Goal: Task Accomplishment & Management: Manage account settings

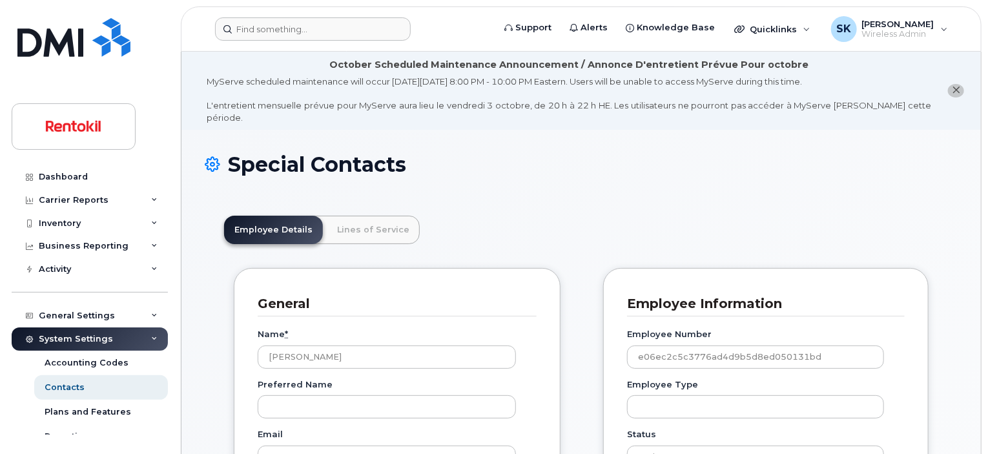
scroll to position [39, 0]
click at [296, 21] on input at bounding box center [313, 28] width 196 height 23
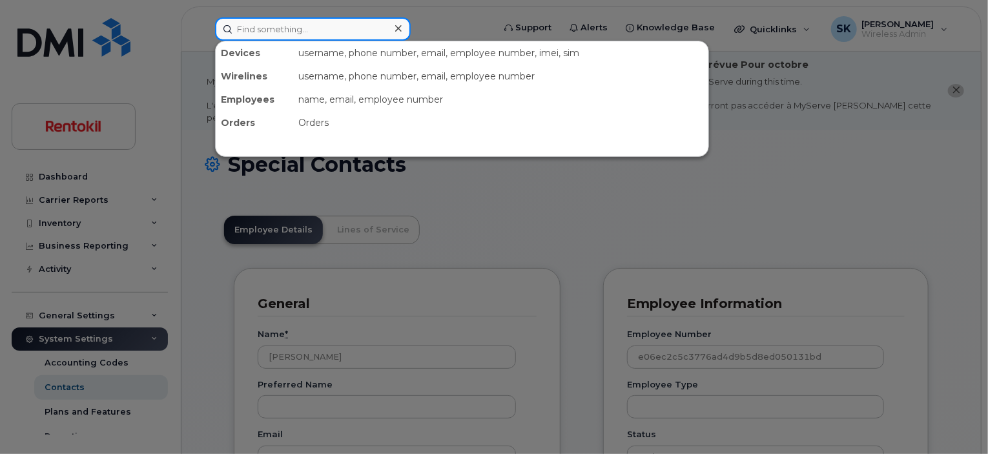
paste input "[PERSON_NAME]"
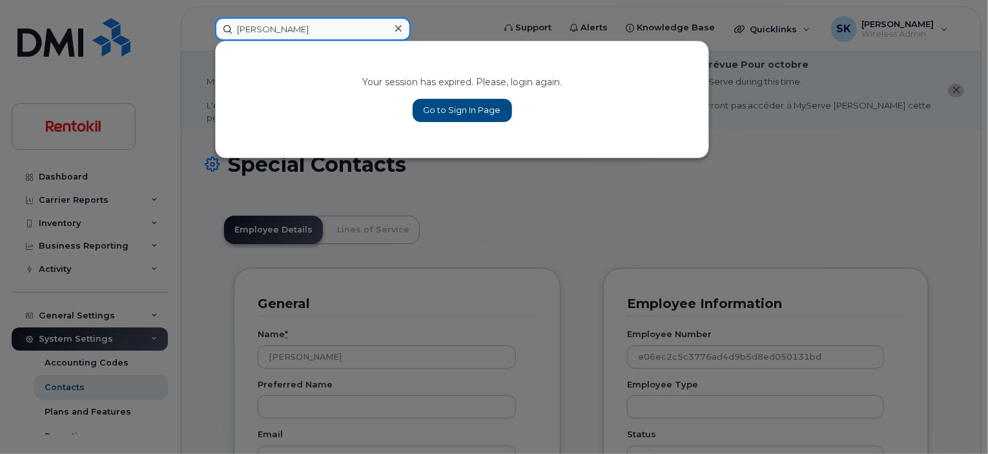
type input "[PERSON_NAME]"
click at [460, 108] on link "Go to Sign In Page" at bounding box center [462, 110] width 99 height 23
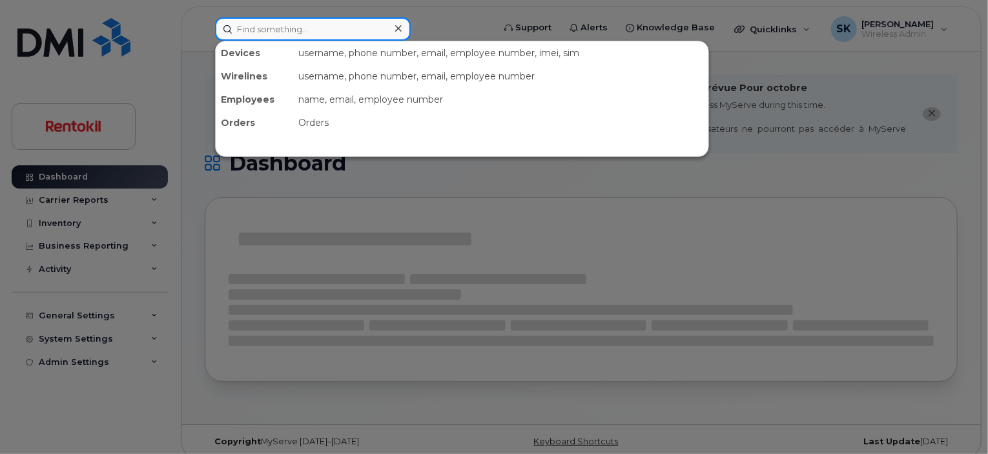
click at [276, 30] on input at bounding box center [313, 28] width 196 height 23
paste input "Niketa Rich"
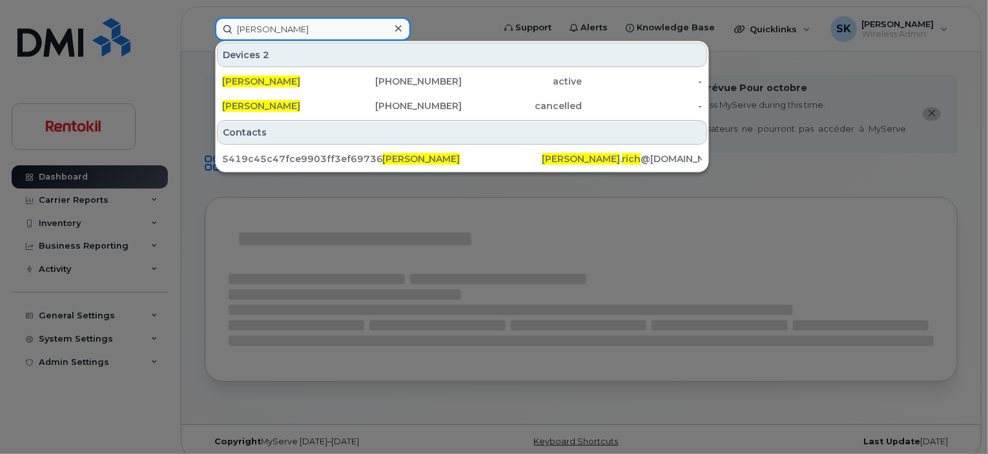
type input "Niketa Rich"
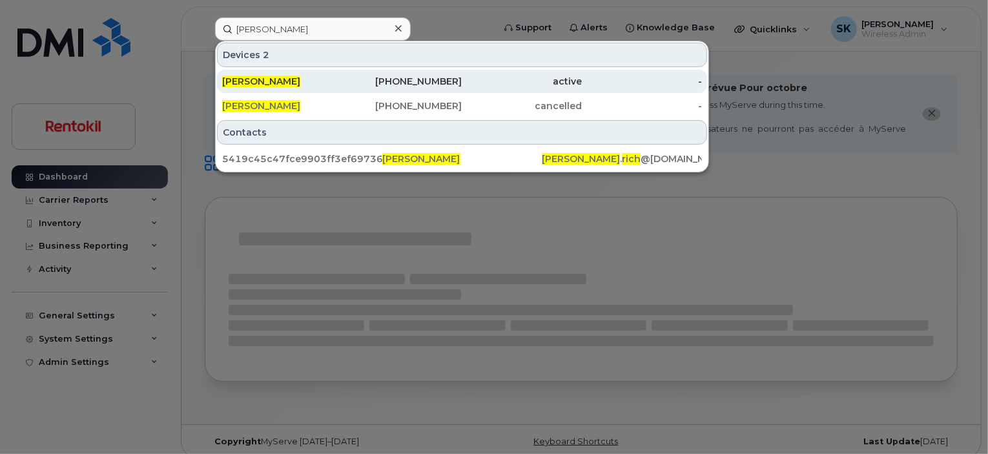
click at [254, 80] on span "NIKETA RICH" at bounding box center [261, 82] width 78 height 12
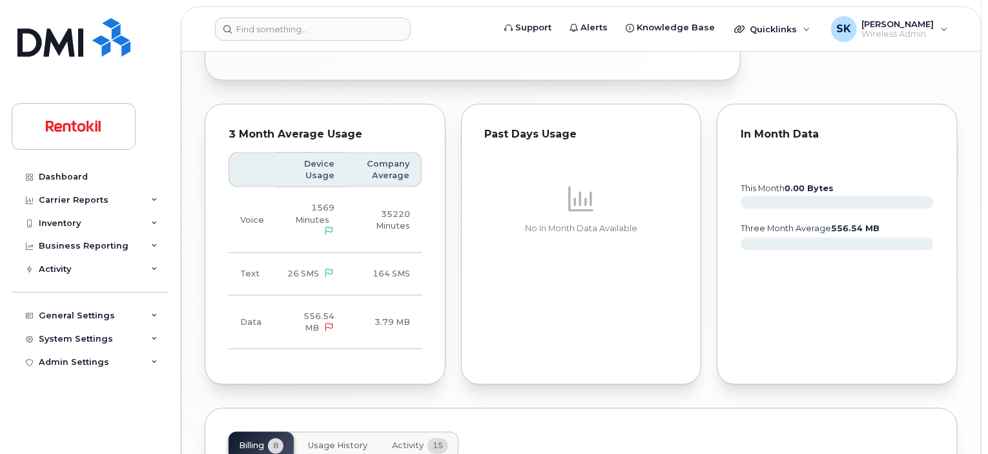
scroll to position [978, 0]
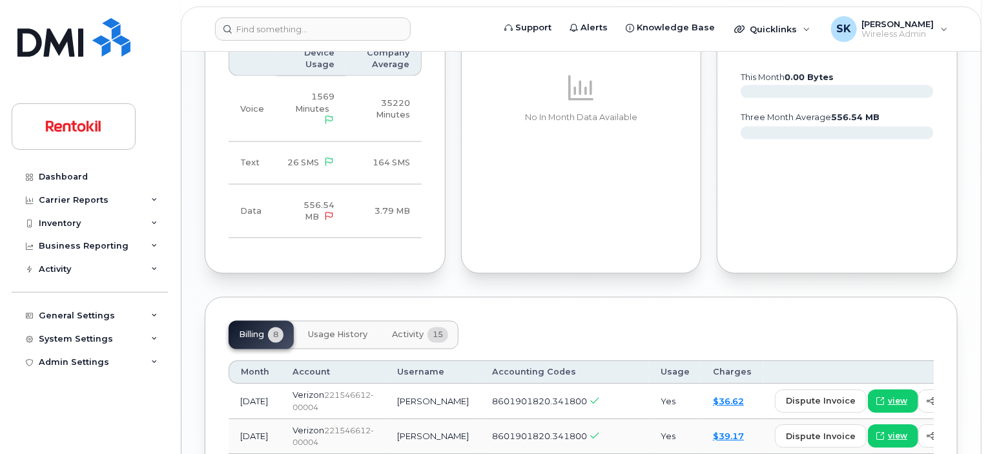
click at [341, 330] on span "Usage History" at bounding box center [337, 335] width 59 height 10
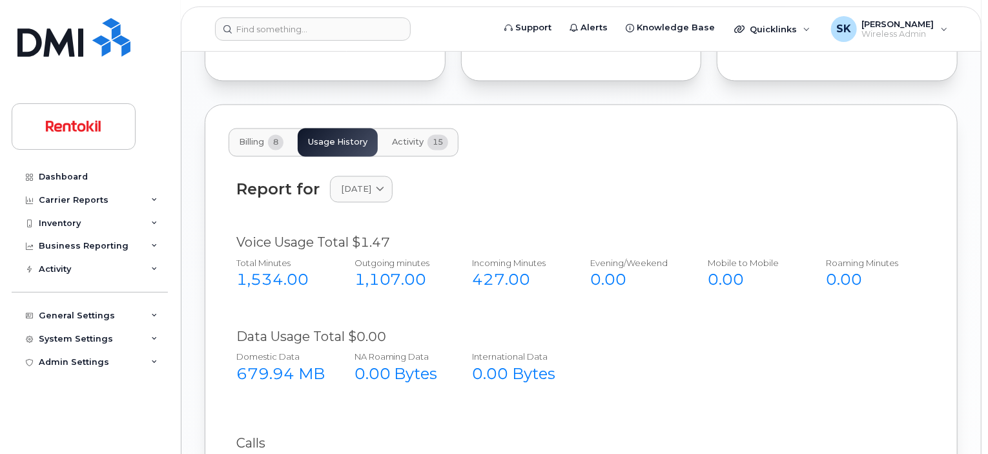
scroll to position [1172, 0]
click at [384, 184] on icon at bounding box center [380, 188] width 8 height 8
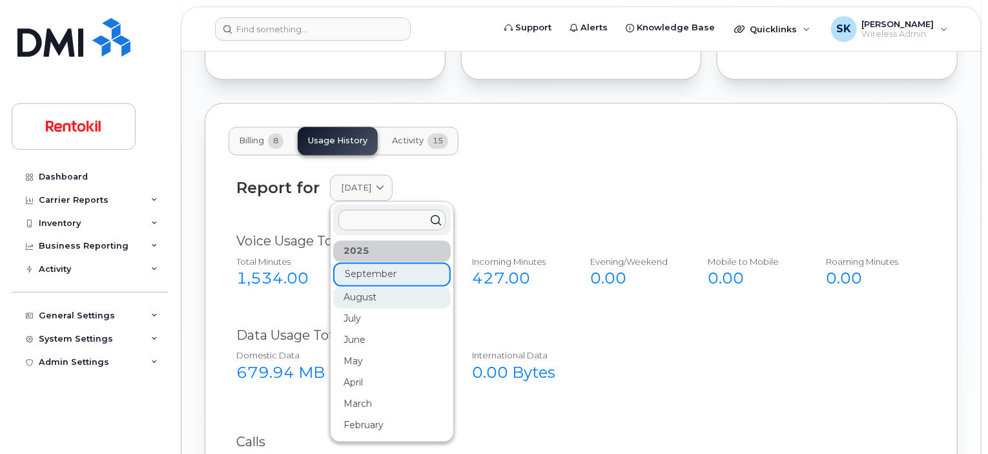
click at [361, 287] on div "August" at bounding box center [392, 297] width 118 height 21
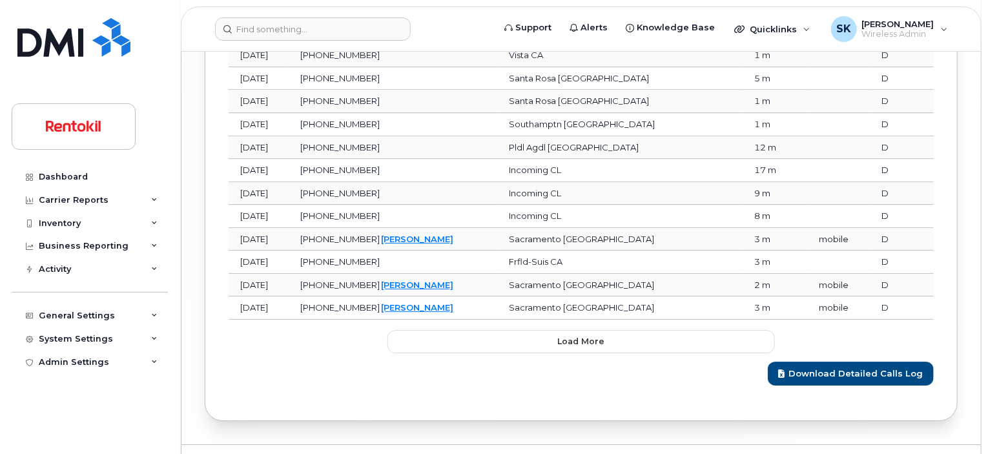
scroll to position [1912, 0]
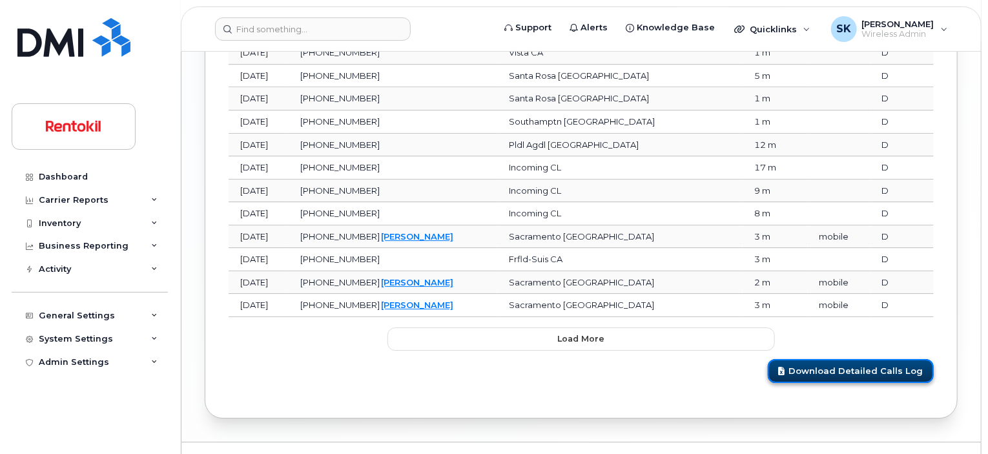
click at [859, 359] on link "Download Detailed Calls Log" at bounding box center [851, 371] width 166 height 24
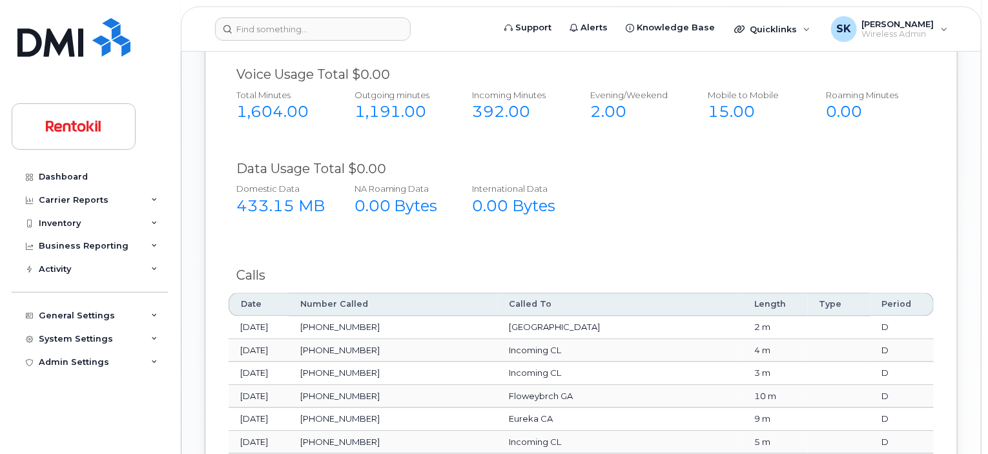
scroll to position [1266, 0]
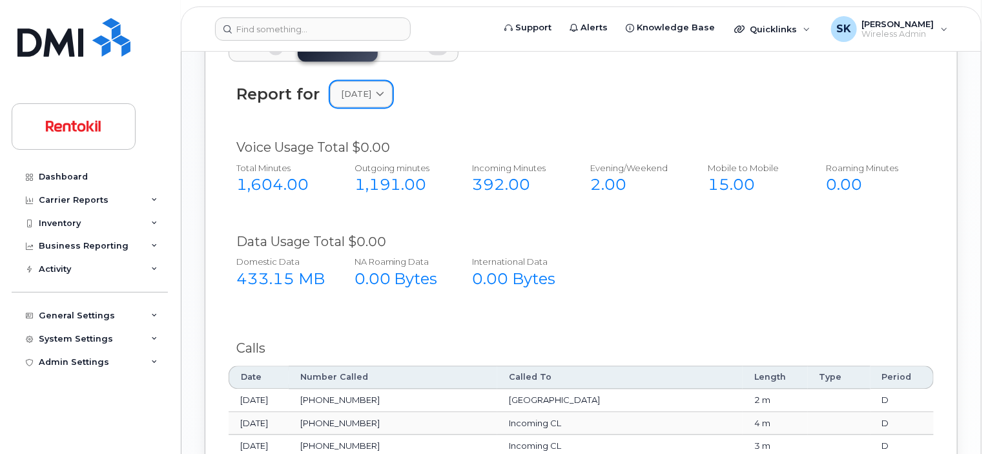
click at [384, 90] on icon at bounding box center [380, 94] width 8 height 8
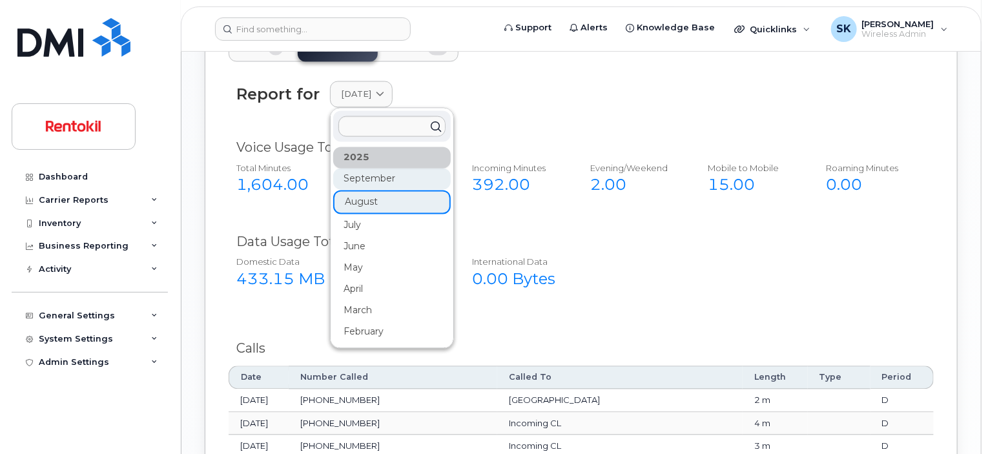
click at [362, 168] on div "September" at bounding box center [392, 178] width 118 height 21
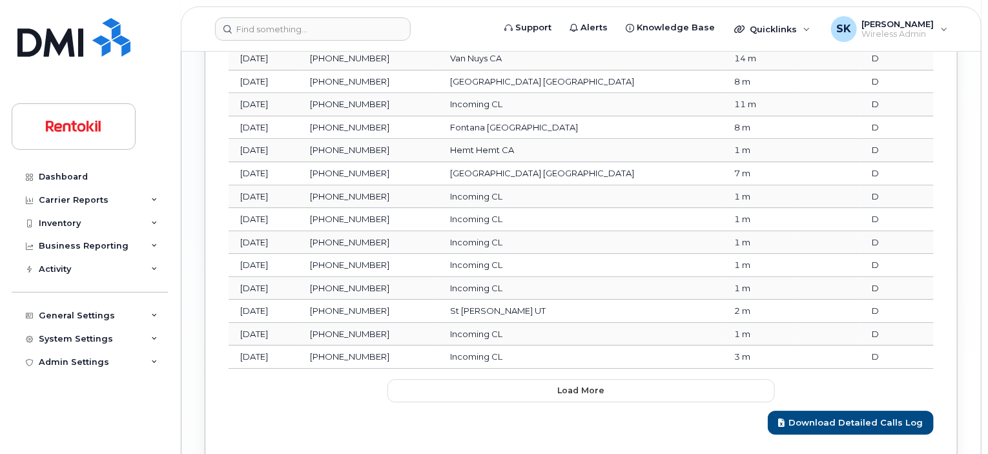
scroll to position [1912, 0]
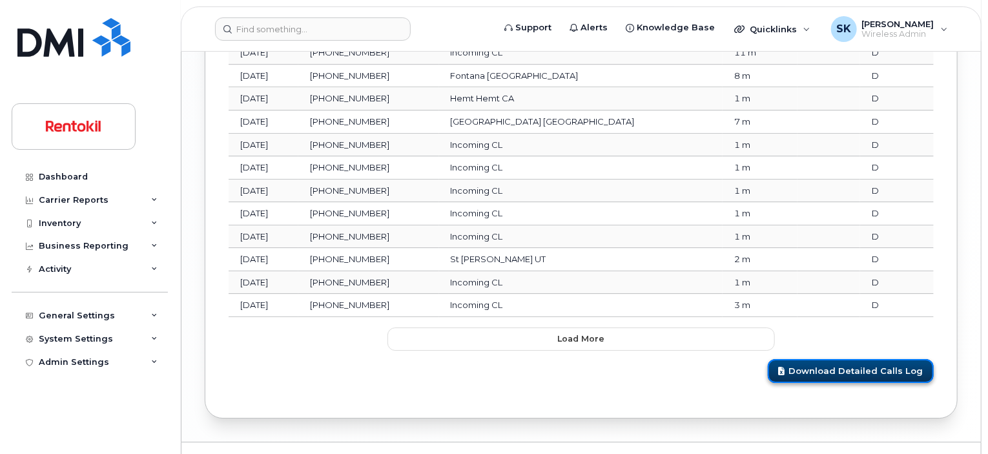
click at [835, 359] on link "Download Detailed Calls Log" at bounding box center [851, 371] width 166 height 24
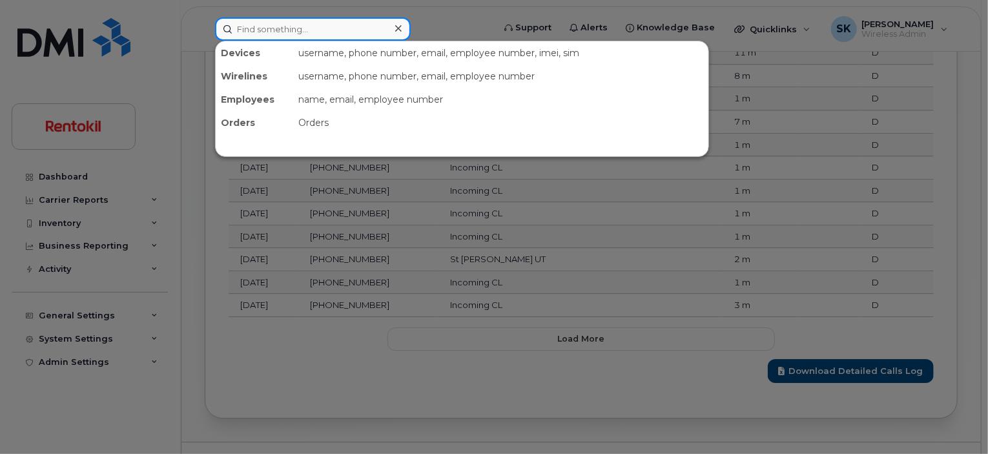
click at [287, 30] on input at bounding box center [313, 28] width 196 height 23
paste input "Kerrick Jones"
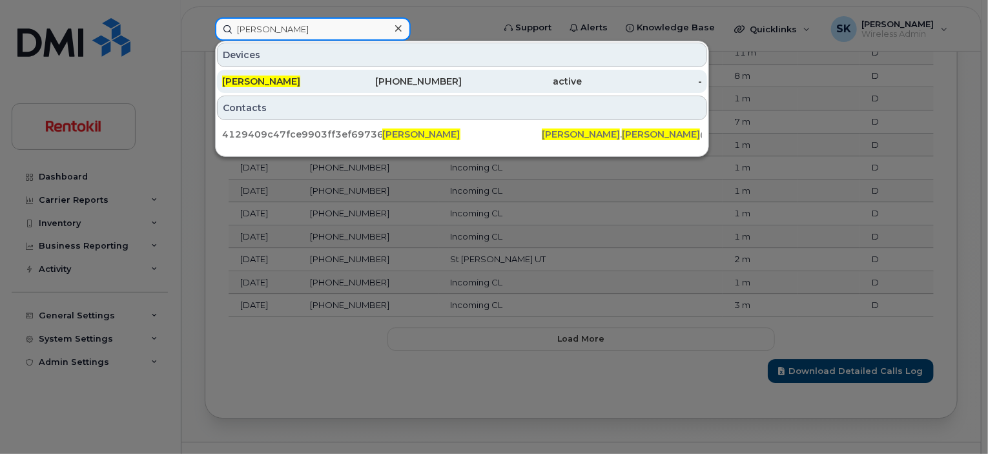
type input "Kerrick Jones"
click at [293, 78] on span "KERRICK JONES" at bounding box center [261, 82] width 78 height 12
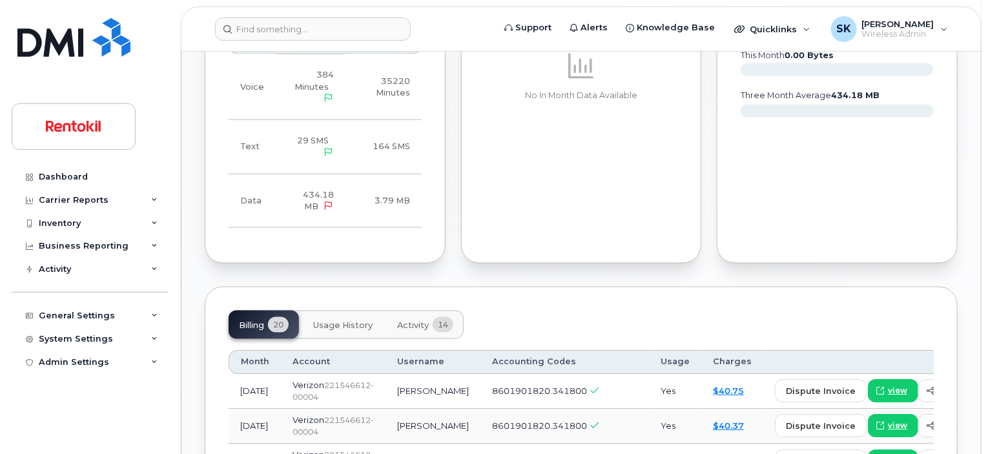
scroll to position [893, 0]
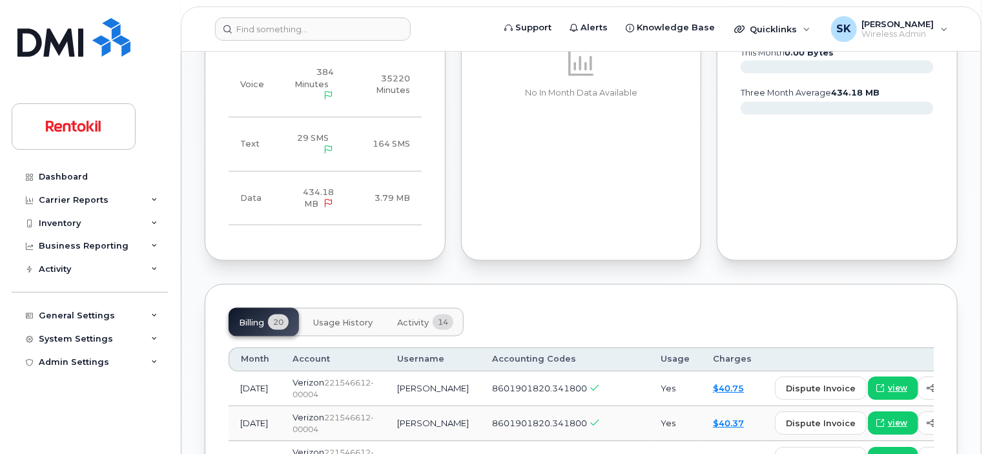
click at [345, 318] on span "Usage History" at bounding box center [342, 323] width 59 height 10
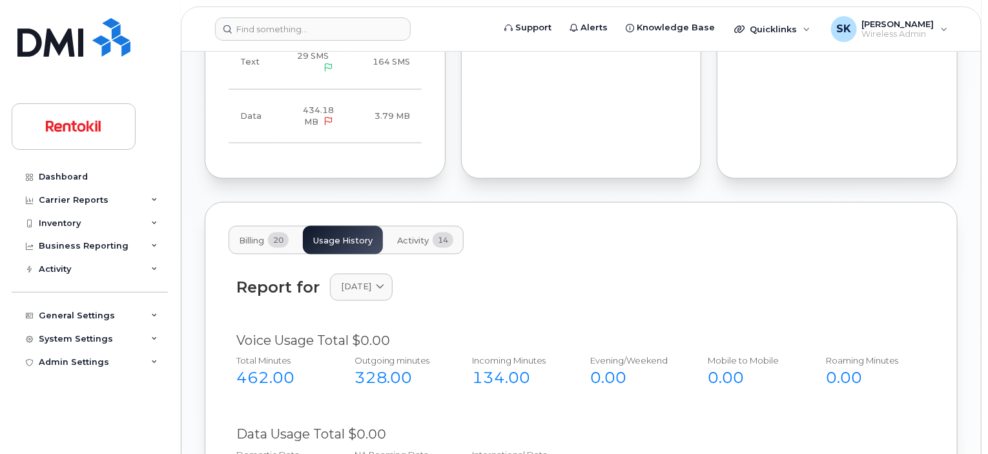
scroll to position [1086, 0]
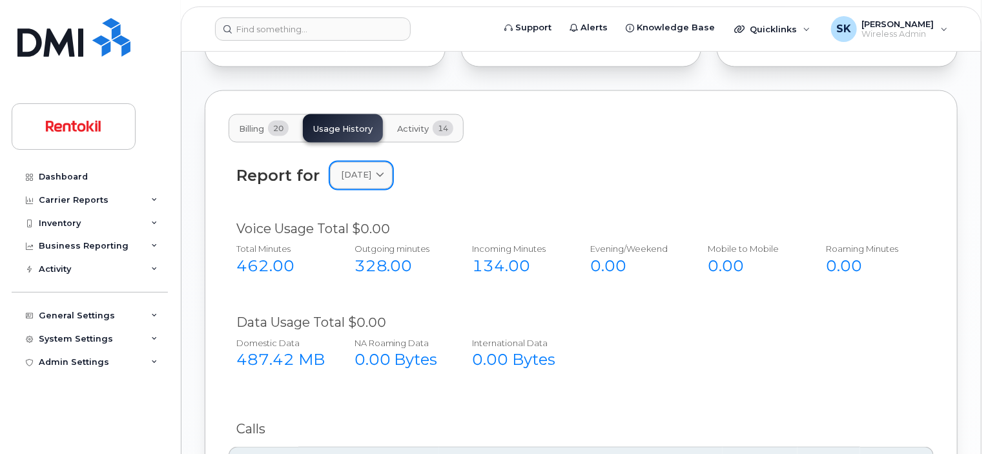
click at [384, 172] on icon at bounding box center [380, 176] width 8 height 8
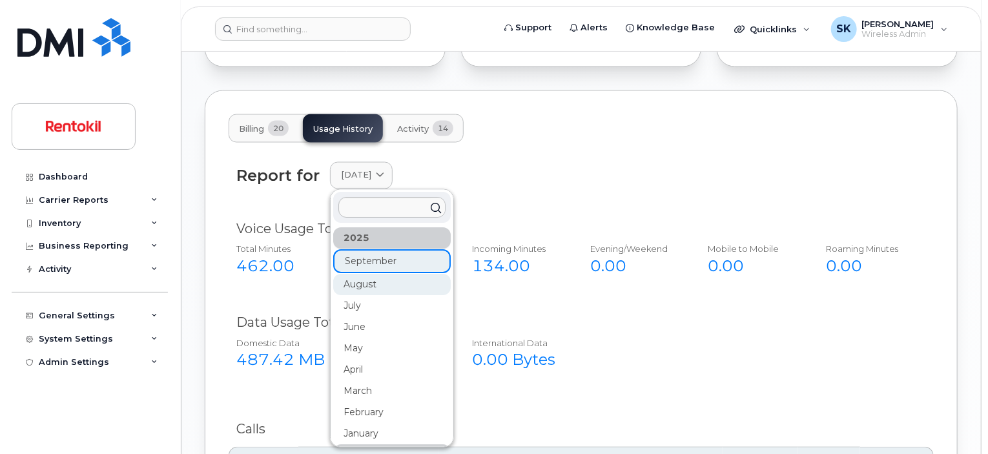
click at [359, 275] on div "August" at bounding box center [392, 285] width 118 height 21
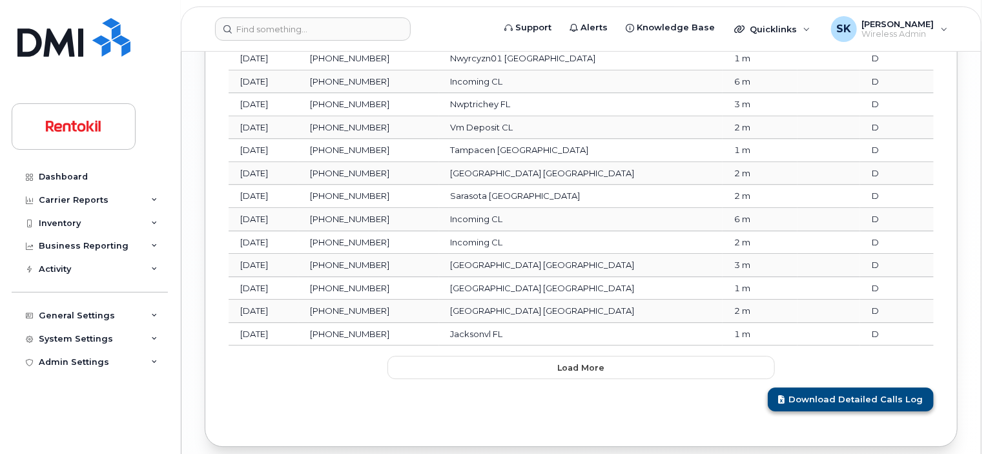
scroll to position [1814, 0]
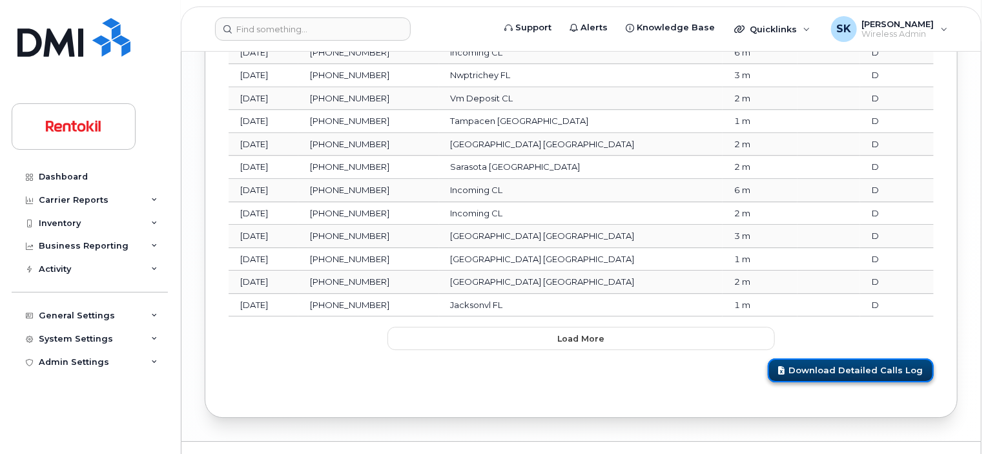
click at [862, 358] on link "Download Detailed Calls Log" at bounding box center [851, 370] width 166 height 24
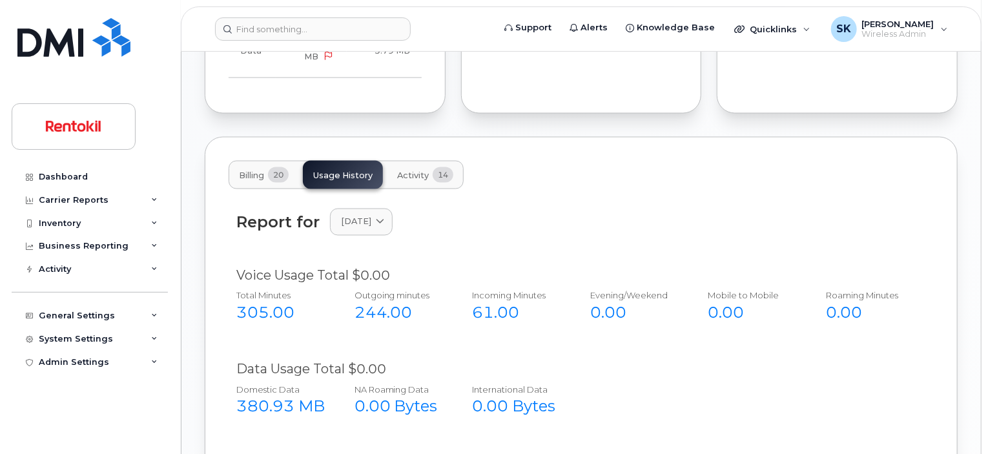
scroll to position [1039, 0]
click at [384, 219] on icon at bounding box center [380, 223] width 8 height 8
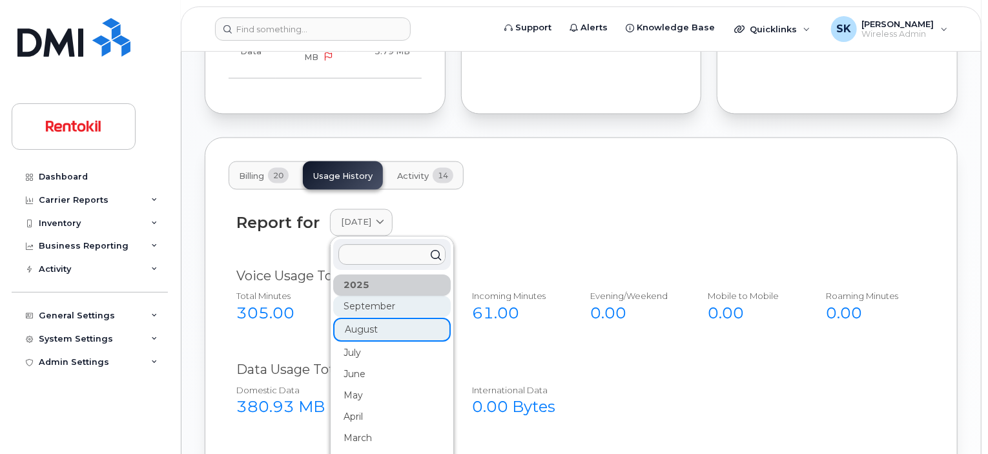
click at [386, 296] on div "September" at bounding box center [392, 306] width 118 height 21
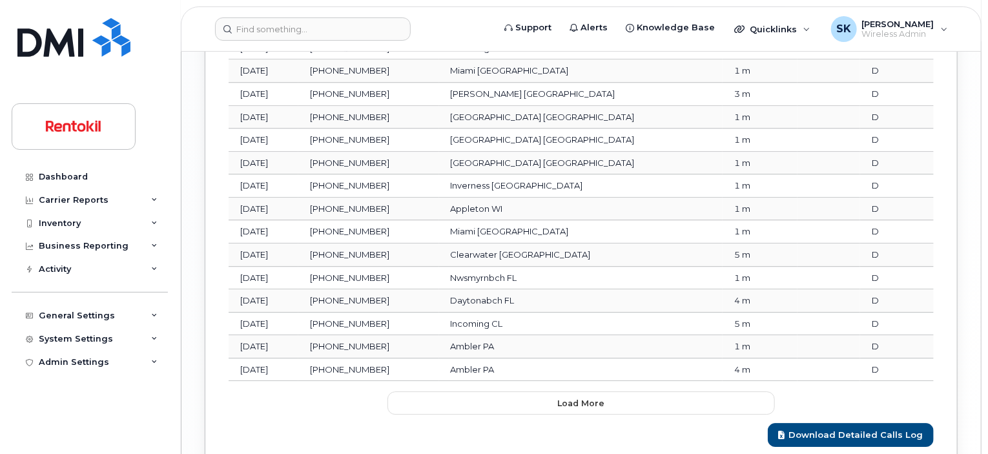
scroll to position [1814, 0]
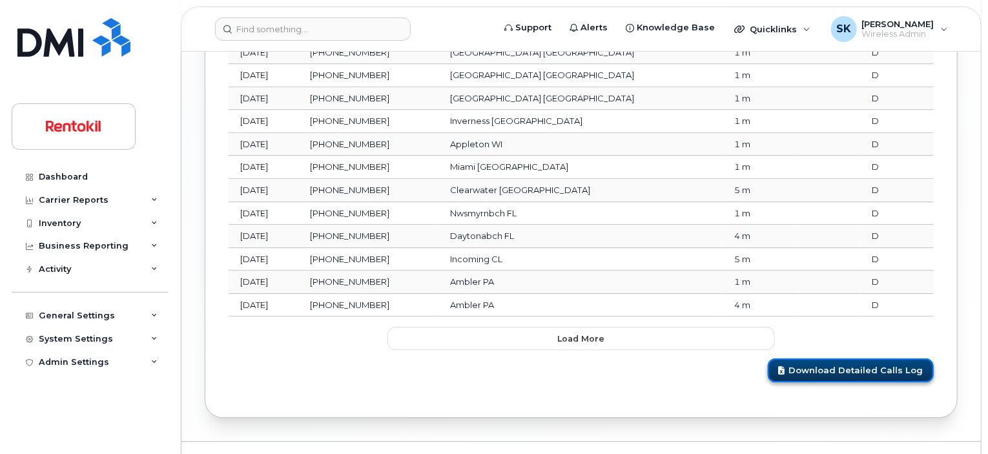
click at [834, 358] on link "Download Detailed Calls Log" at bounding box center [851, 370] width 166 height 24
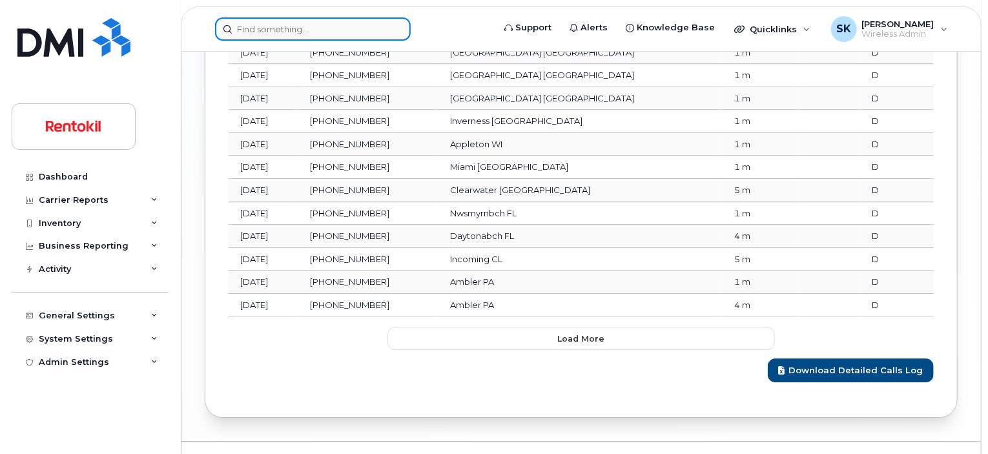
click at [242, 21] on input at bounding box center [313, 28] width 196 height 23
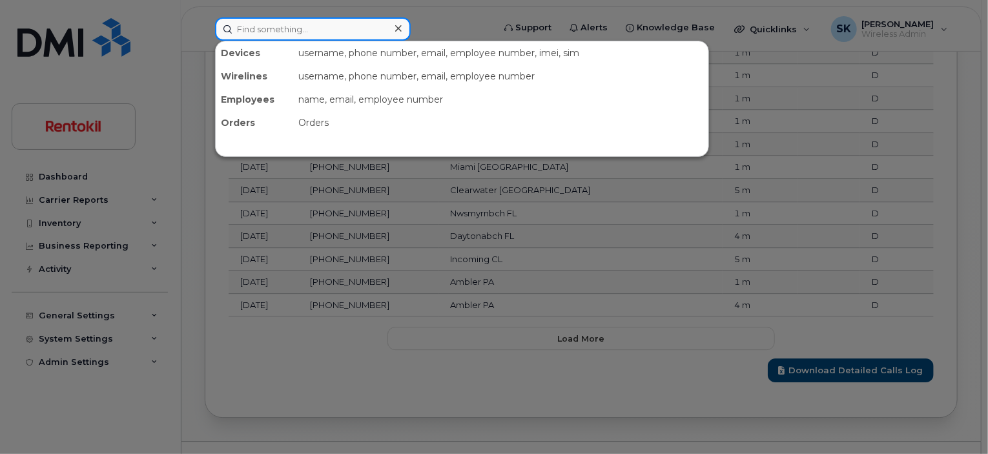
paste input "Greg Strong"
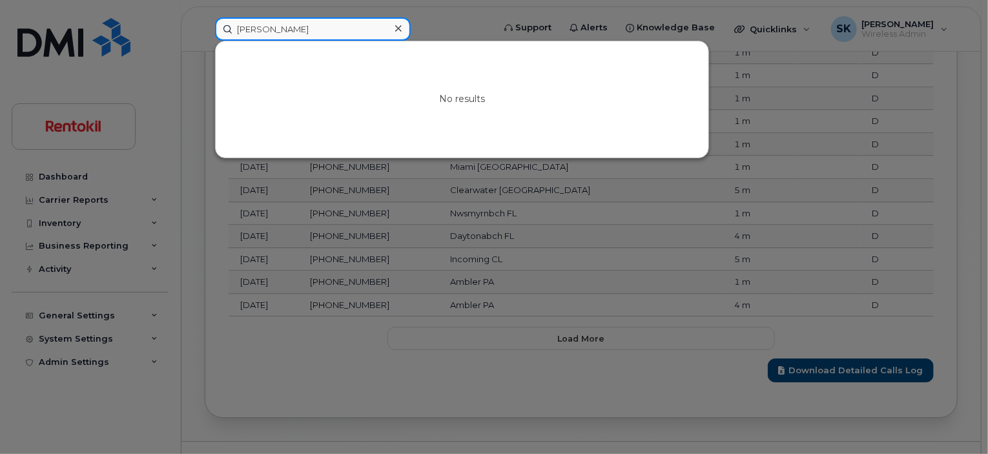
click at [258, 30] on input "Greg Strong" at bounding box center [313, 28] width 196 height 23
drag, startPoint x: 259, startPoint y: 32, endPoint x: 194, endPoint y: 27, distance: 64.8
click at [205, 27] on div "Greg Strong No results" at bounding box center [350, 28] width 291 height 23
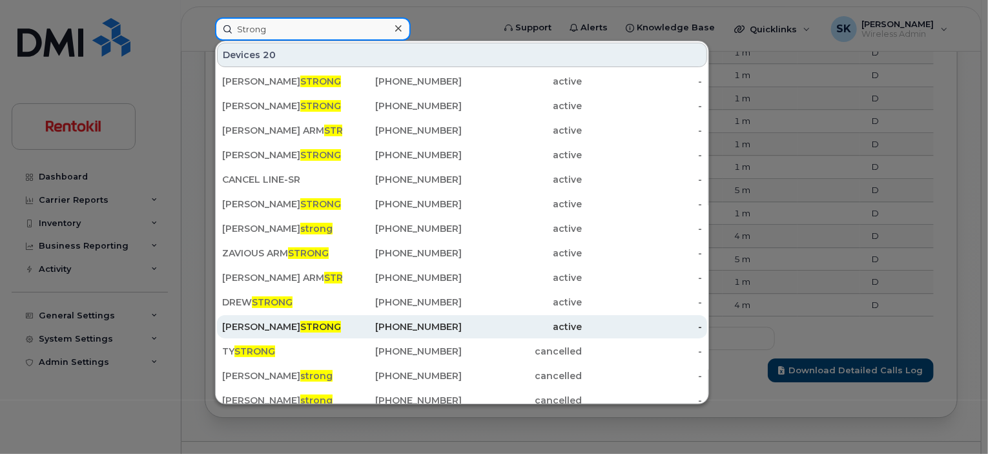
type input "Strong"
click at [258, 327] on div "GREGORY STRONG" at bounding box center [282, 326] width 120 height 13
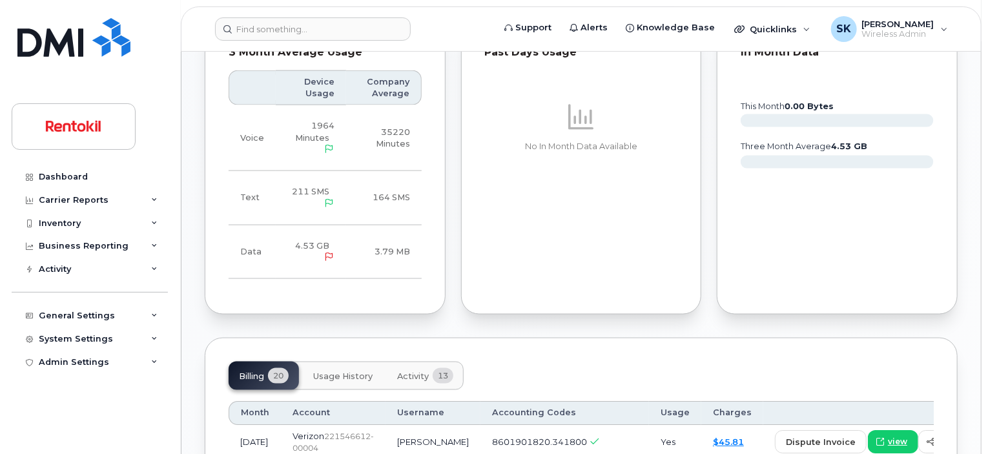
scroll to position [840, 0]
click at [353, 371] on span "Usage History" at bounding box center [342, 376] width 59 height 10
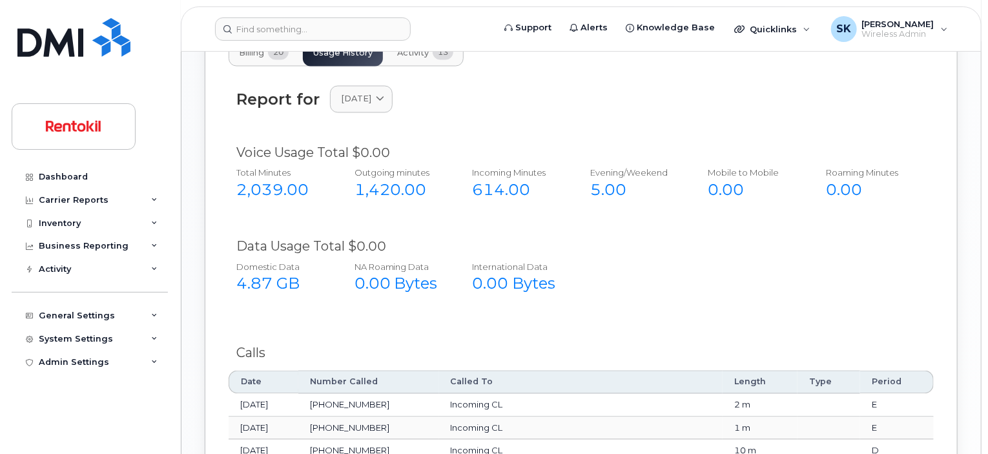
scroll to position [1098, 0]
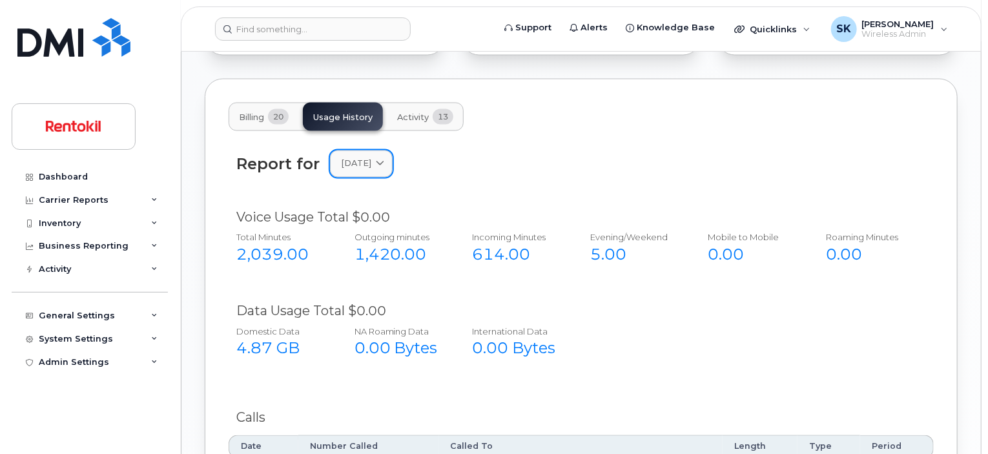
click at [384, 160] on icon at bounding box center [380, 164] width 8 height 8
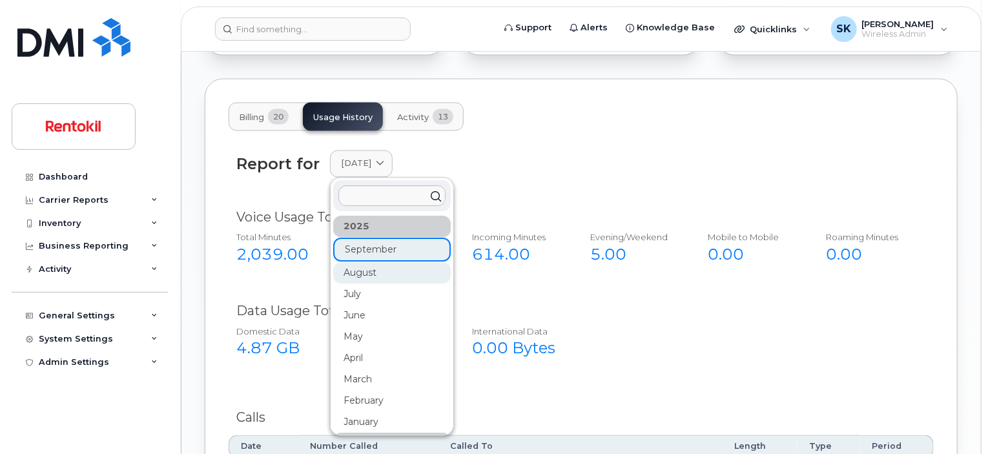
click at [377, 264] on div "August" at bounding box center [392, 273] width 118 height 21
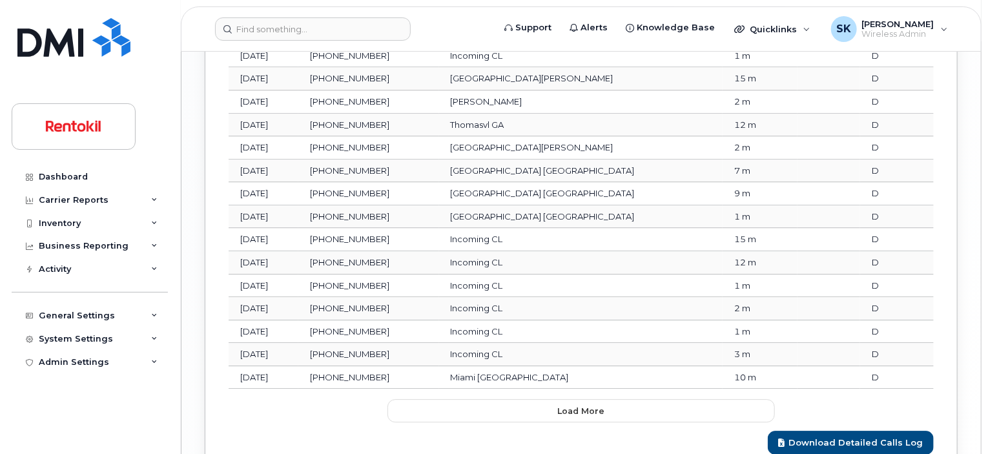
scroll to position [1744, 0]
click at [836, 429] on link "Download Detailed Calls Log" at bounding box center [851, 441] width 166 height 24
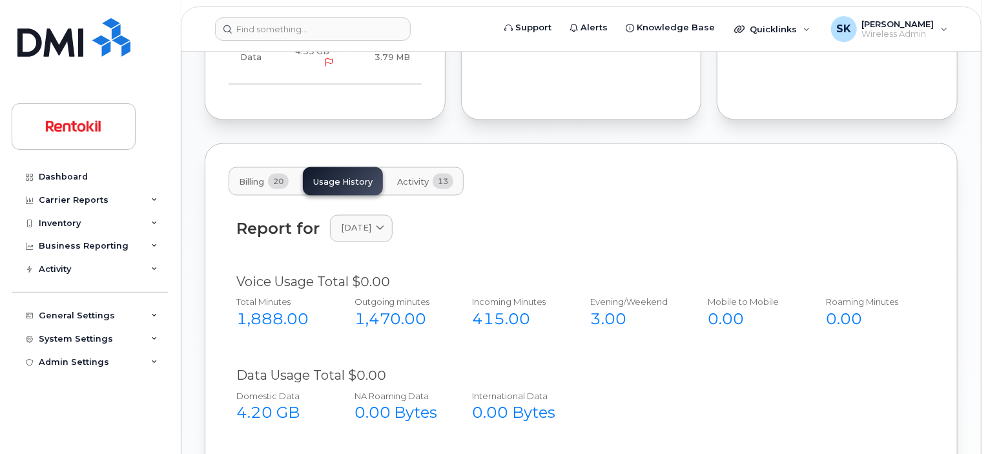
scroll to position [1033, 0]
click at [386, 222] on span at bounding box center [380, 228] width 12 height 12
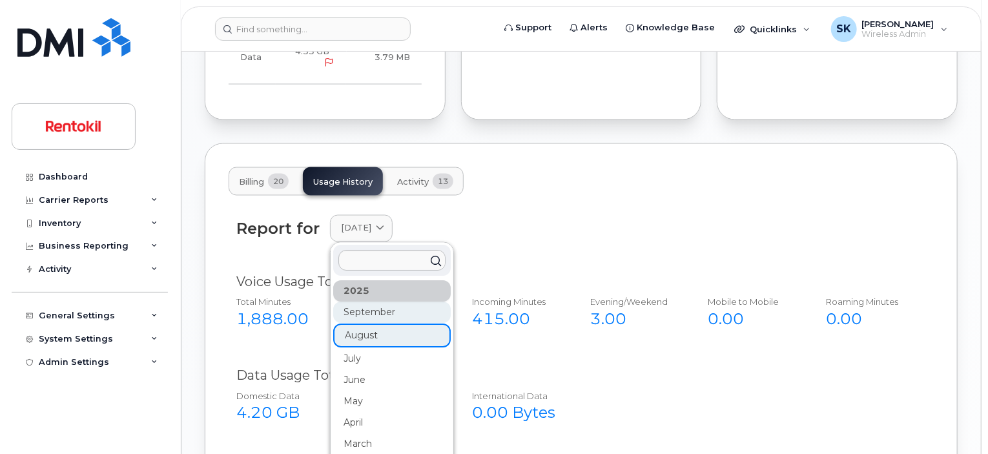
click at [383, 306] on div "September" at bounding box center [392, 312] width 118 height 21
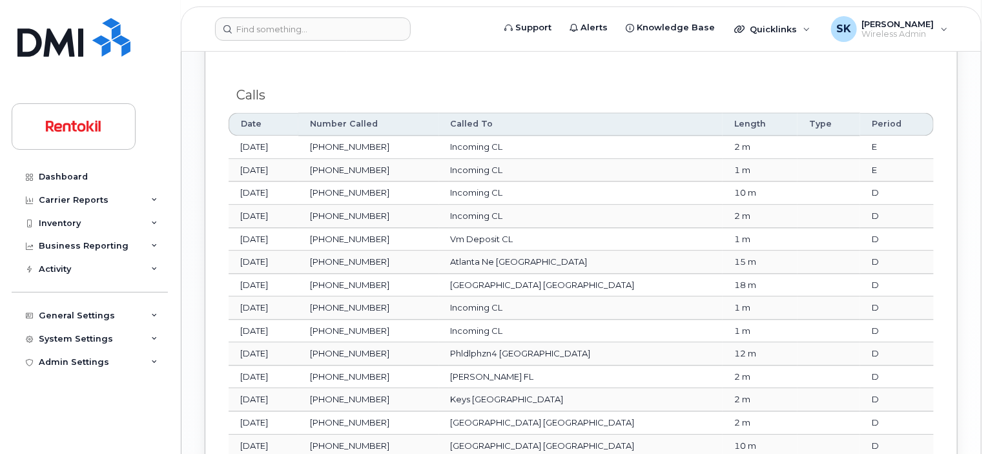
scroll to position [1827, 0]
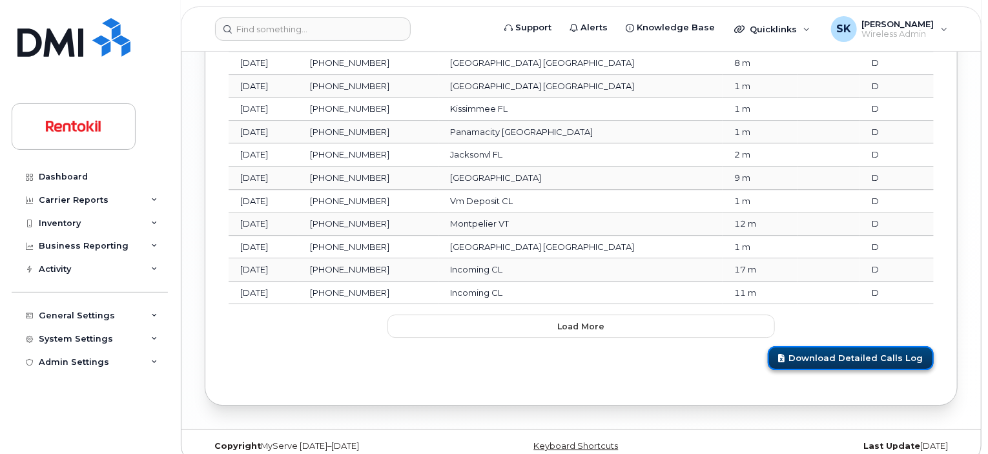
click at [842, 346] on link "Download Detailed Calls Log" at bounding box center [851, 358] width 166 height 24
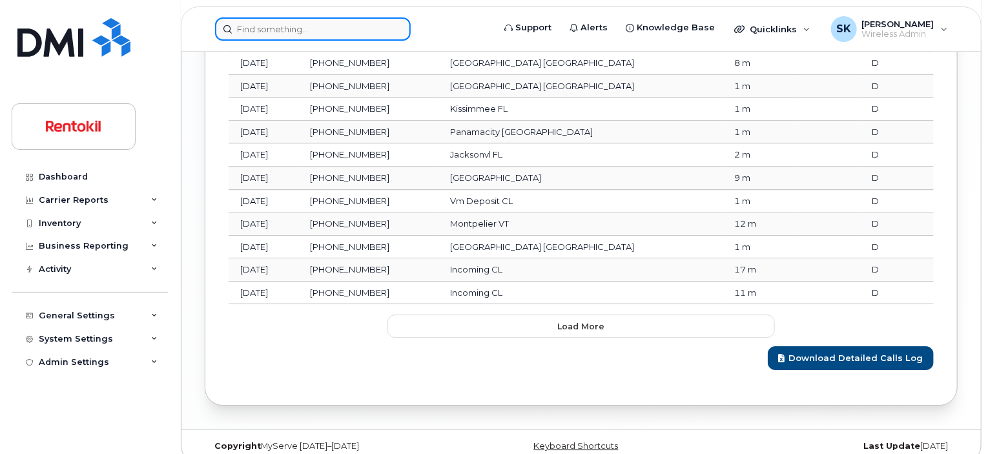
click at [287, 22] on input at bounding box center [313, 28] width 196 height 23
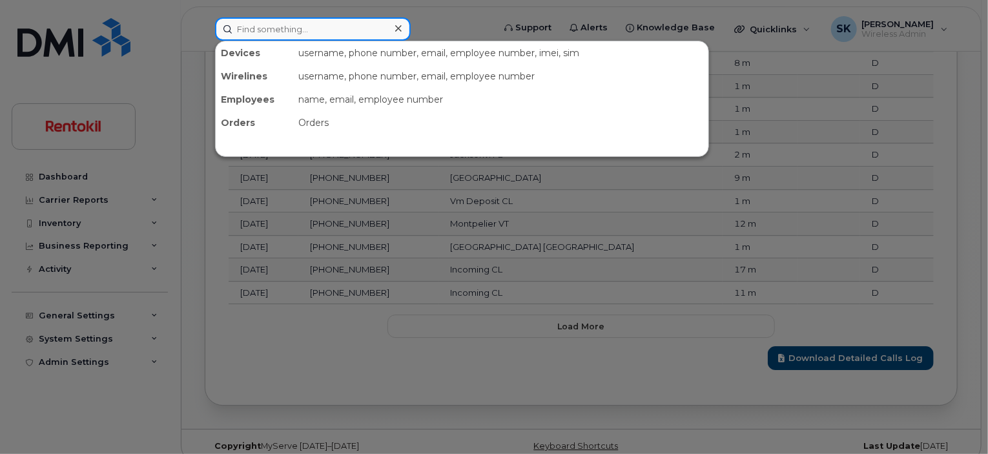
paste input "Travis Willis"
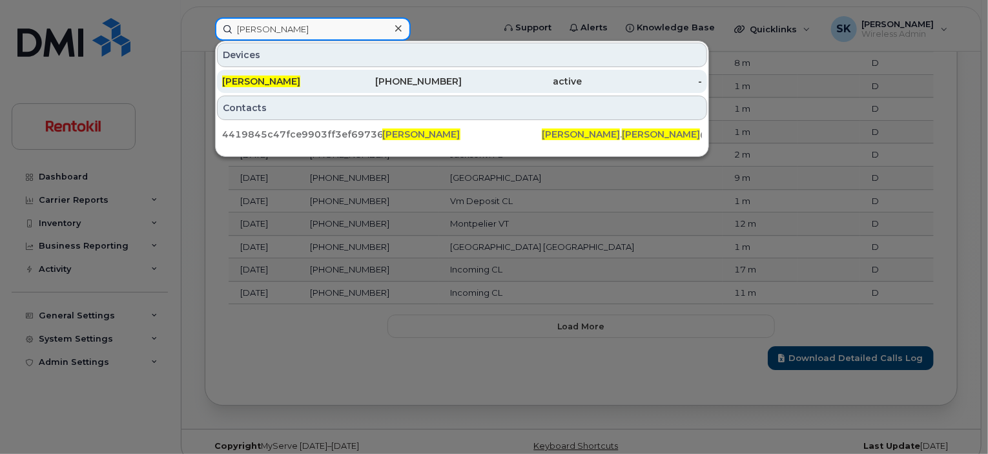
type input "Travis Willis"
click at [296, 77] on div "TRAVIS WILLIS" at bounding box center [282, 81] width 120 height 13
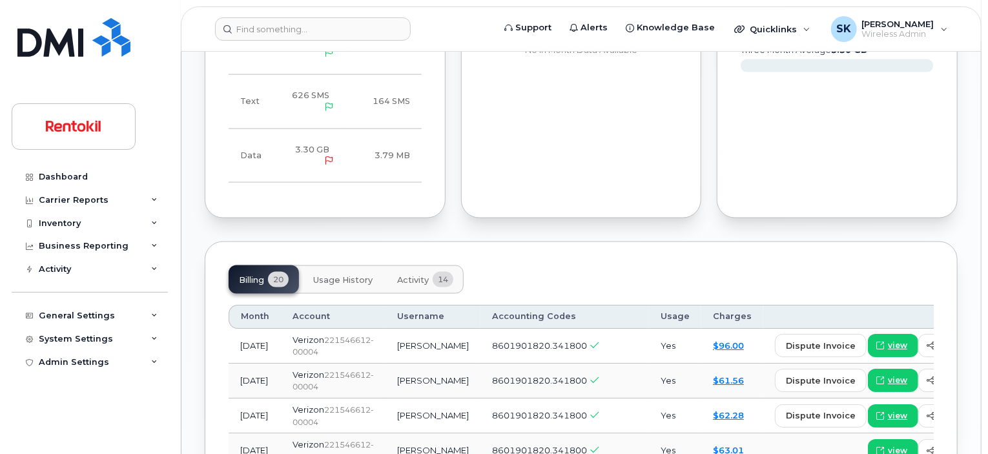
scroll to position [957, 0]
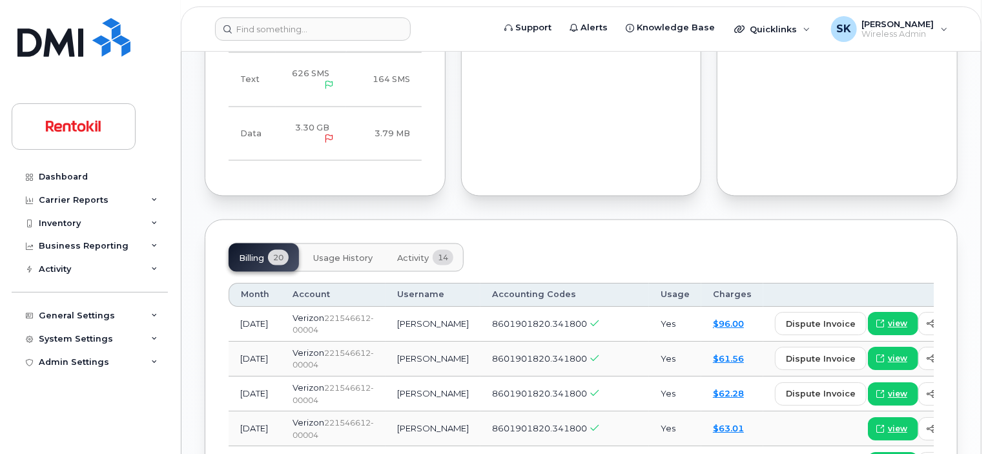
click at [354, 244] on button "Usage History" at bounding box center [343, 258] width 80 height 28
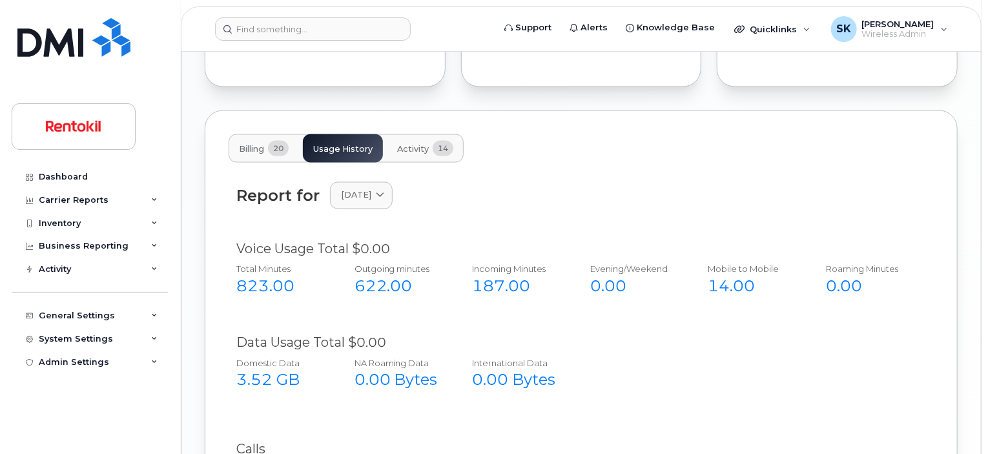
scroll to position [1151, 0]
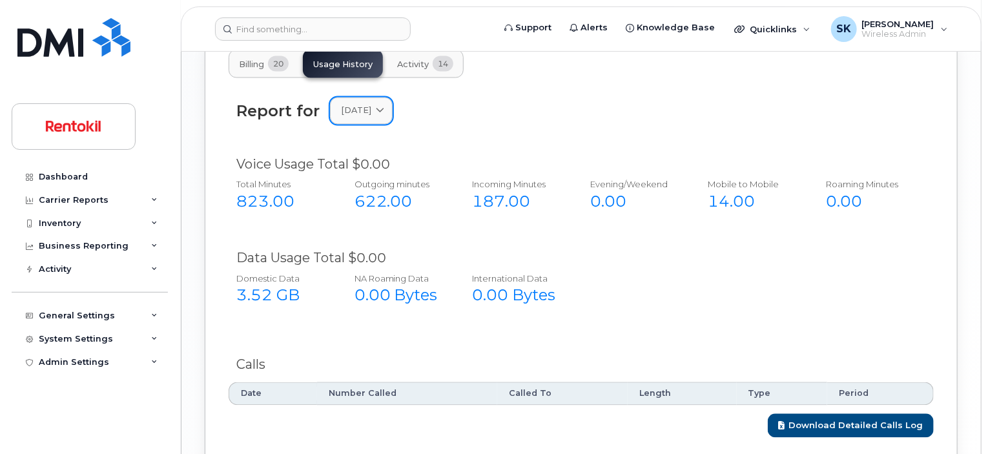
click at [384, 107] on icon at bounding box center [380, 111] width 8 height 8
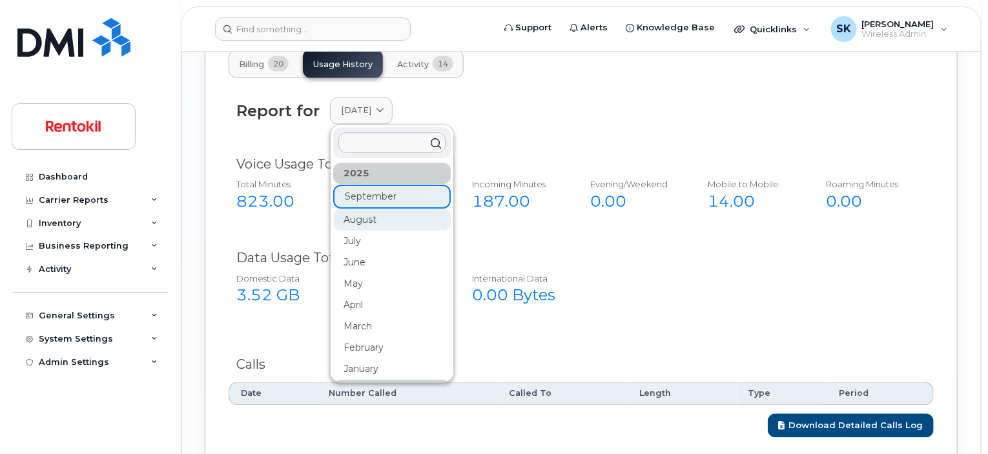
click at [374, 210] on div "August" at bounding box center [392, 220] width 118 height 21
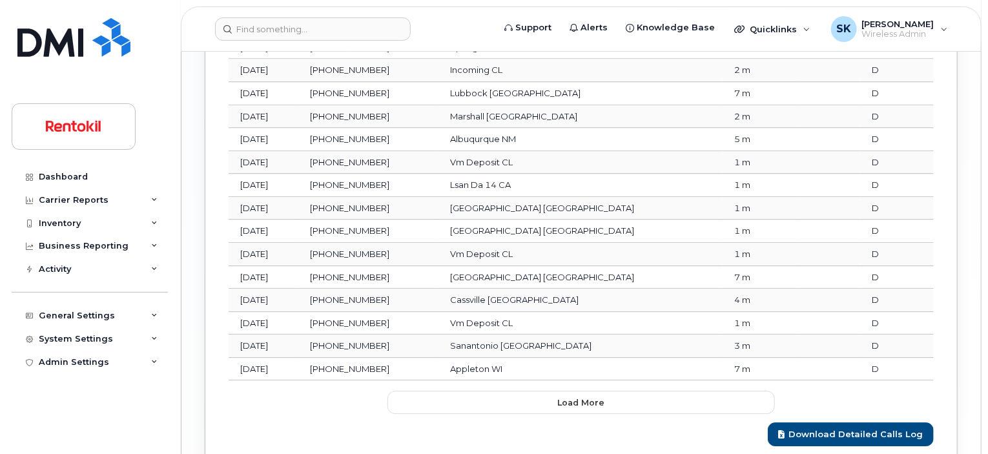
scroll to position [1814, 0]
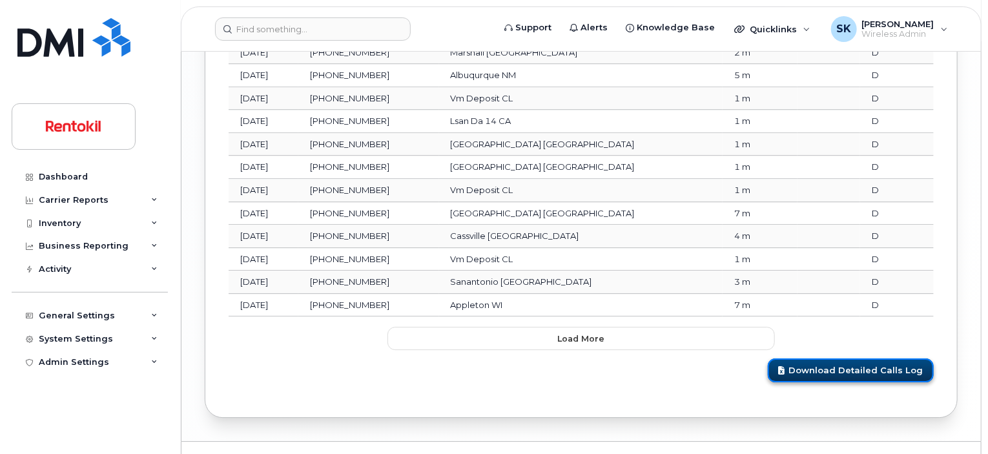
click at [864, 358] on link "Download Detailed Calls Log" at bounding box center [851, 370] width 166 height 24
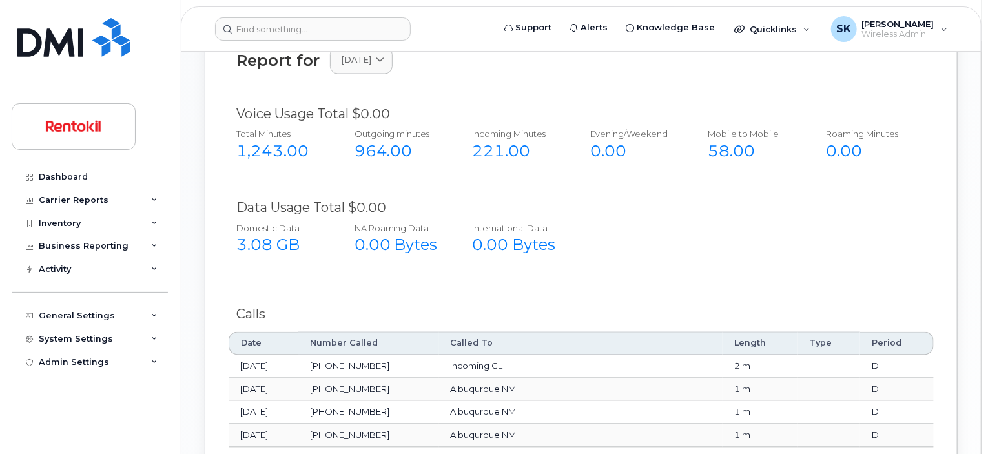
scroll to position [1168, 0]
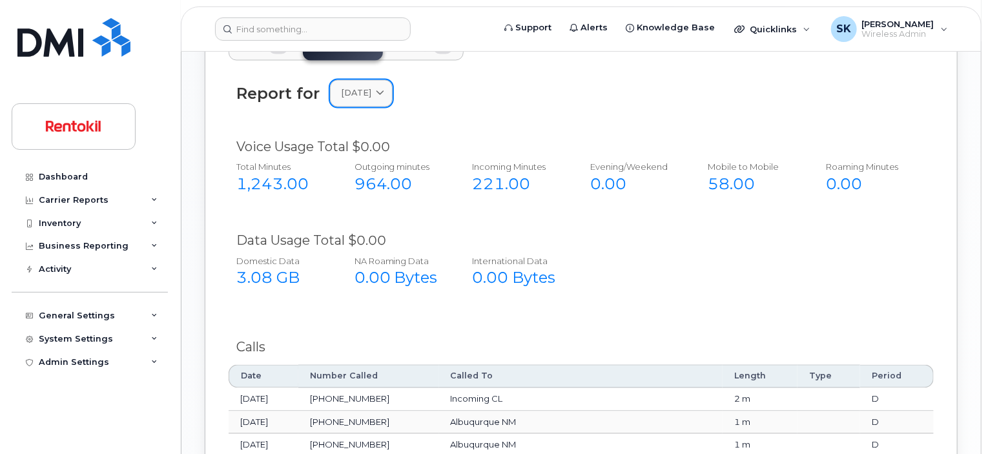
click at [384, 90] on icon at bounding box center [380, 94] width 8 height 8
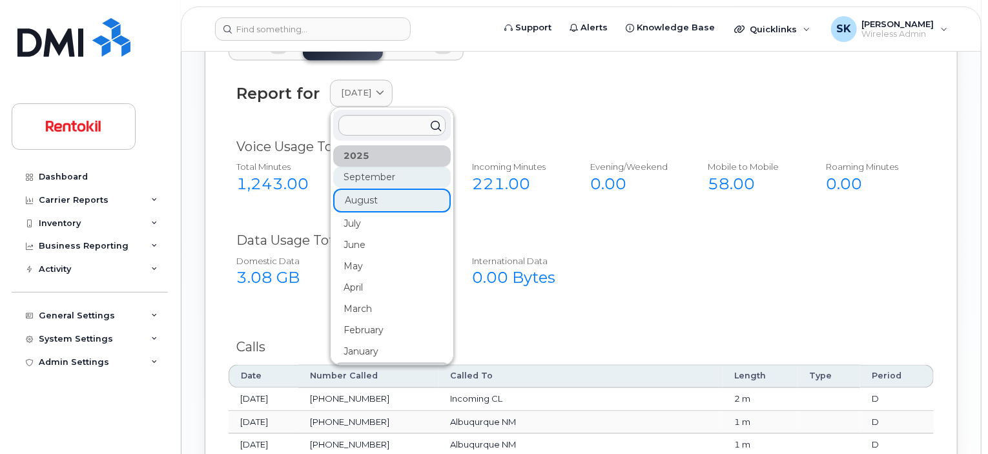
click at [374, 167] on div "September" at bounding box center [392, 177] width 118 height 21
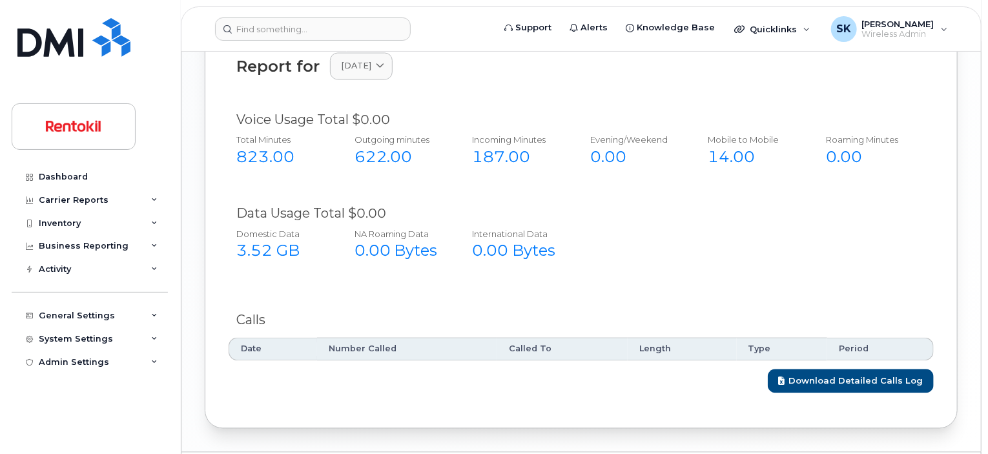
scroll to position [1210, 0]
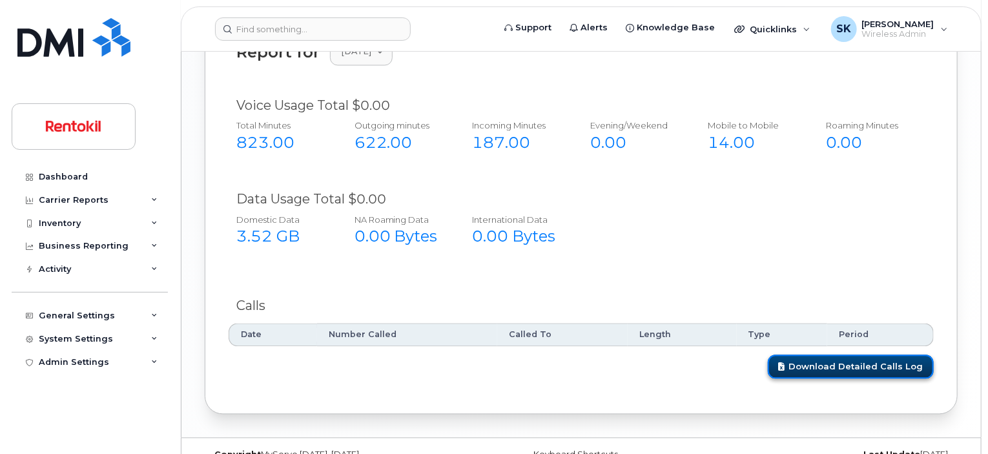
click at [816, 355] on link "Download Detailed Calls Log" at bounding box center [851, 367] width 166 height 24
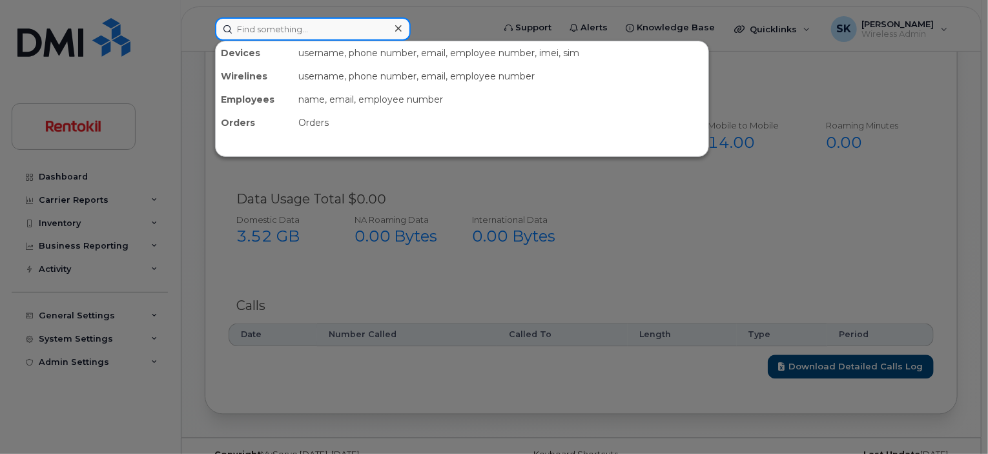
click at [298, 26] on input at bounding box center [313, 28] width 196 height 23
paste input "[PERSON_NAME]"
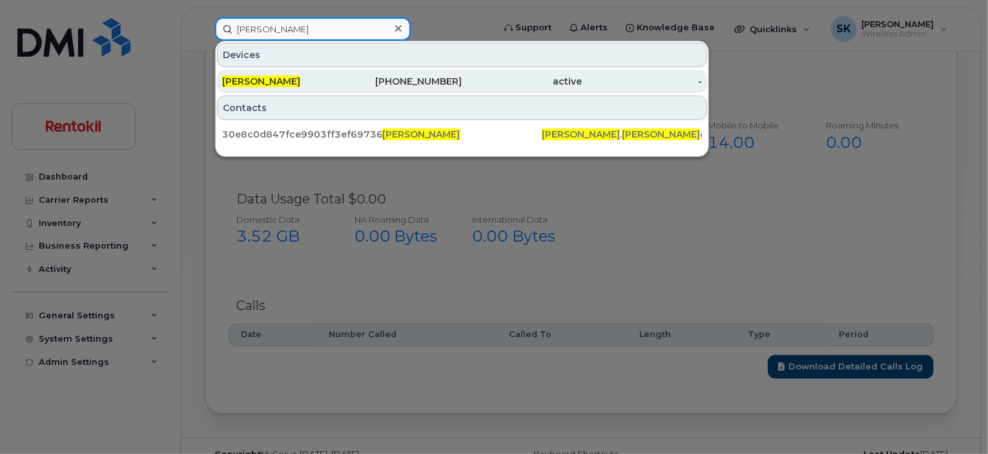
type input "[PERSON_NAME]"
click at [278, 77] on span "[PERSON_NAME]" at bounding box center [261, 82] width 78 height 12
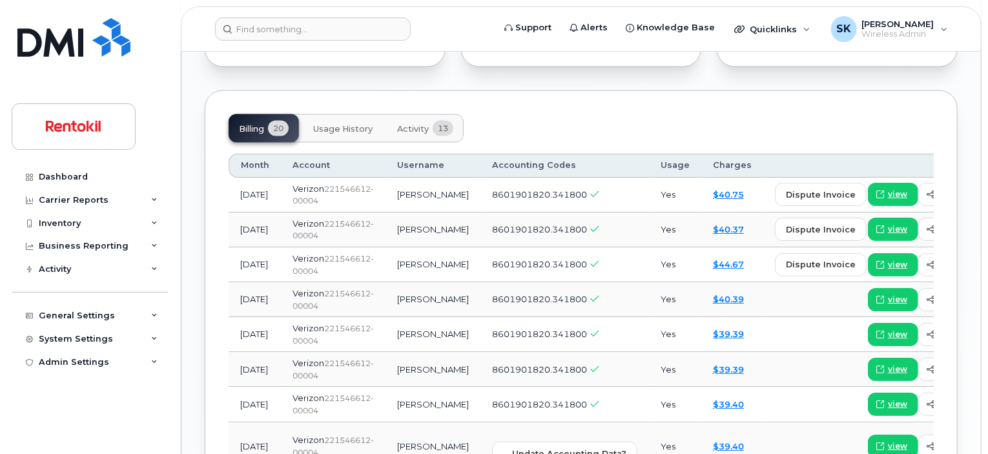
click at [353, 124] on span "Usage History" at bounding box center [342, 129] width 59 height 10
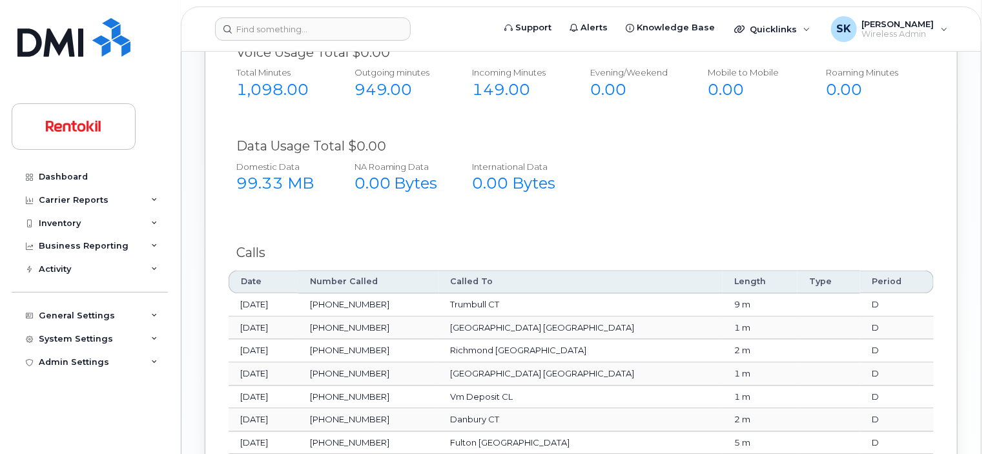
scroll to position [1151, 0]
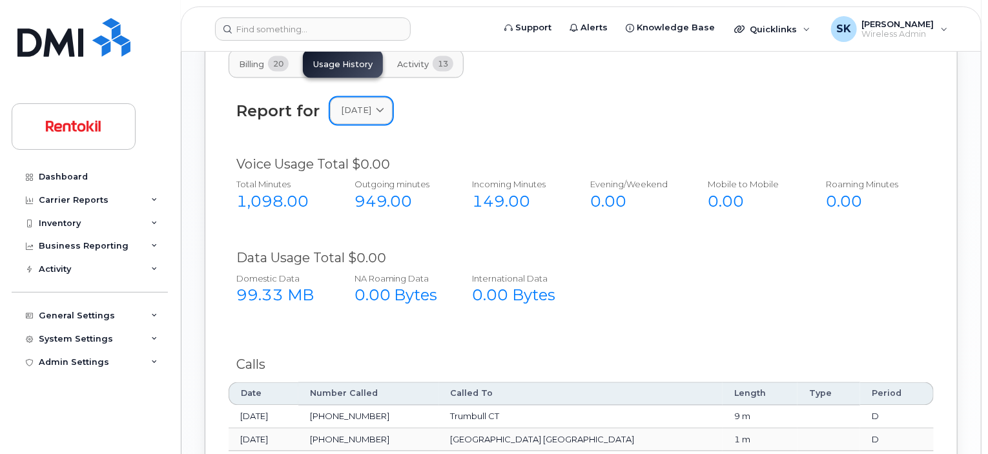
click at [384, 107] on icon at bounding box center [380, 111] width 8 height 8
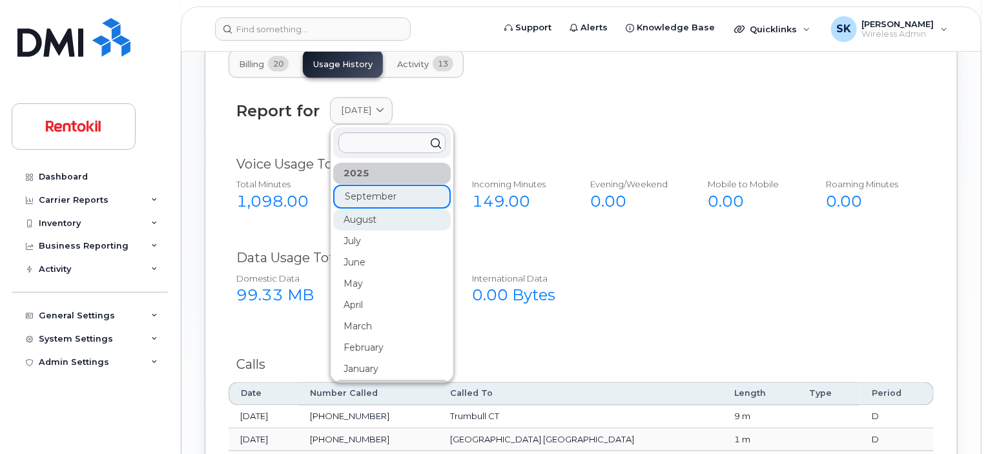
click at [369, 210] on div "August" at bounding box center [392, 220] width 118 height 21
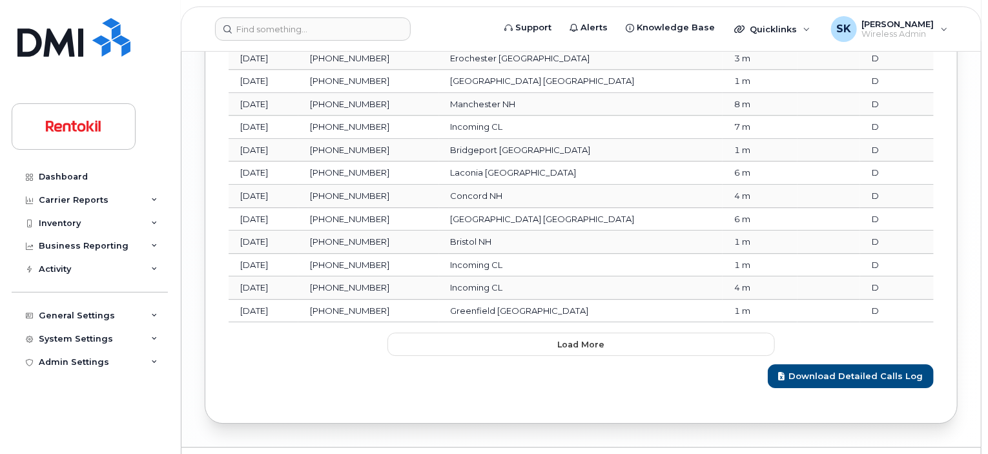
scroll to position [1814, 0]
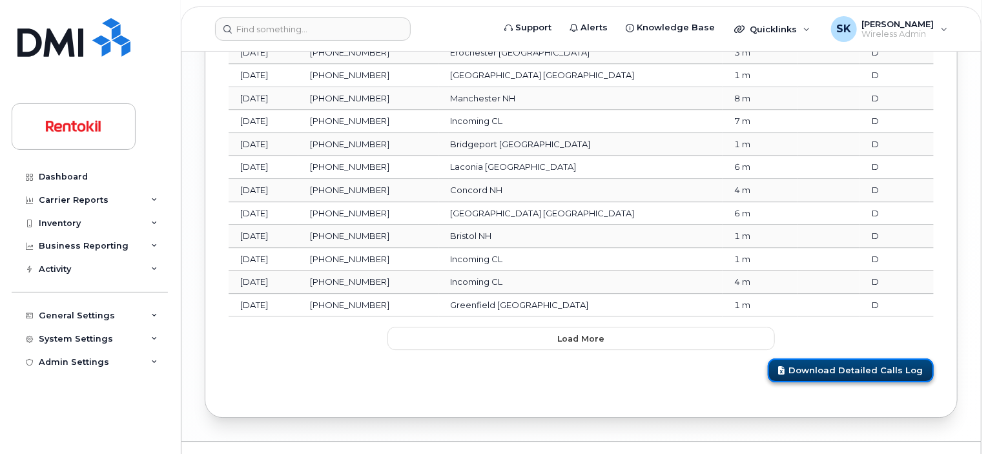
click at [847, 358] on link "Download Detailed Calls Log" at bounding box center [851, 370] width 166 height 24
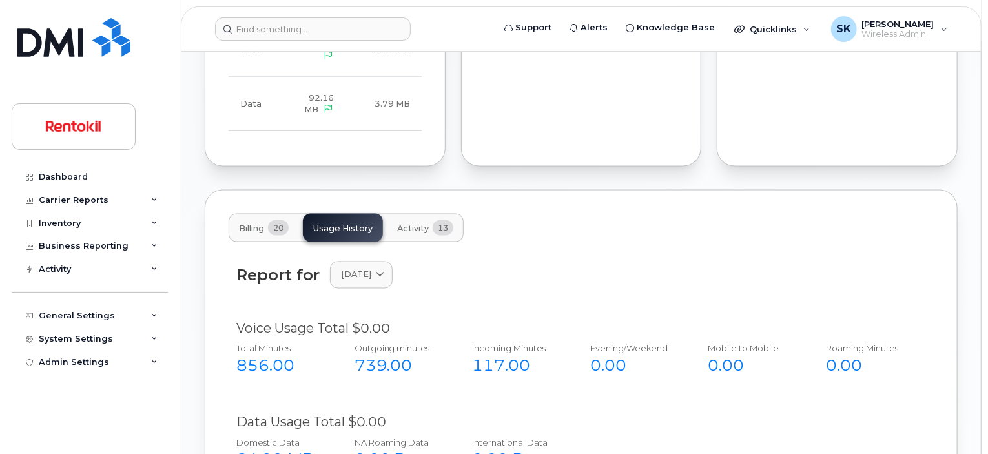
scroll to position [910, 0]
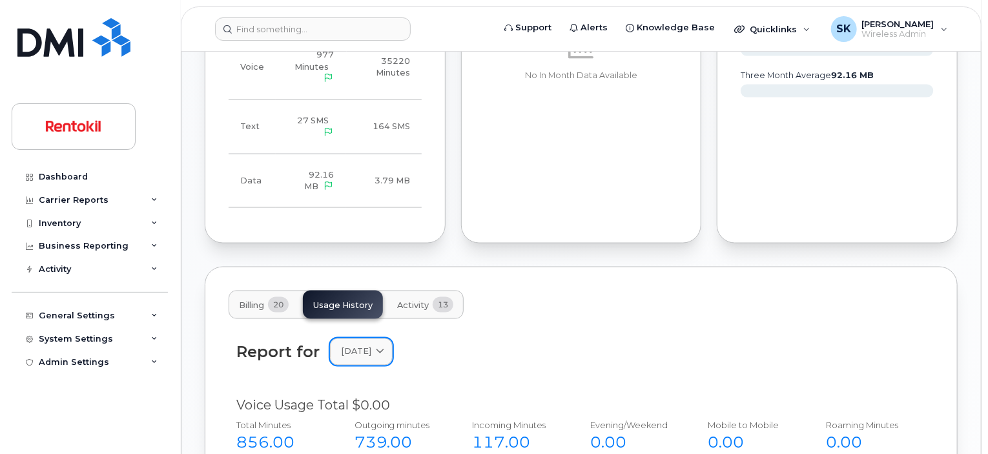
click at [384, 348] on icon at bounding box center [380, 352] width 8 height 8
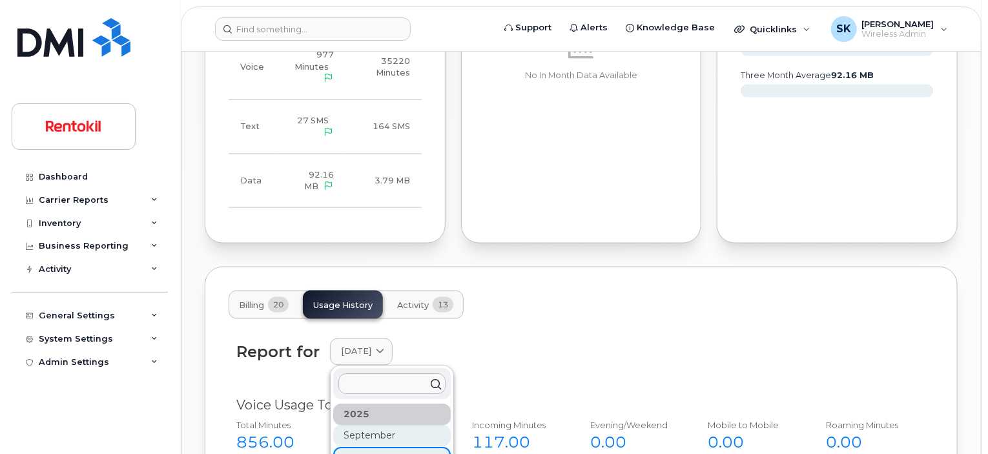
click at [371, 426] on div "September" at bounding box center [392, 436] width 118 height 21
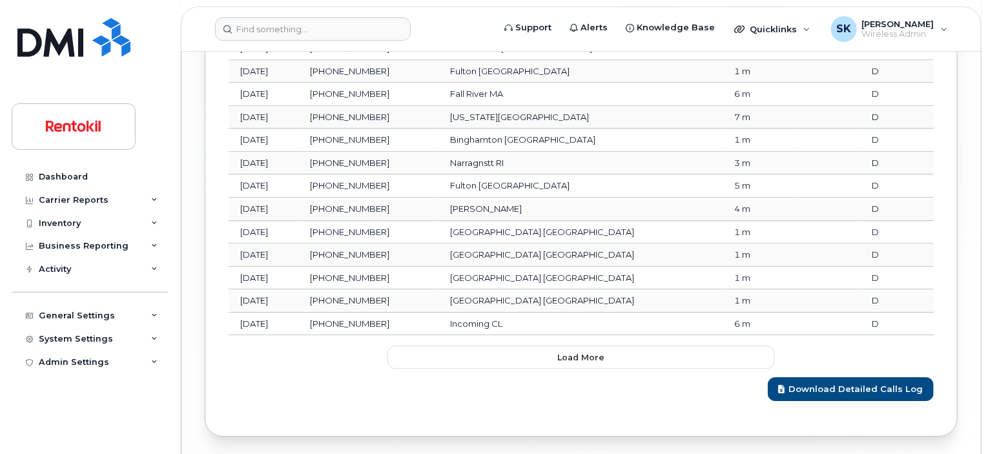
scroll to position [1814, 0]
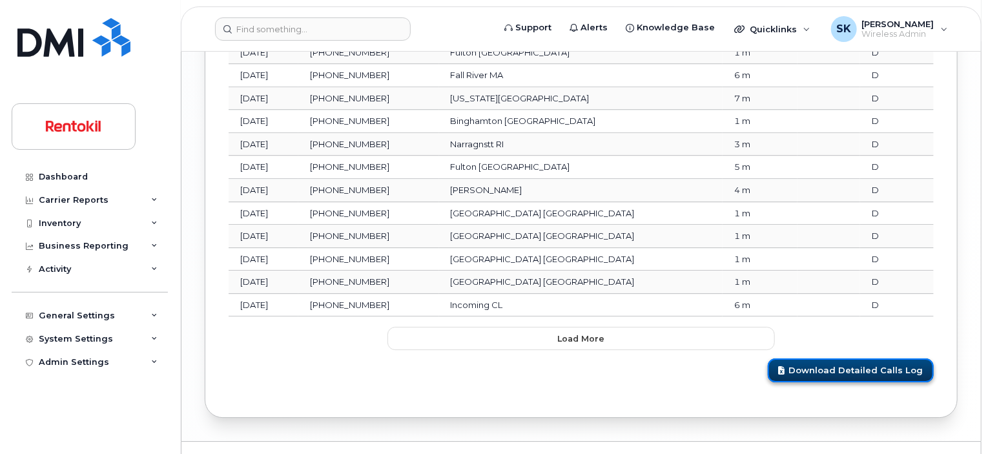
click at [827, 358] on link "Download Detailed Calls Log" at bounding box center [851, 370] width 166 height 24
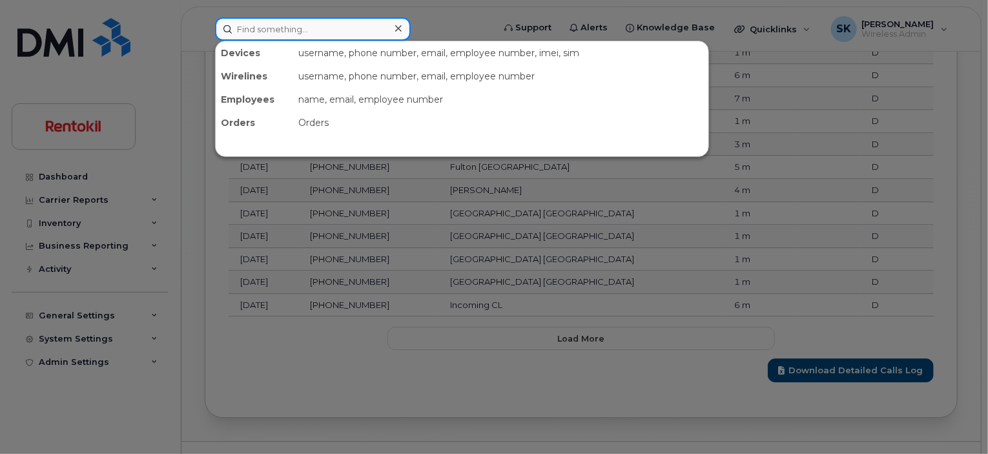
click at [288, 28] on input at bounding box center [313, 28] width 196 height 23
paste input "[PERSON_NAME]"
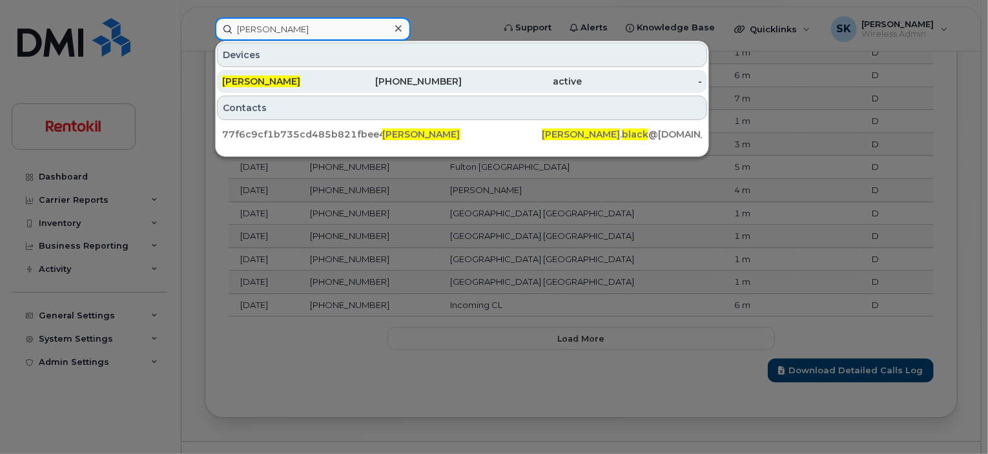
type input "[PERSON_NAME]"
click at [293, 81] on span "[PERSON_NAME]" at bounding box center [261, 82] width 78 height 12
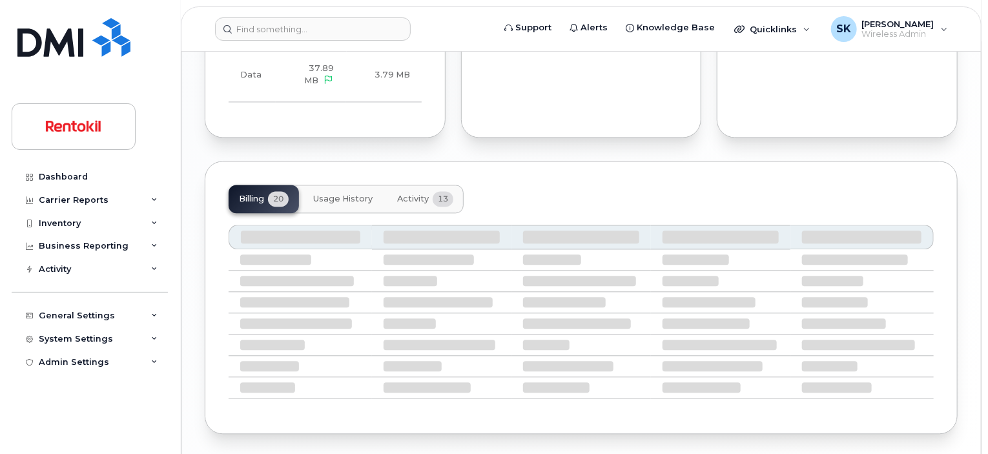
scroll to position [1345, 0]
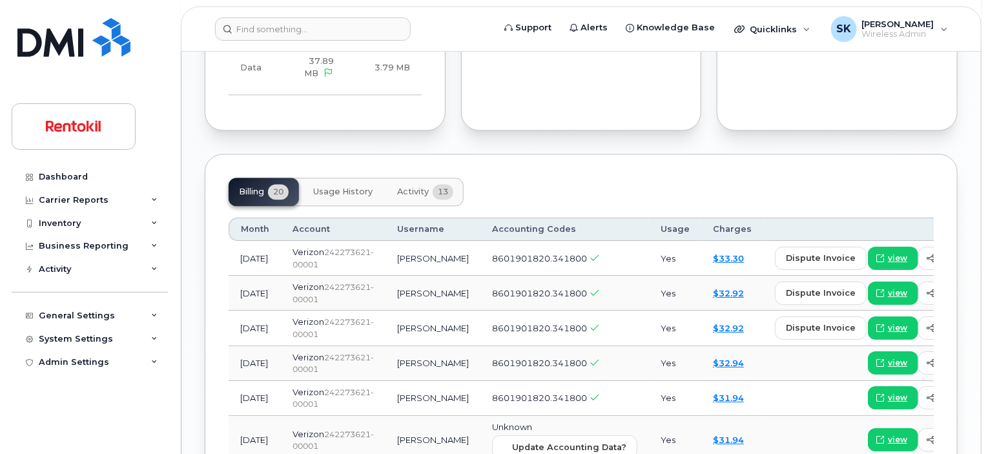
click at [353, 187] on span "Usage History" at bounding box center [342, 192] width 59 height 10
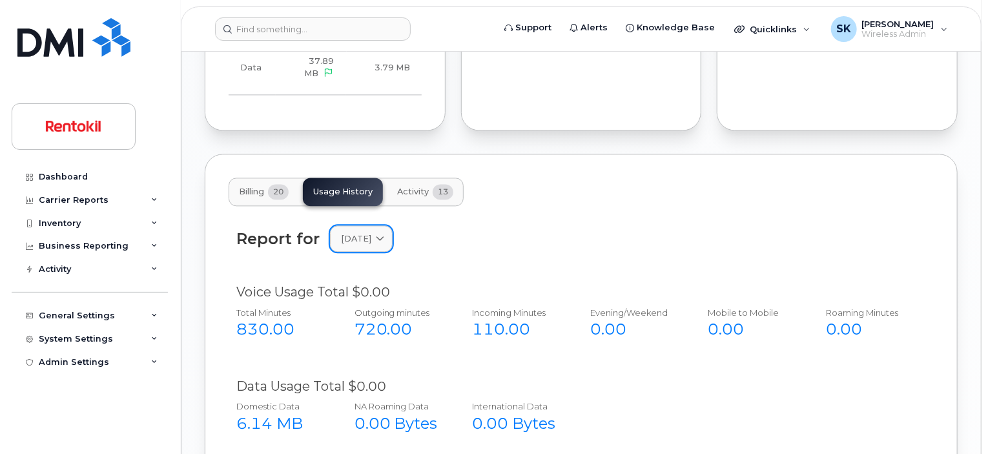
click at [386, 233] on span at bounding box center [380, 239] width 12 height 12
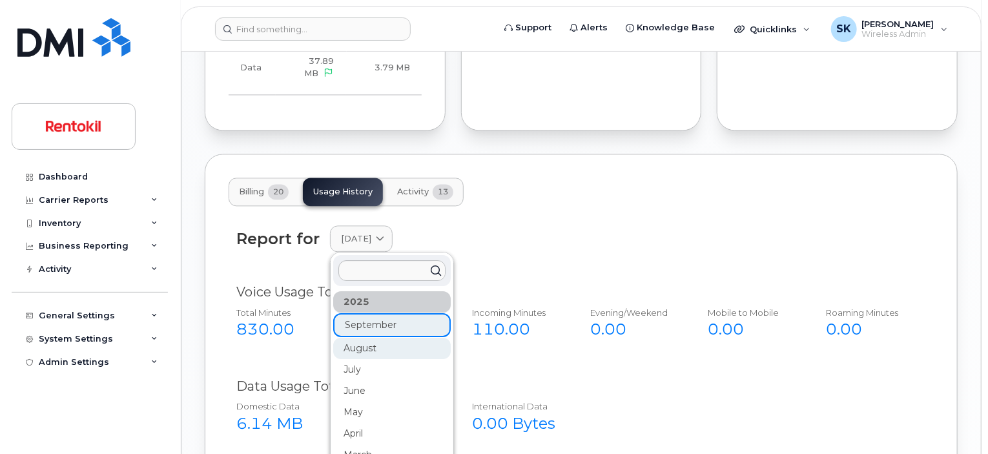
click at [359, 338] on div "August" at bounding box center [392, 348] width 118 height 21
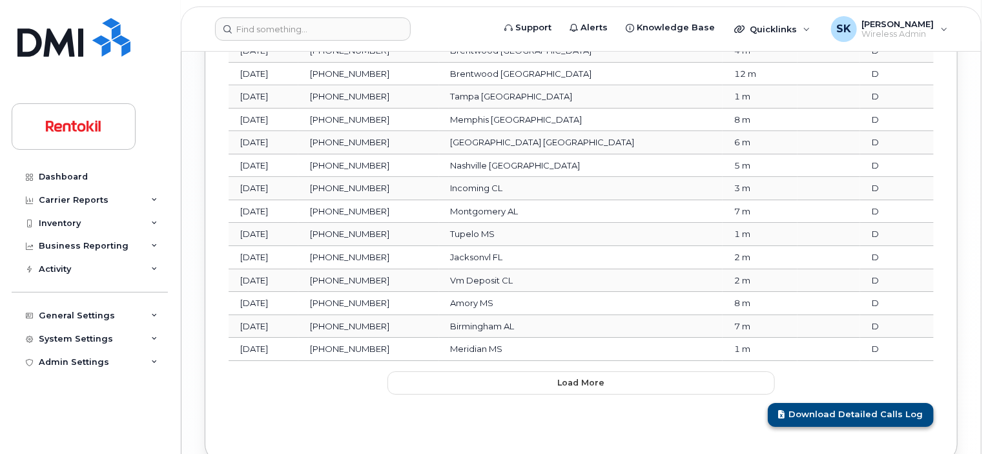
scroll to position [2124, 0]
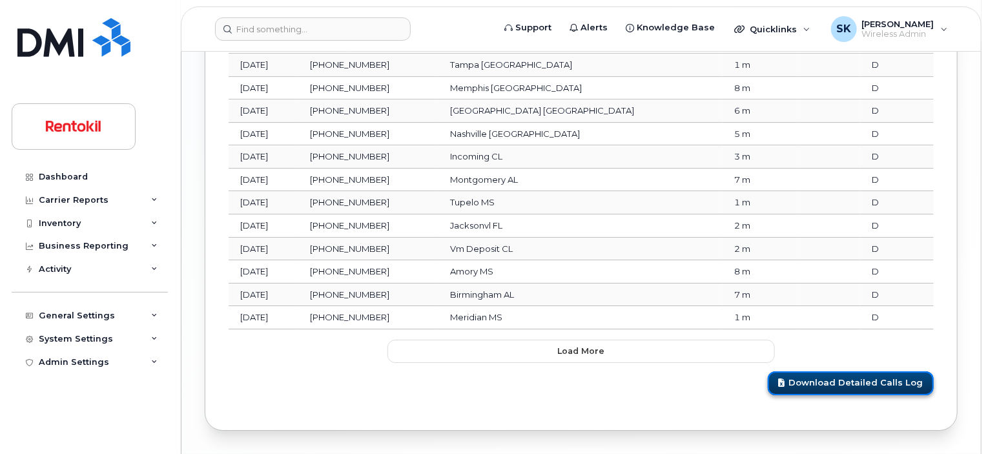
click at [827, 371] on link "Download Detailed Calls Log" at bounding box center [851, 383] width 166 height 24
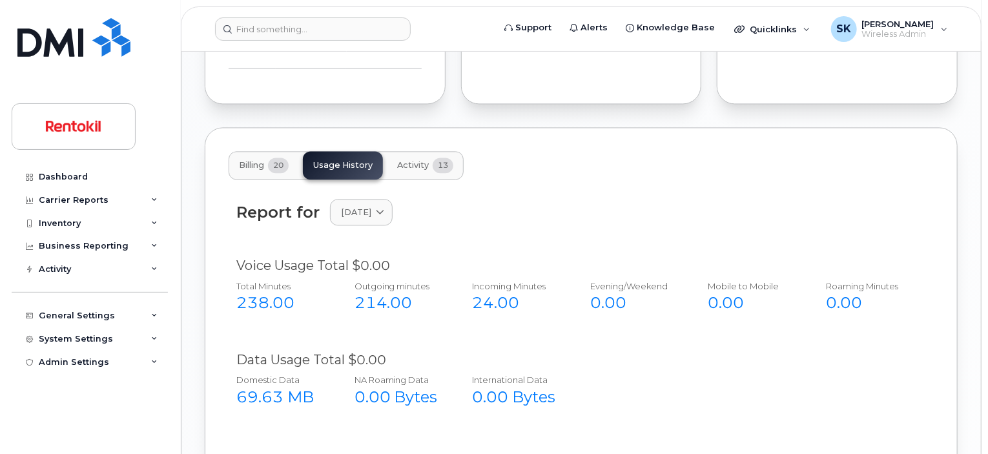
scroll to position [1349, 0]
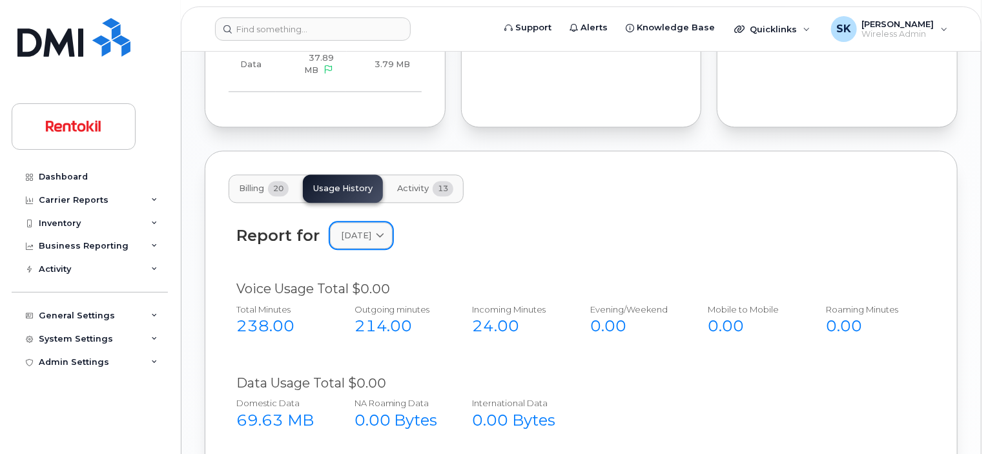
click at [386, 229] on span at bounding box center [380, 235] width 12 height 12
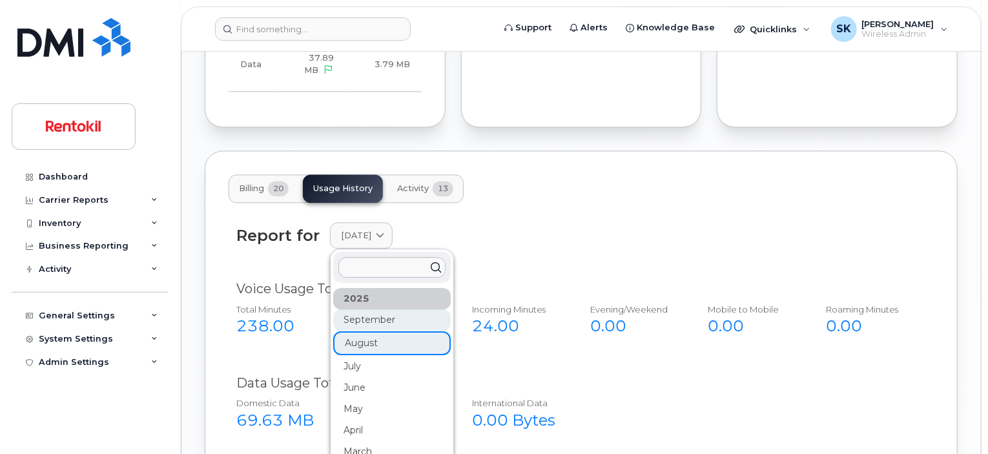
click at [346, 309] on div "September" at bounding box center [392, 319] width 118 height 21
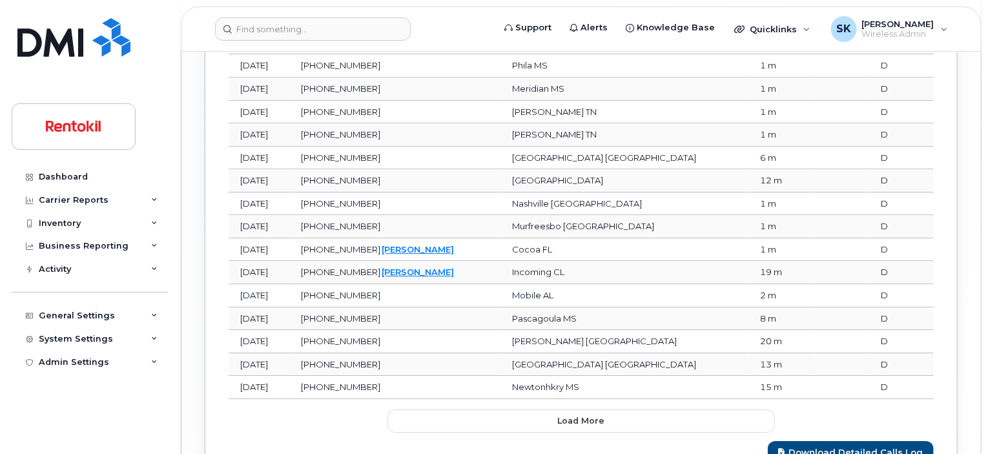
scroll to position [2124, 0]
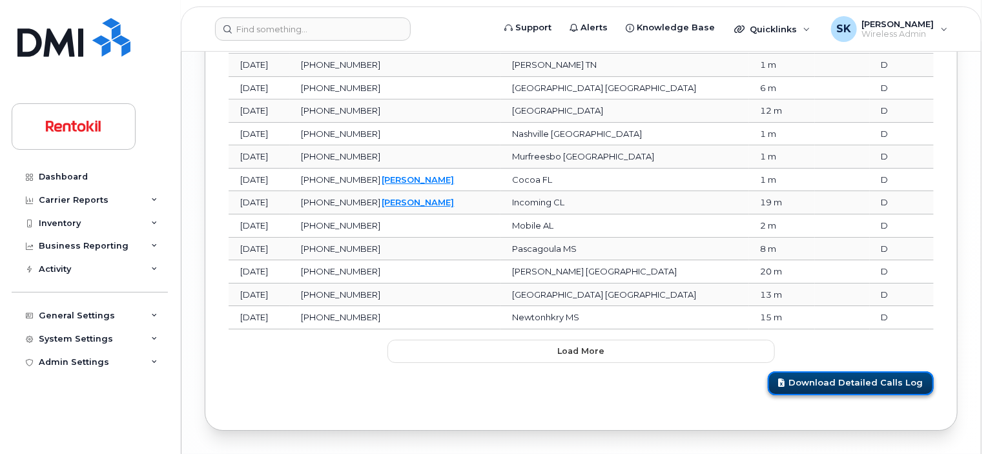
click at [807, 371] on link "Download Detailed Calls Log" at bounding box center [851, 383] width 166 height 24
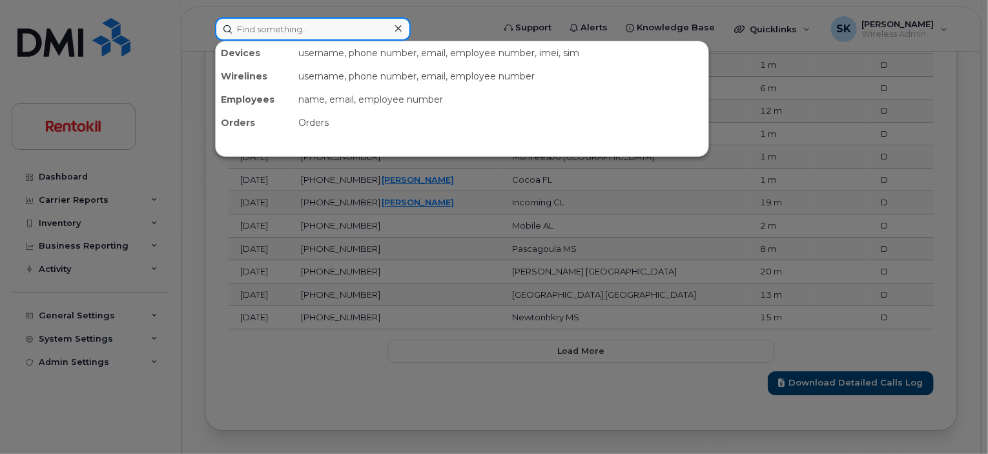
click at [293, 28] on input at bounding box center [313, 28] width 196 height 23
paste input "Jherika Brown"
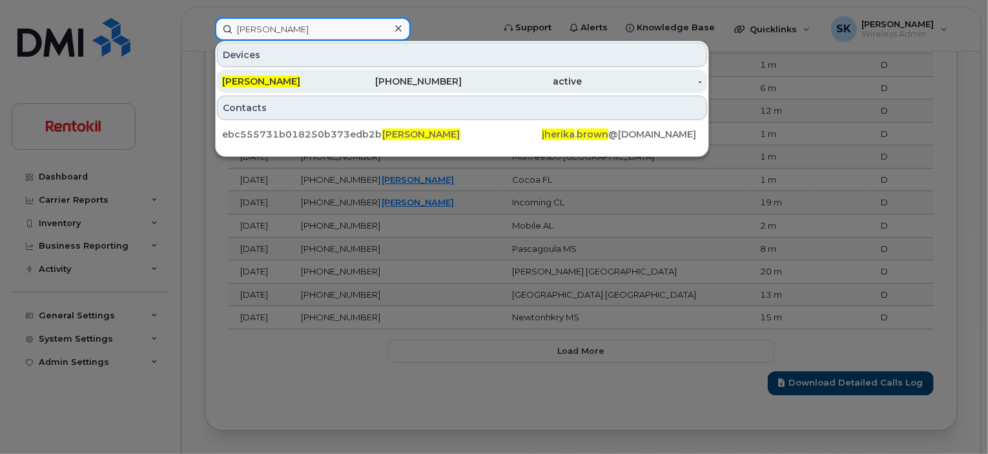
type input "Jherika Brown"
click at [289, 82] on span "JHERIKA BROWN" at bounding box center [261, 82] width 78 height 12
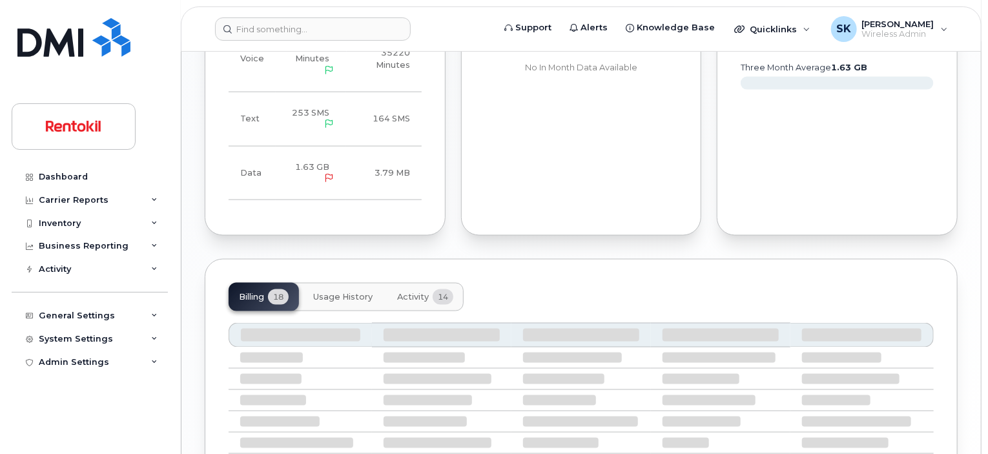
scroll to position [895, 0]
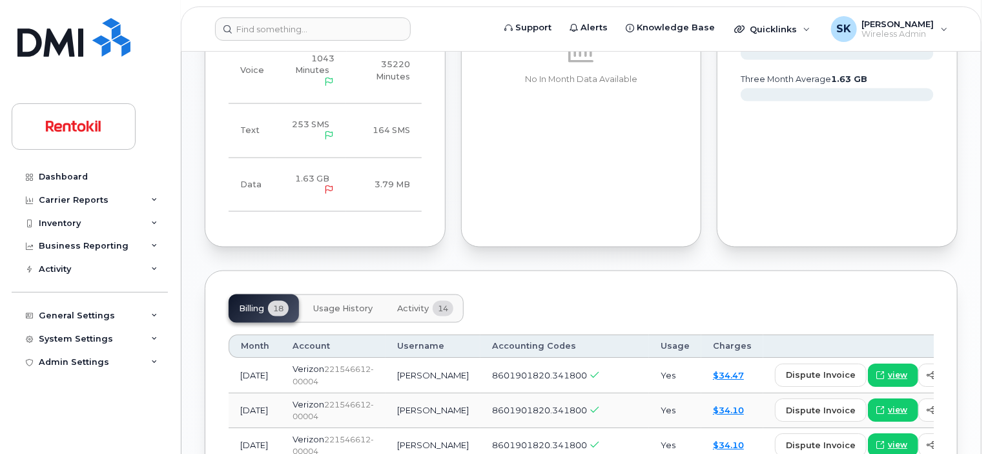
click at [333, 308] on span "Usage History" at bounding box center [342, 309] width 59 height 10
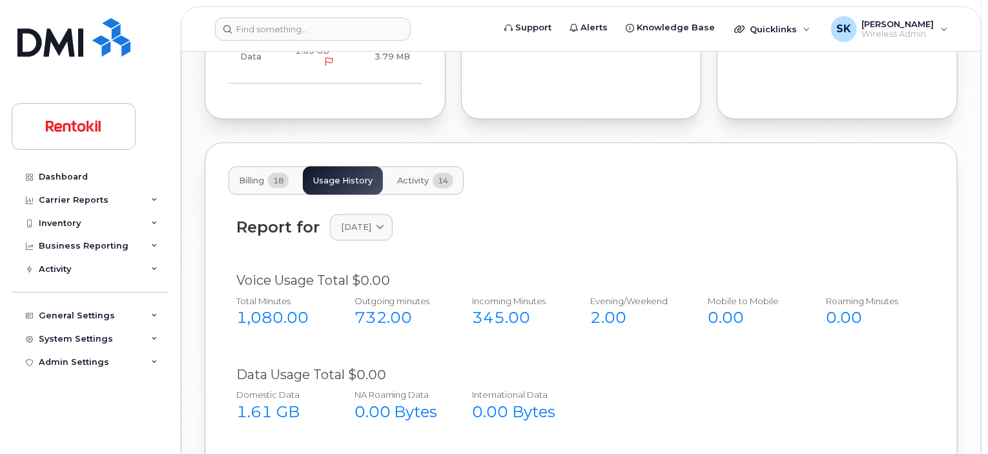
scroll to position [1024, 0]
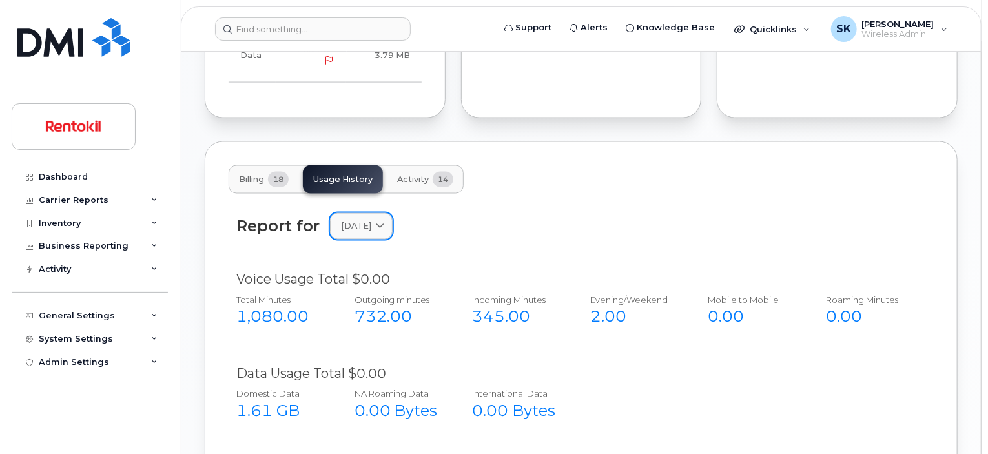
click at [384, 227] on icon at bounding box center [380, 226] width 8 height 8
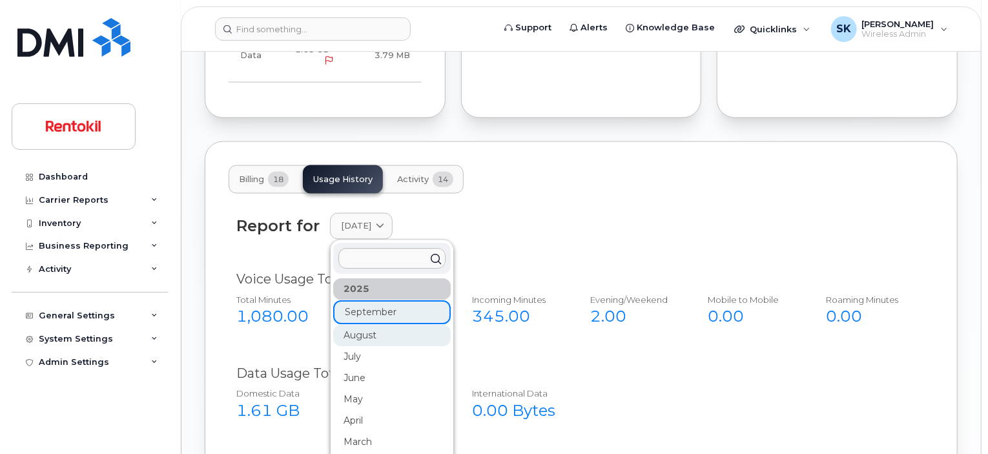
click at [359, 334] on div "August" at bounding box center [392, 336] width 118 height 21
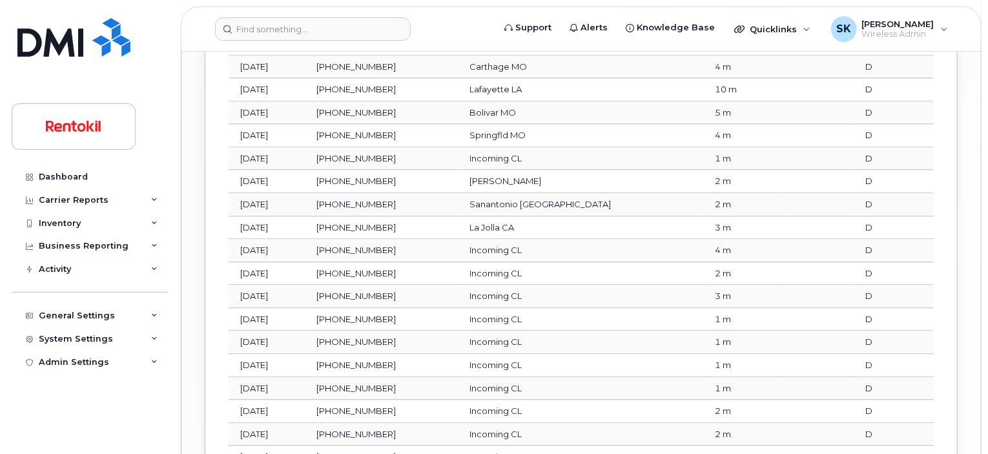
scroll to position [1827, 0]
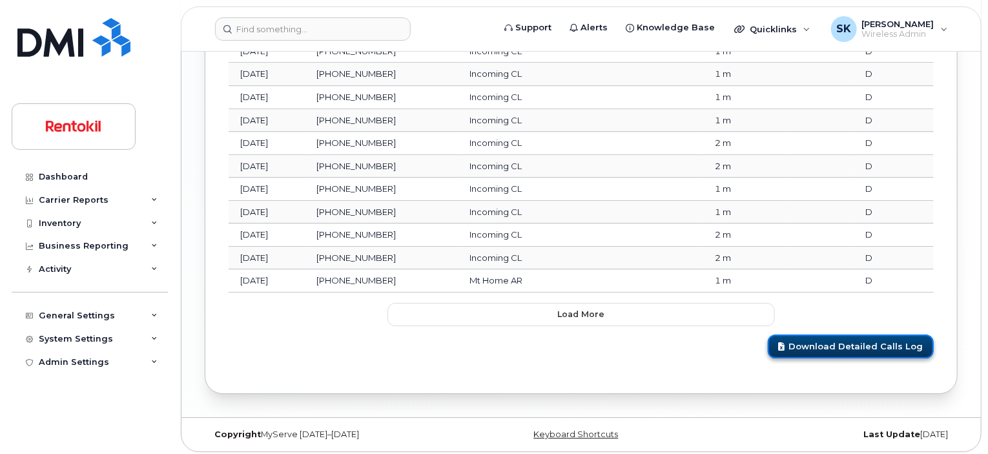
click at [858, 337] on link "Download Detailed Calls Log" at bounding box center [851, 347] width 166 height 24
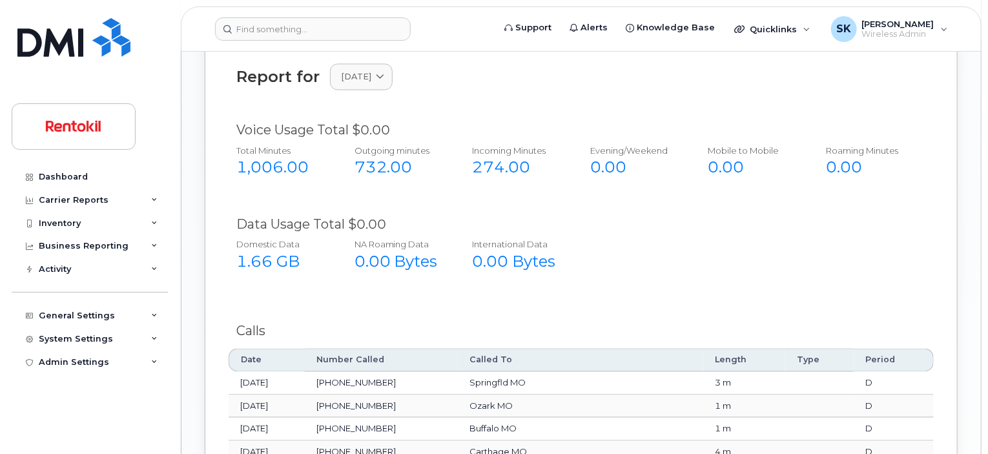
scroll to position [1116, 0]
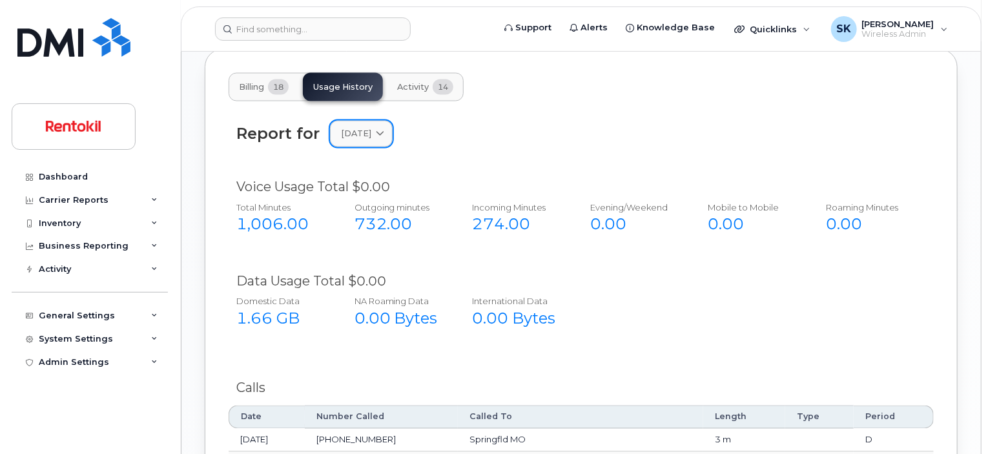
click at [384, 136] on icon at bounding box center [380, 134] width 8 height 8
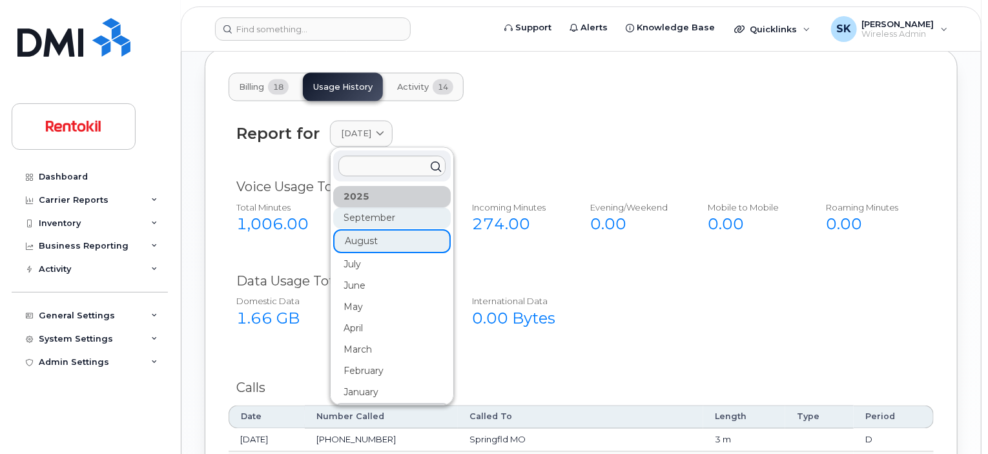
click at [375, 218] on div "September" at bounding box center [392, 218] width 118 height 21
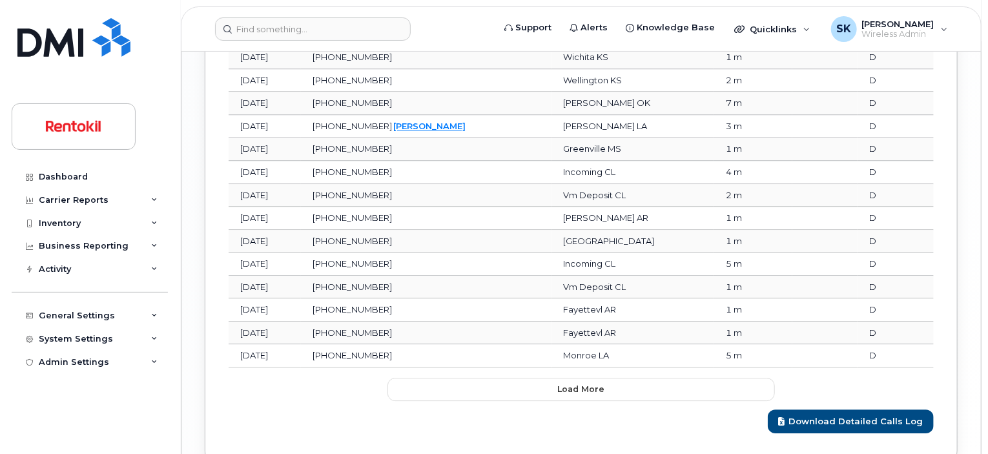
scroll to position [1827, 0]
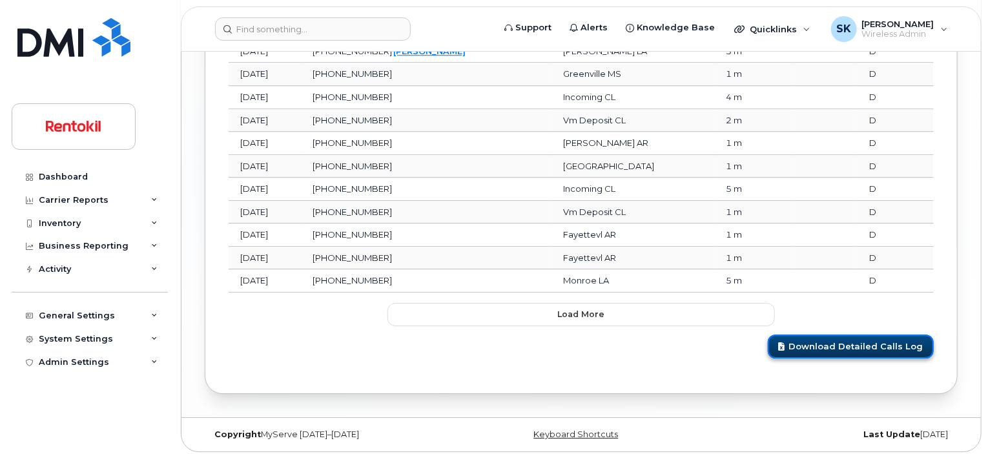
click at [837, 340] on link "Download Detailed Calls Log" at bounding box center [851, 347] width 166 height 24
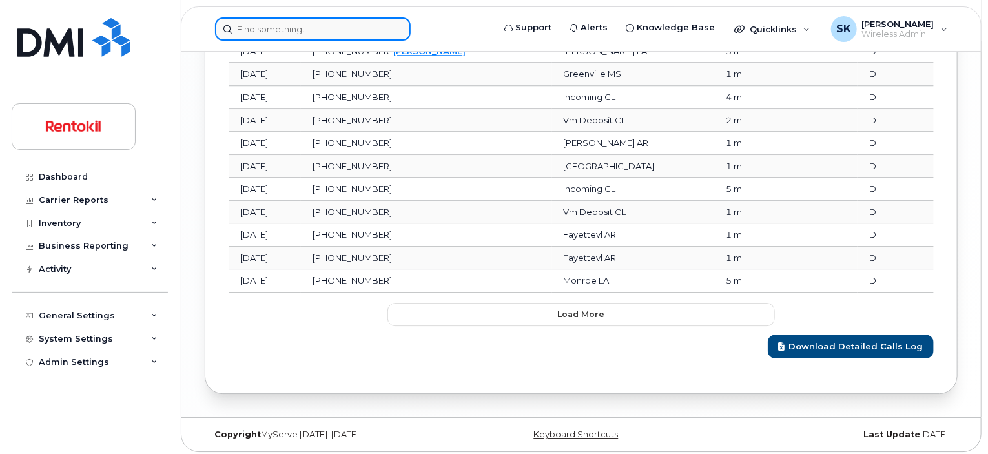
click at [332, 32] on input at bounding box center [313, 28] width 196 height 23
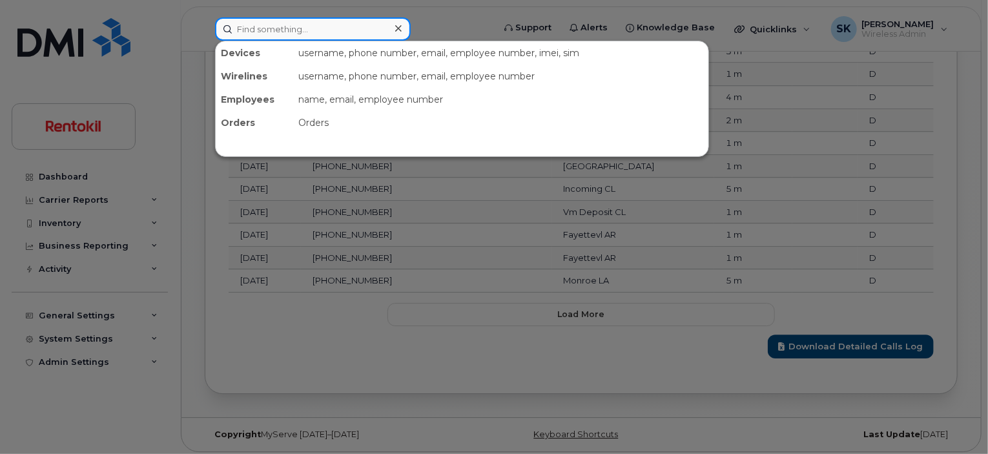
paste input "Ashley Renfroe"
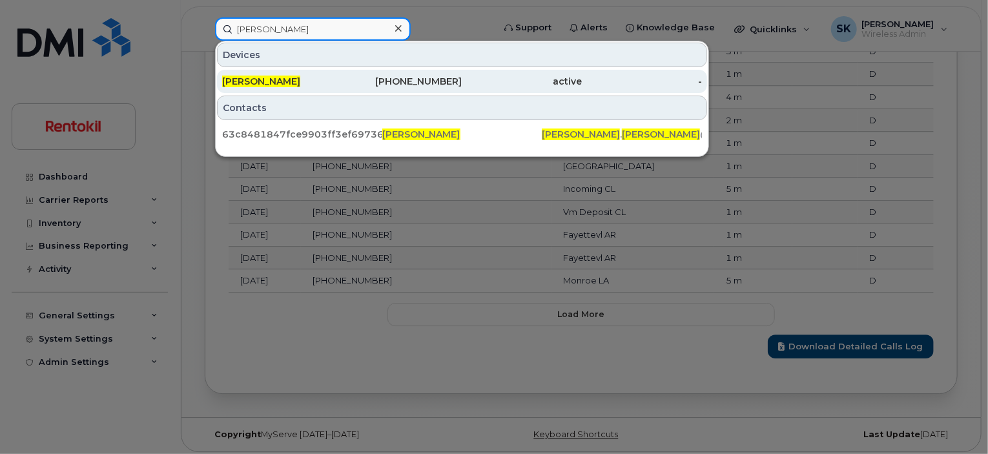
type input "Ashley Renfroe"
click at [295, 85] on span "ASHLEY RENFROE" at bounding box center [261, 82] width 78 height 12
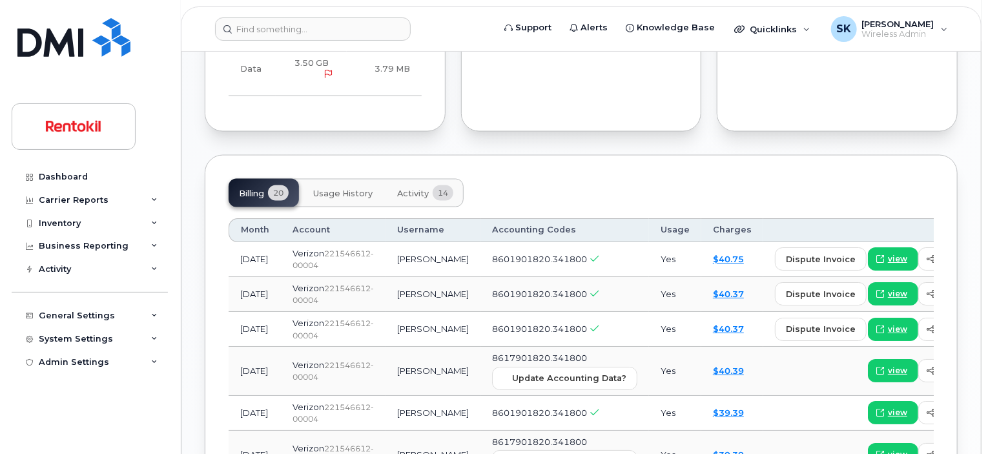
click at [356, 189] on span "Usage History" at bounding box center [342, 194] width 59 height 10
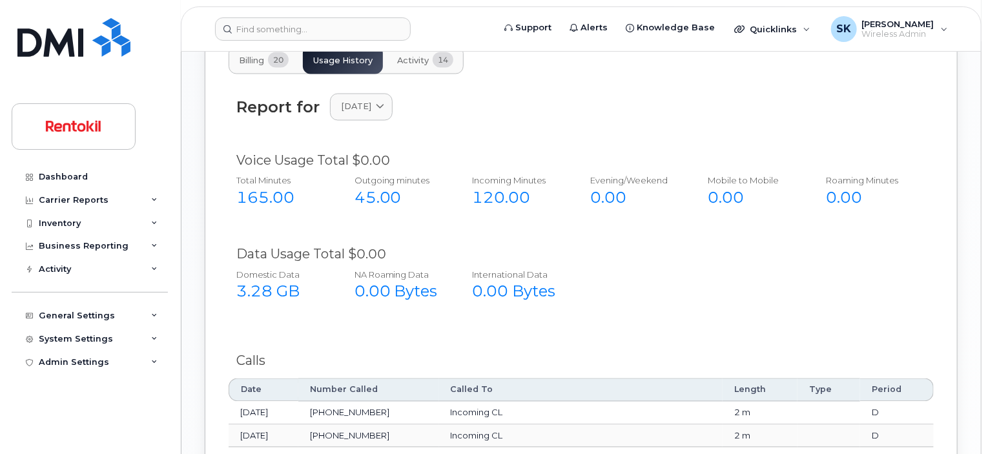
scroll to position [1151, 0]
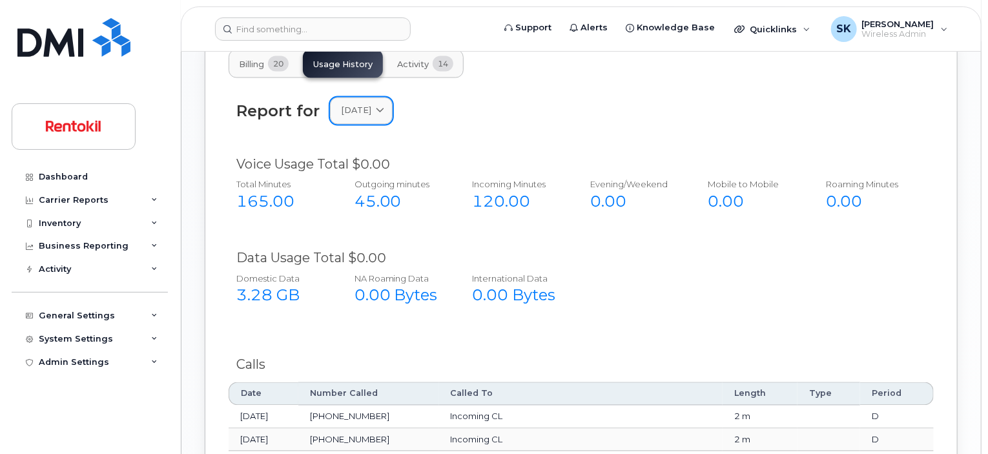
click at [393, 98] on link "[DATE]" at bounding box center [361, 111] width 63 height 26
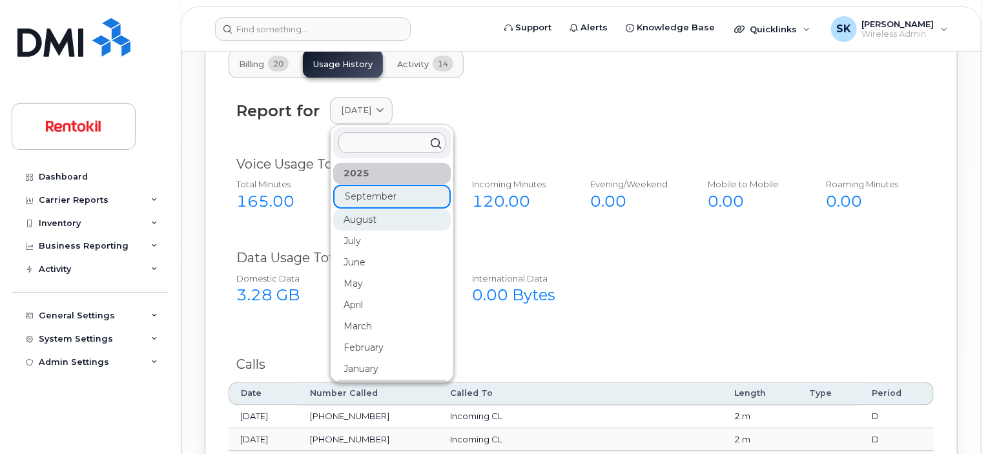
click at [370, 211] on div "August" at bounding box center [392, 220] width 118 height 21
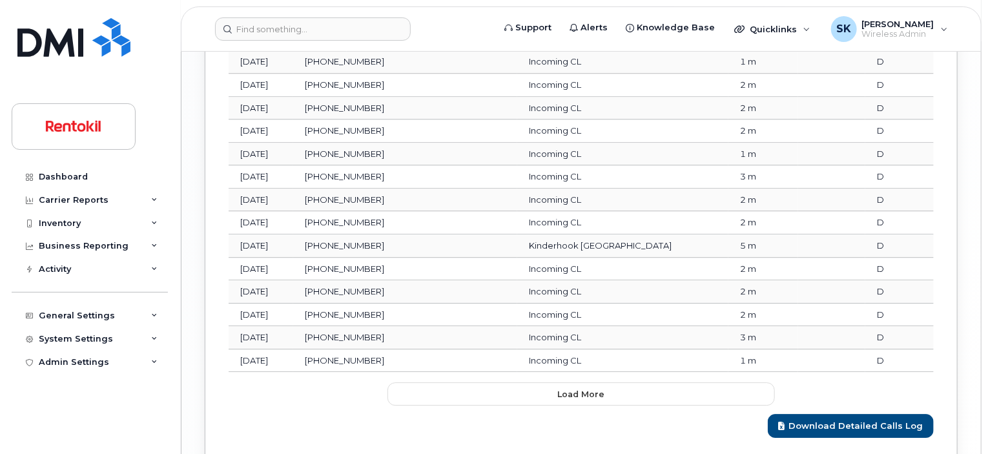
scroll to position [1827, 0]
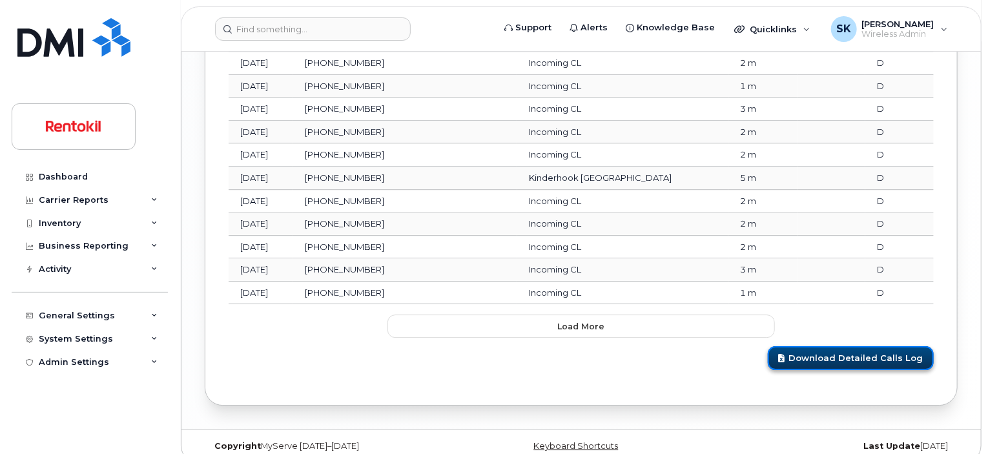
click at [823, 348] on link "Download Detailed Calls Log" at bounding box center [851, 358] width 166 height 24
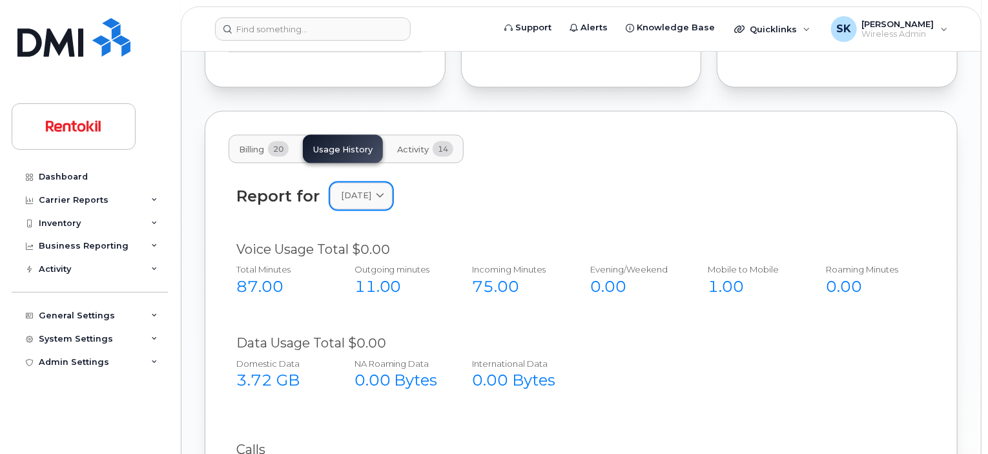
scroll to position [1052, 0]
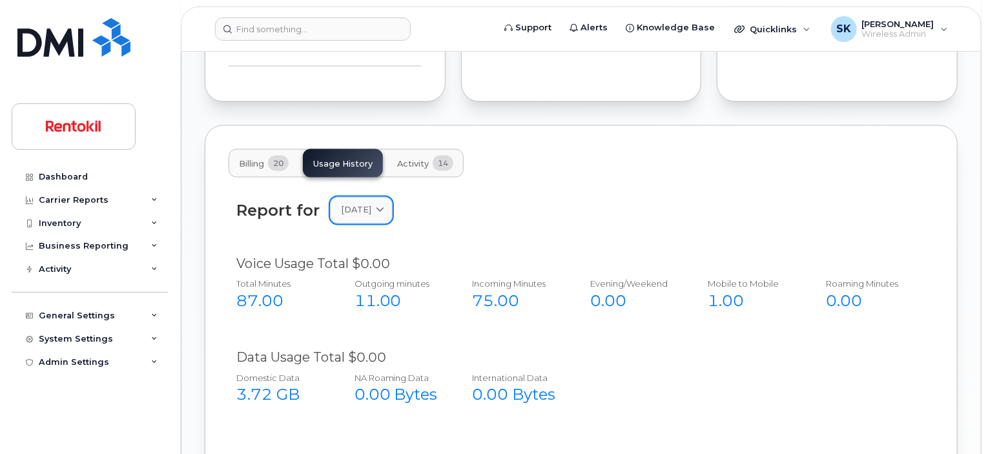
click at [384, 207] on icon at bounding box center [380, 211] width 8 height 8
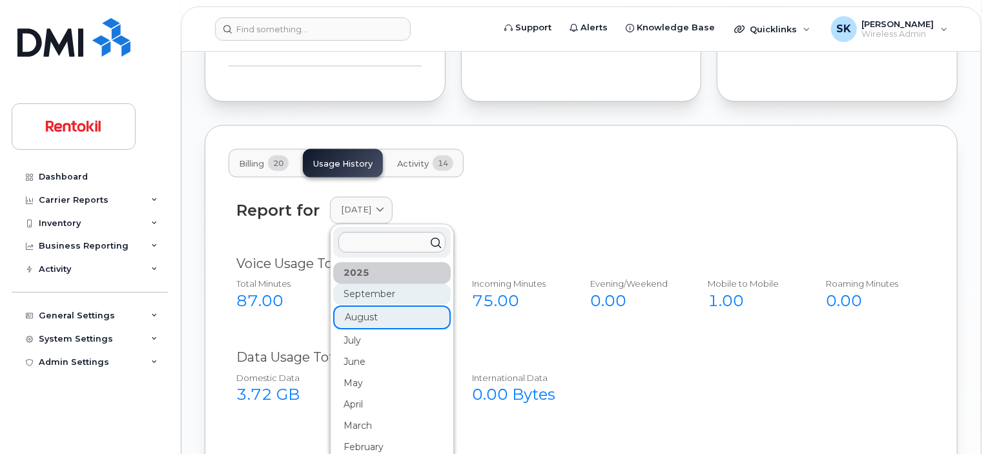
click at [377, 284] on div "September" at bounding box center [392, 294] width 118 height 21
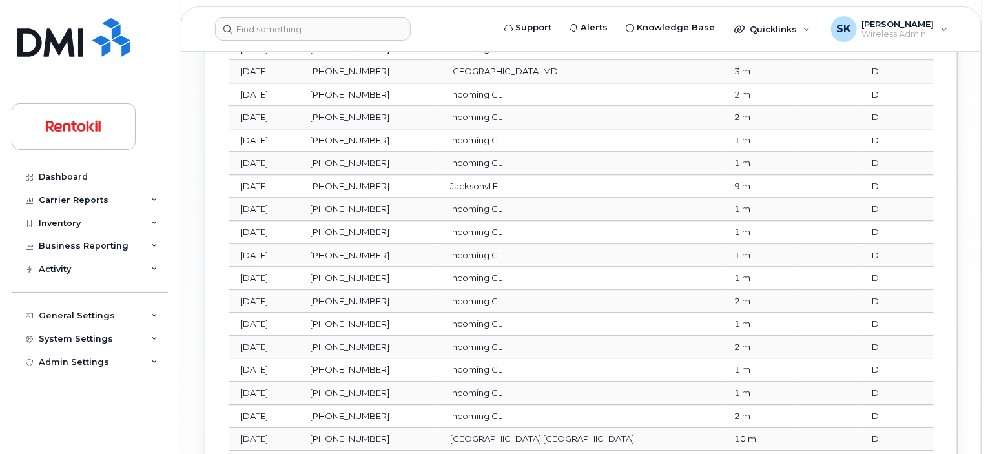
scroll to position [1827, 0]
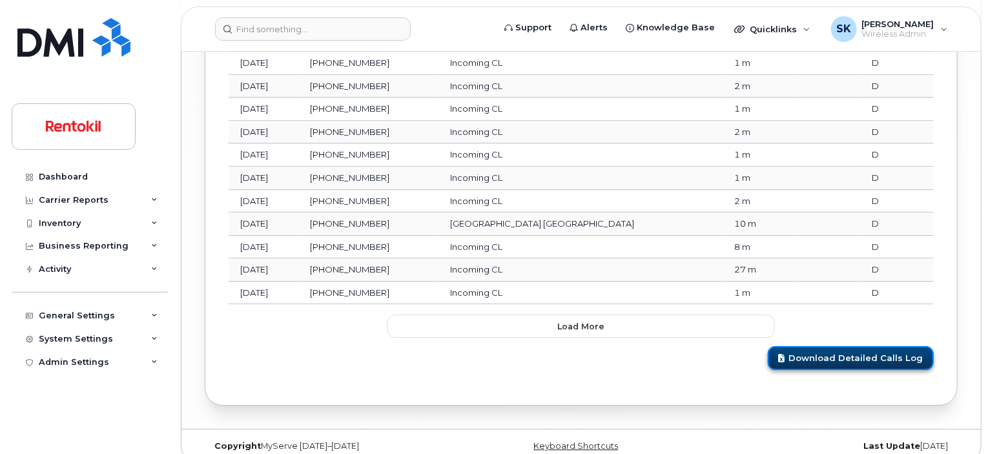
click at [845, 346] on link "Download Detailed Calls Log" at bounding box center [851, 358] width 166 height 24
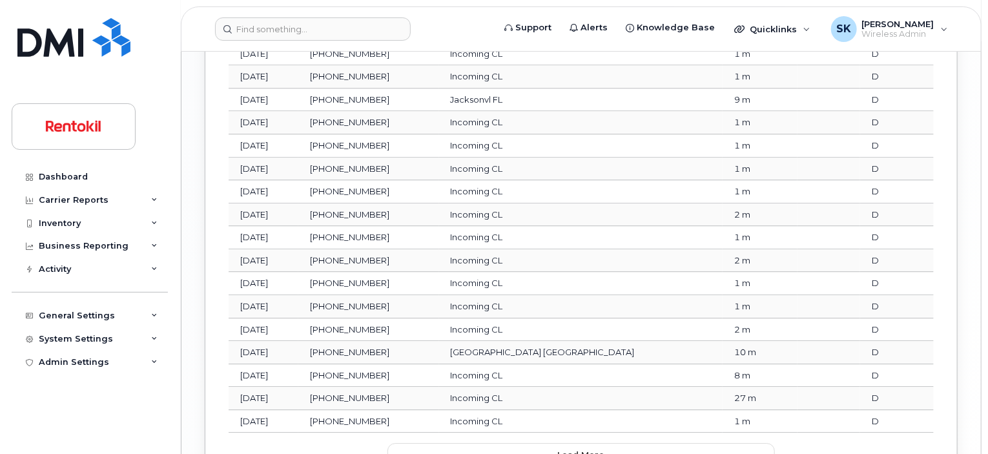
scroll to position [1697, 0]
click at [326, 23] on input at bounding box center [313, 28] width 196 height 23
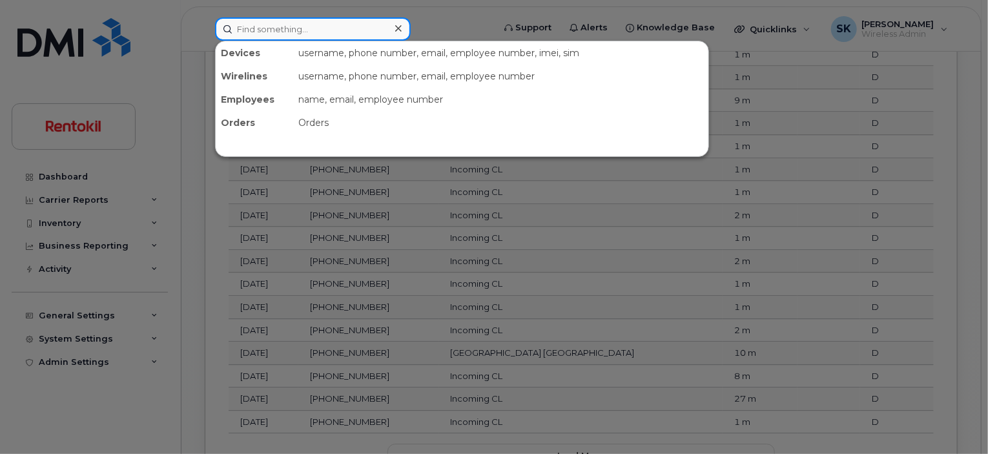
paste input "Tiffany Koldenhaven"
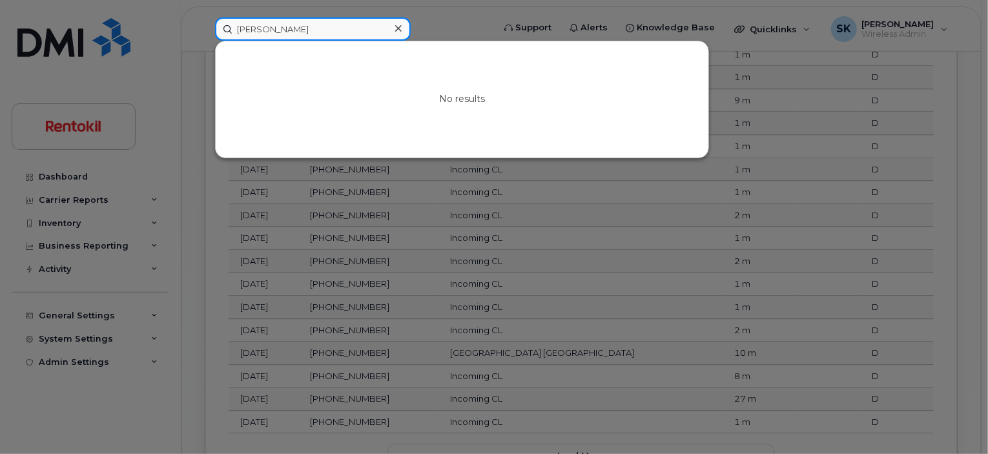
drag, startPoint x: 269, startPoint y: 32, endPoint x: 183, endPoint y: 30, distance: 85.9
click at [205, 30] on div "Tiffany Koldenhaven No results" at bounding box center [350, 28] width 291 height 23
click at [248, 19] on input "Koldenhaven" at bounding box center [313, 28] width 196 height 23
paste input "901-506-6254"
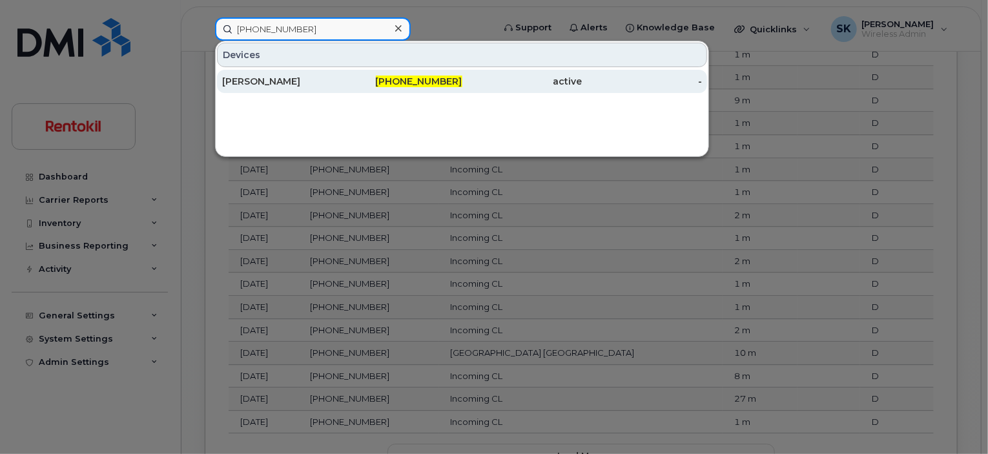
type input "901-506-6254"
click at [315, 81] on div "TIFFANY KOLDENHOVEN" at bounding box center [282, 81] width 120 height 13
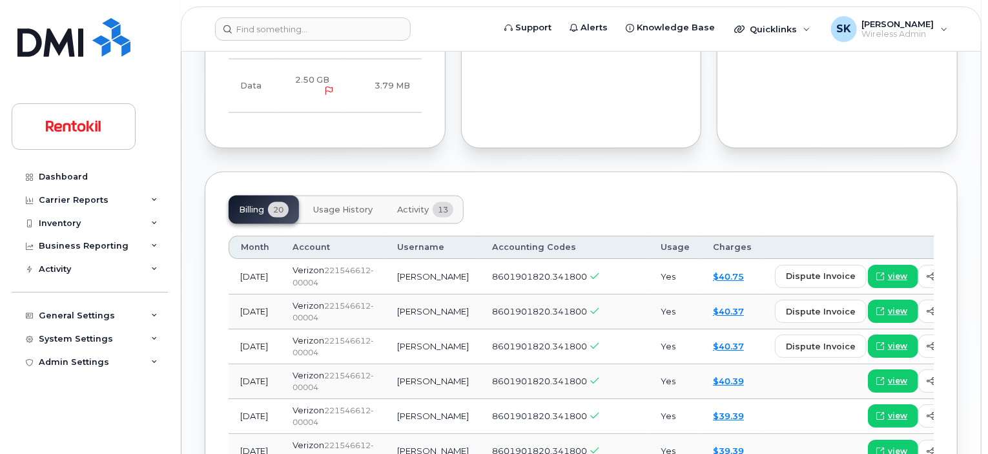
scroll to position [969, 0]
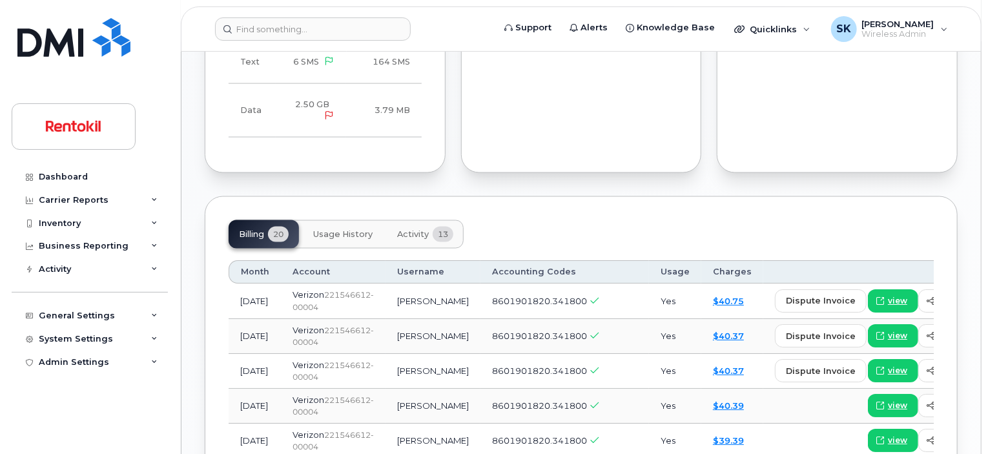
click at [345, 229] on span "Usage History" at bounding box center [342, 234] width 59 height 10
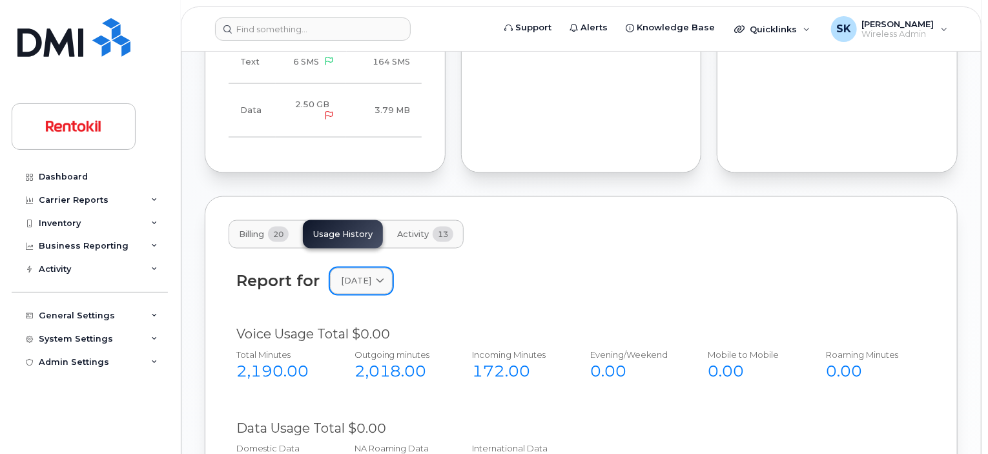
click at [384, 277] on icon at bounding box center [380, 281] width 8 height 8
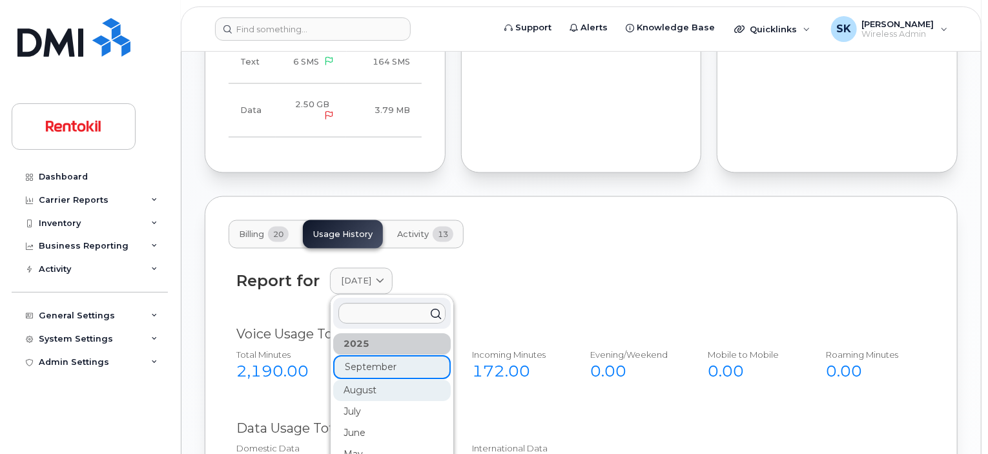
click at [374, 380] on div "August" at bounding box center [392, 390] width 118 height 21
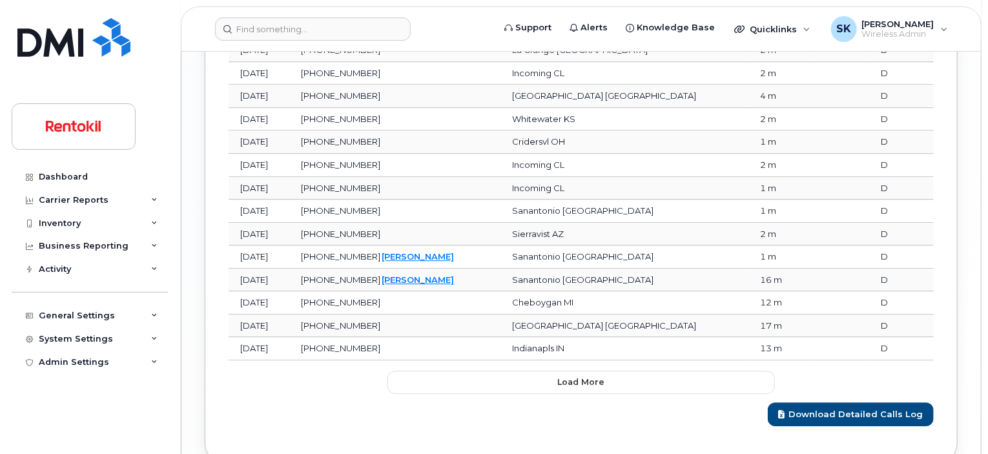
scroll to position [1814, 0]
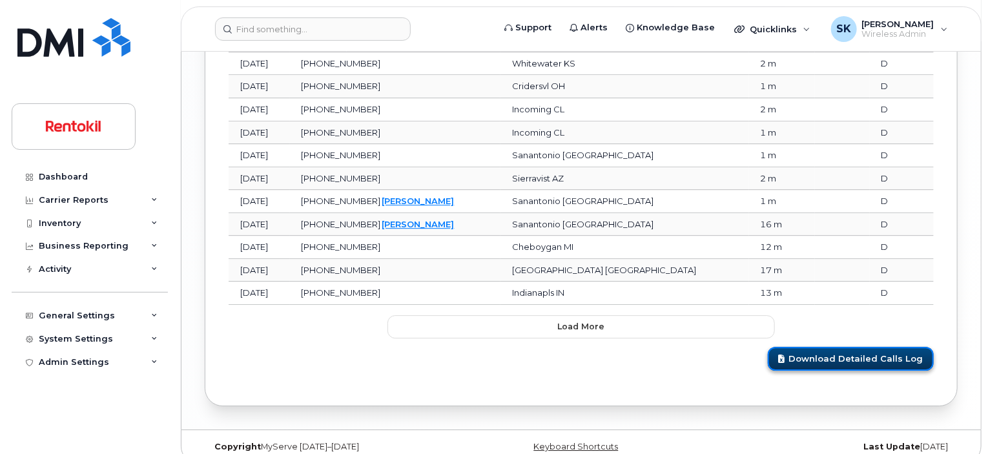
click at [858, 347] on link "Download Detailed Calls Log" at bounding box center [851, 359] width 166 height 24
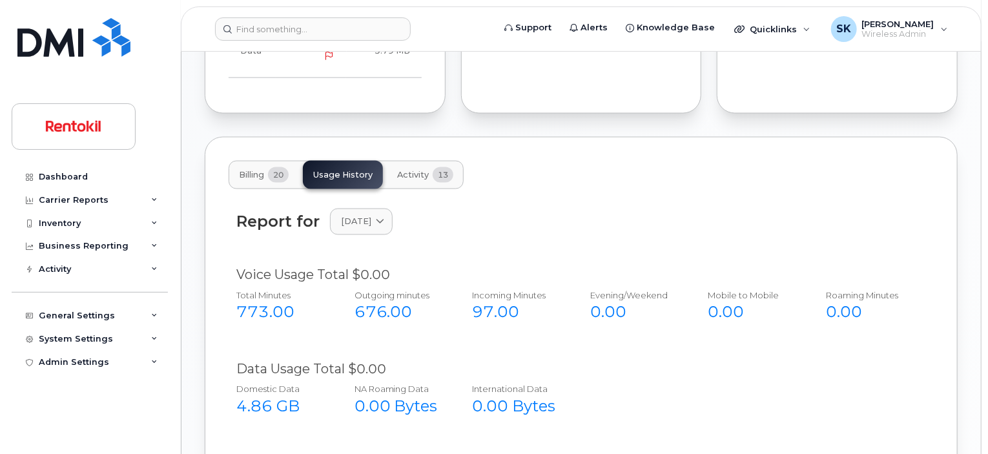
scroll to position [975, 0]
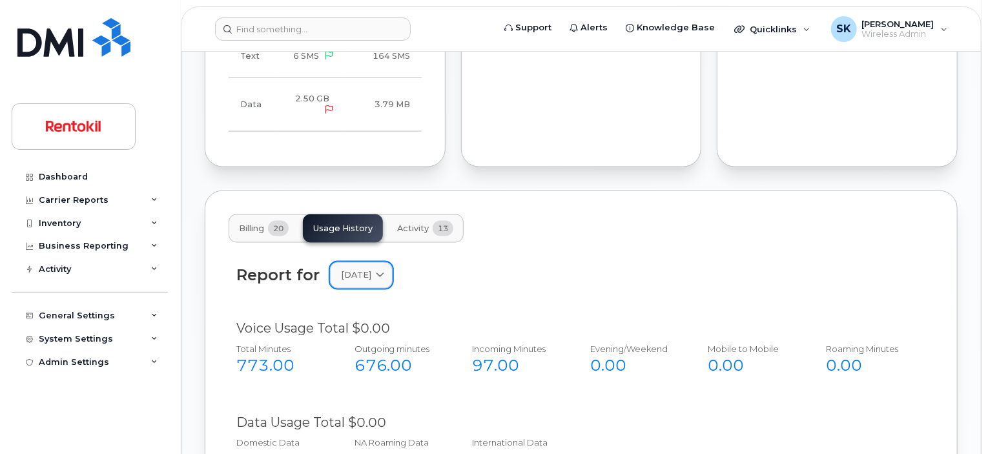
click at [384, 271] on icon at bounding box center [380, 275] width 8 height 8
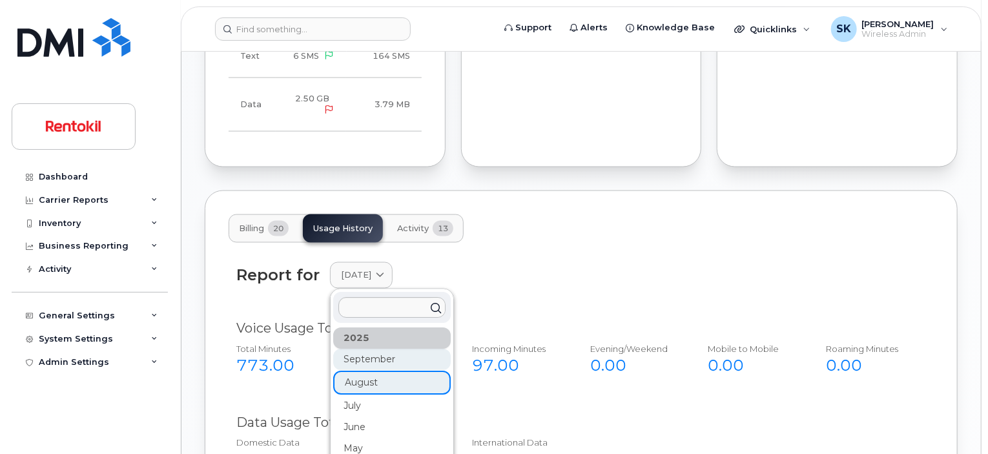
click at [349, 349] on div "September" at bounding box center [392, 359] width 118 height 21
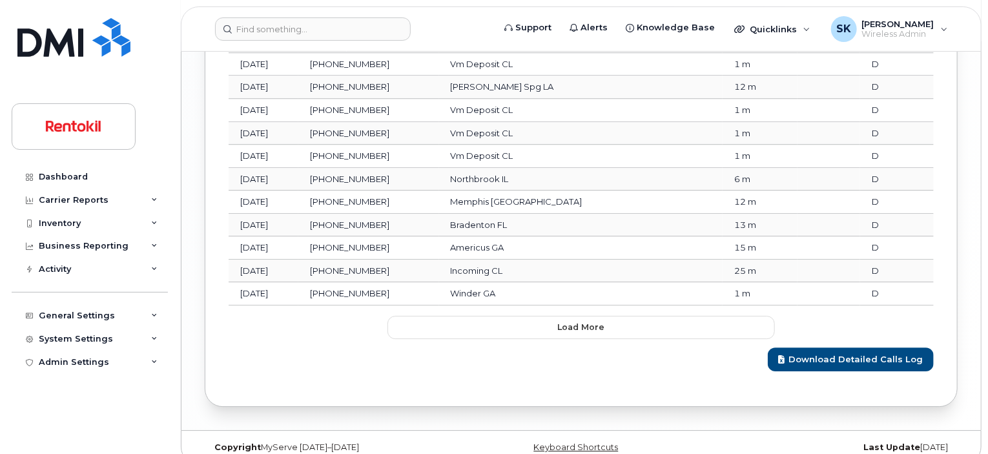
scroll to position [1814, 0]
click at [855, 347] on link "Download Detailed Calls Log" at bounding box center [851, 359] width 166 height 24
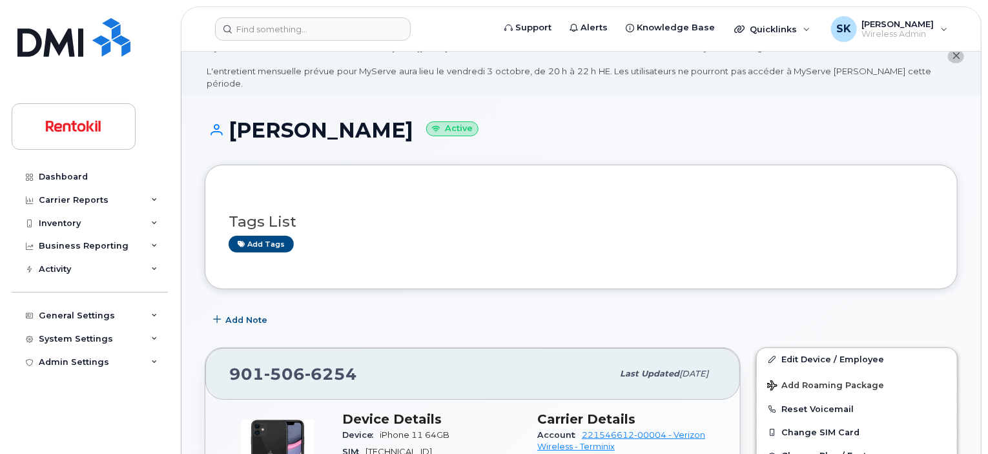
scroll to position [0, 0]
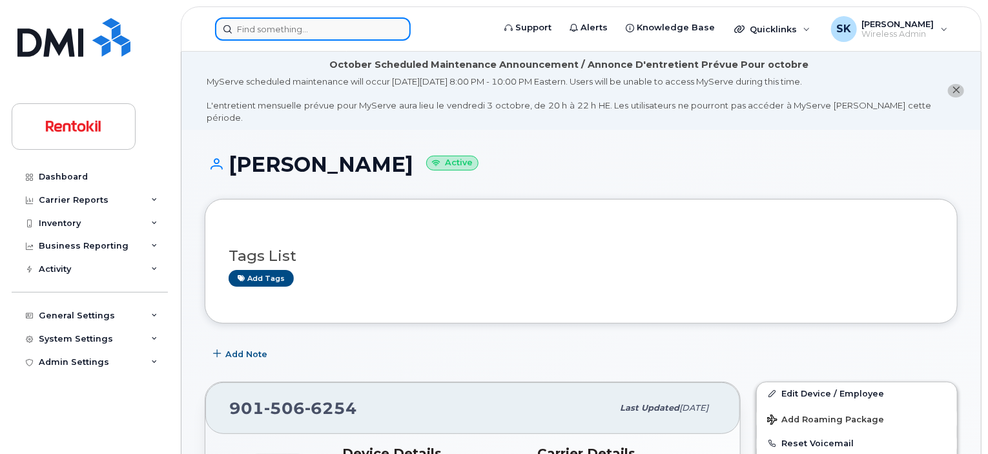
click at [281, 30] on input at bounding box center [313, 28] width 196 height 23
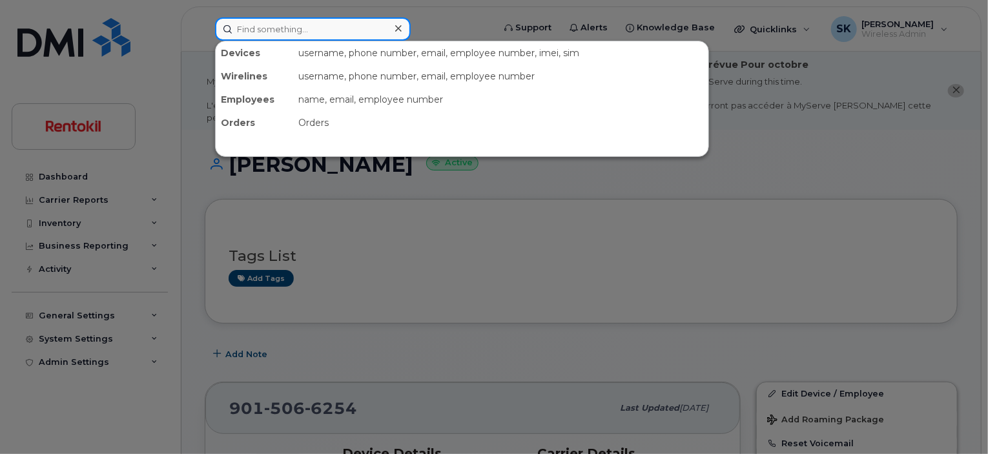
paste input "Q Bress"
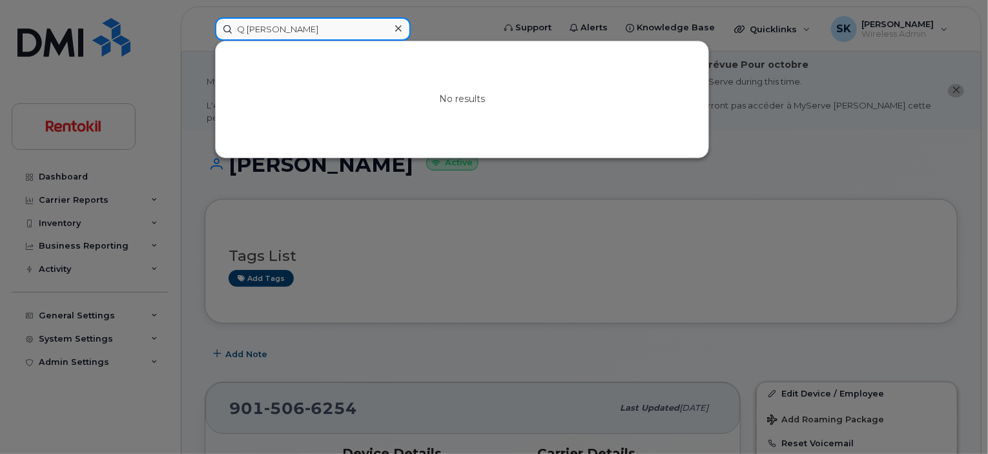
drag, startPoint x: 249, startPoint y: 28, endPoint x: 225, endPoint y: 26, distance: 23.9
click at [225, 26] on input "Q Bress" at bounding box center [313, 28] width 196 height 23
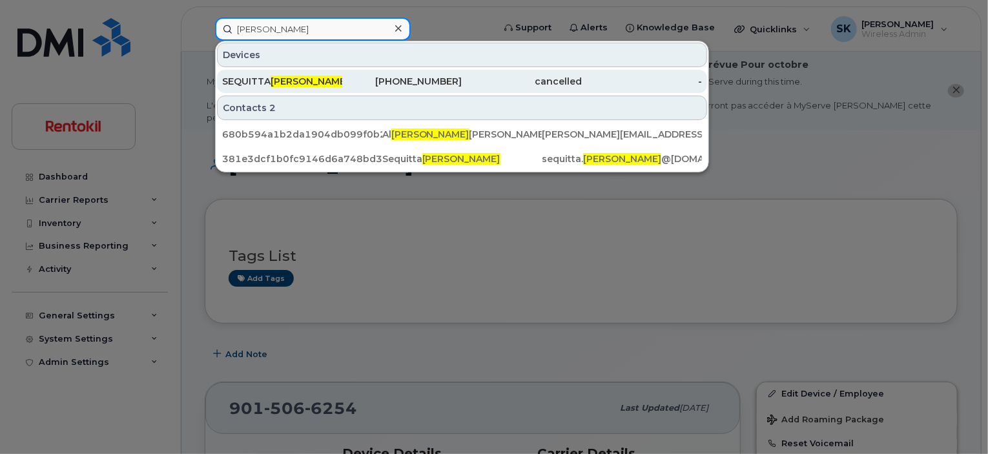
type input "Bress"
click at [258, 79] on div "SEQUITTA BRESS" at bounding box center [282, 81] width 120 height 13
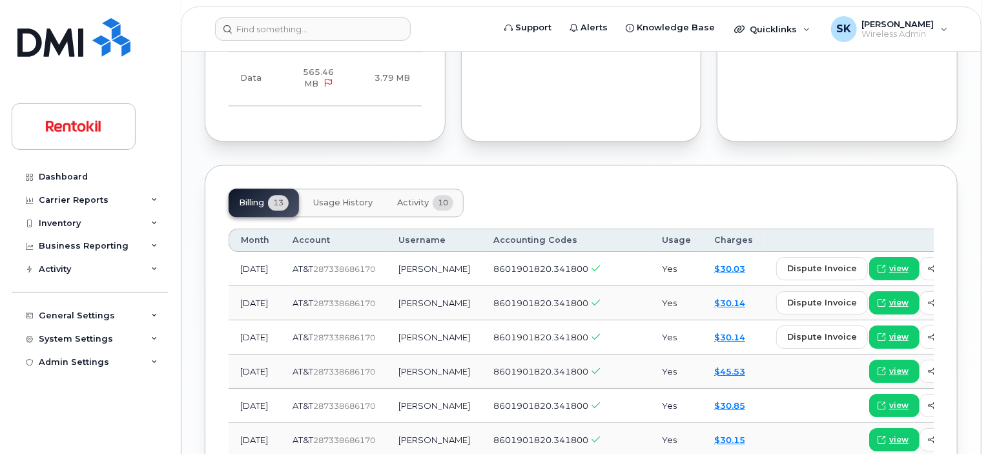
scroll to position [1421, 0]
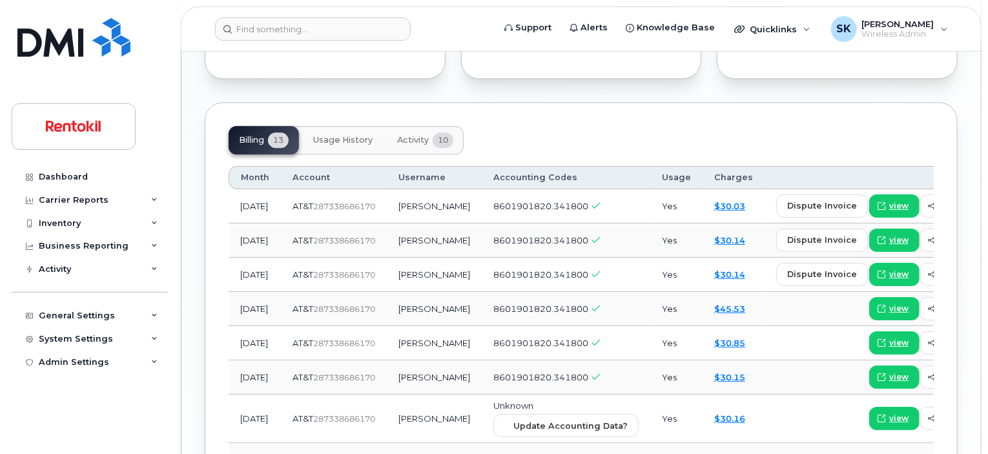
click at [351, 135] on span "Usage History" at bounding box center [342, 140] width 59 height 10
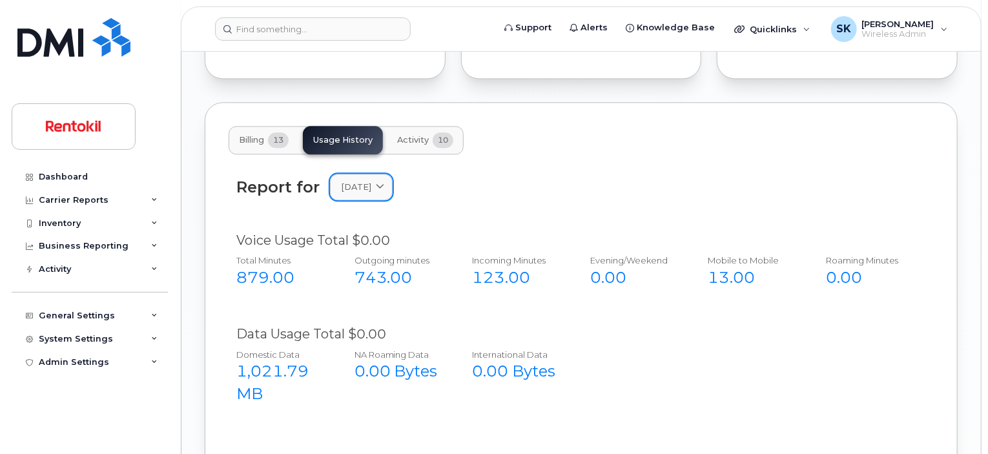
click at [384, 183] on icon at bounding box center [380, 187] width 8 height 8
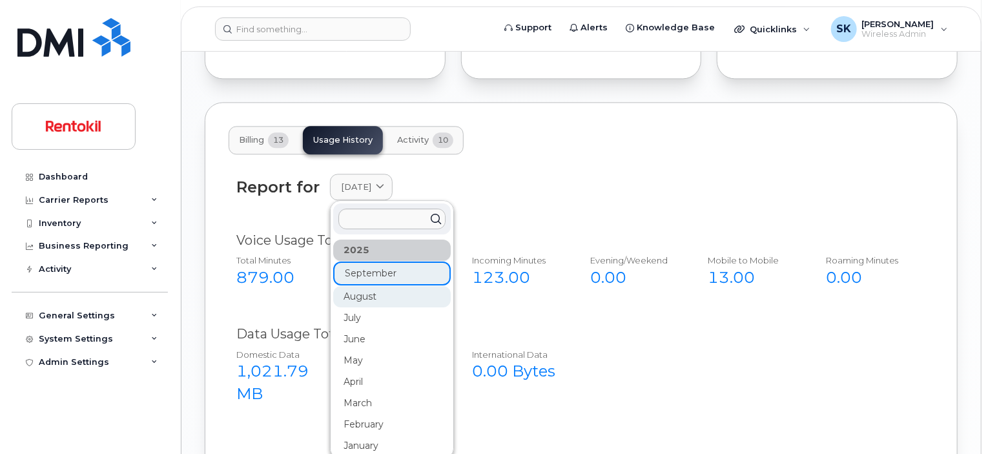
click at [350, 286] on div "August" at bounding box center [392, 296] width 118 height 21
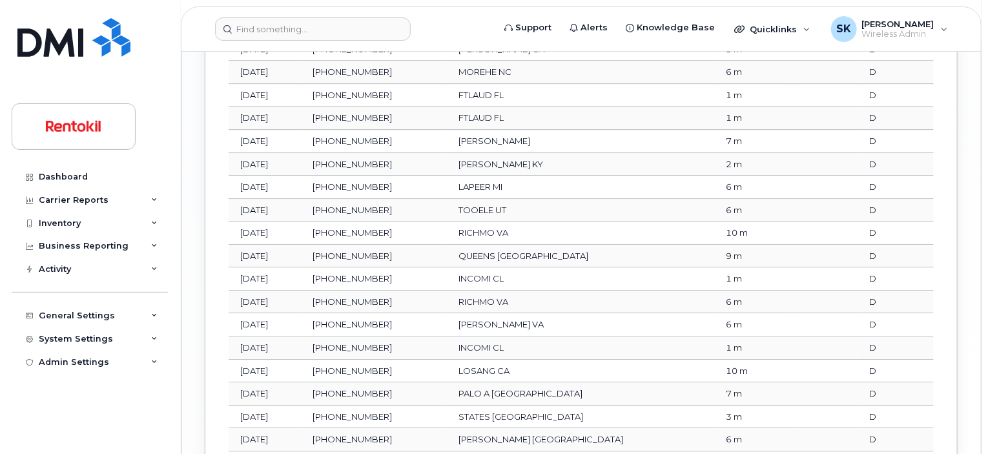
scroll to position [2136, 0]
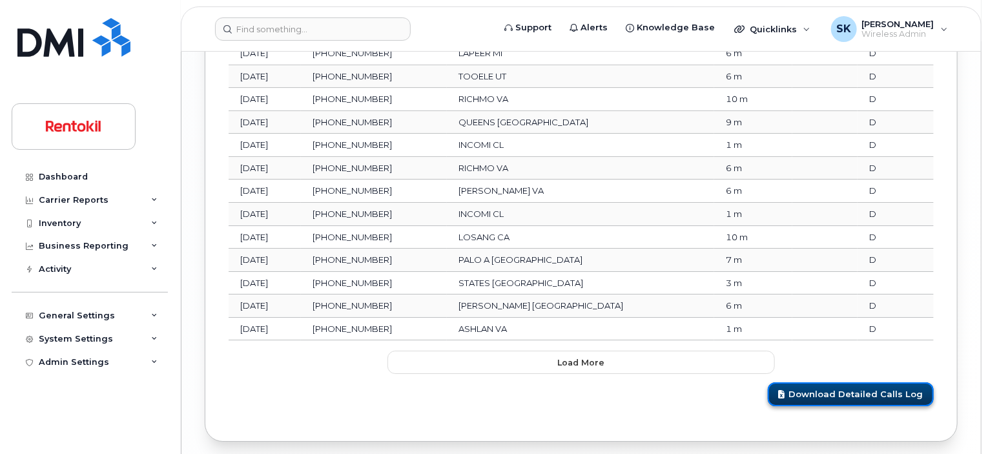
click at [838, 382] on link "Download Detailed Calls Log" at bounding box center [851, 394] width 166 height 24
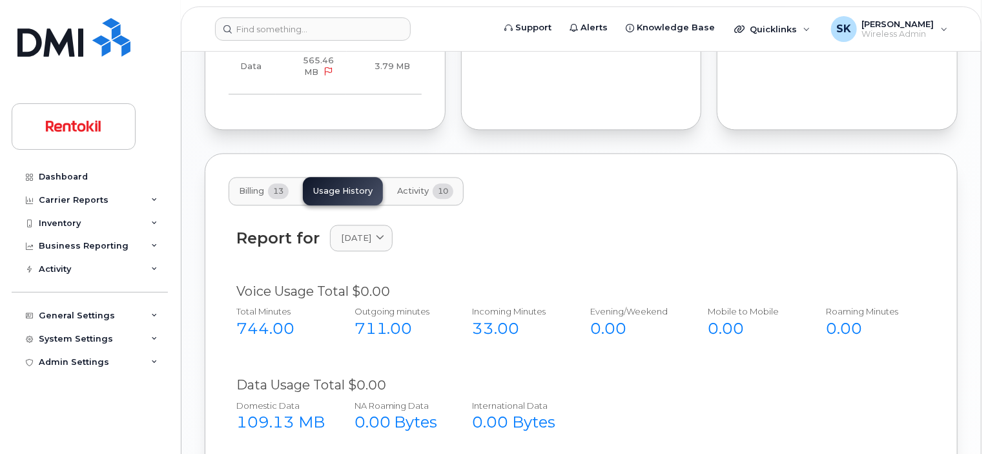
scroll to position [1361, 0]
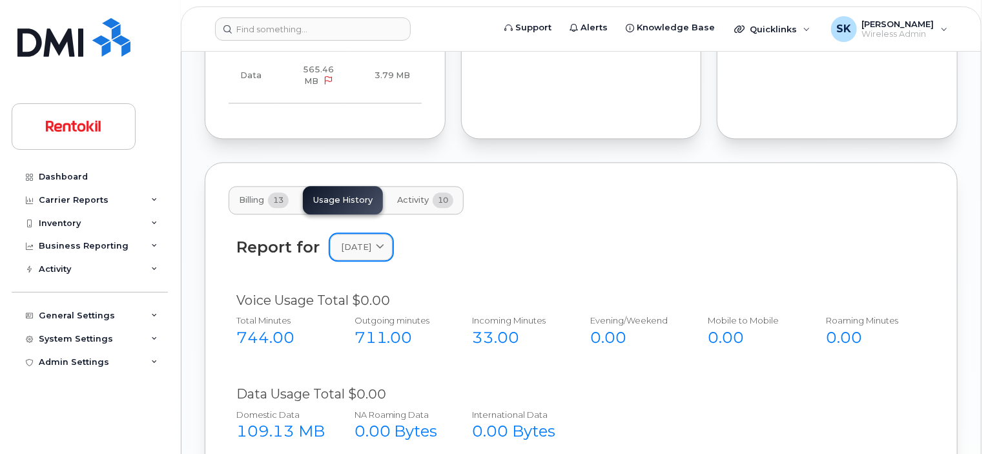
click at [384, 243] on icon at bounding box center [380, 247] width 8 height 8
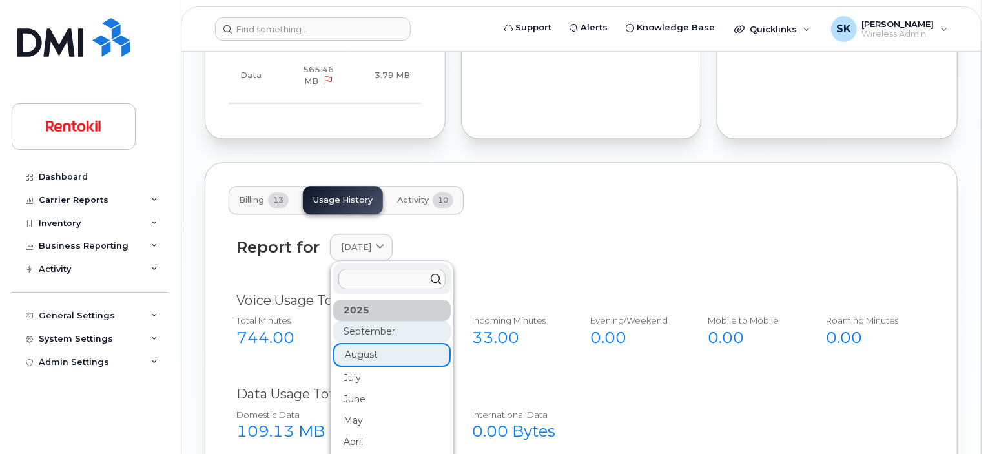
click at [377, 321] on div "September" at bounding box center [392, 331] width 118 height 21
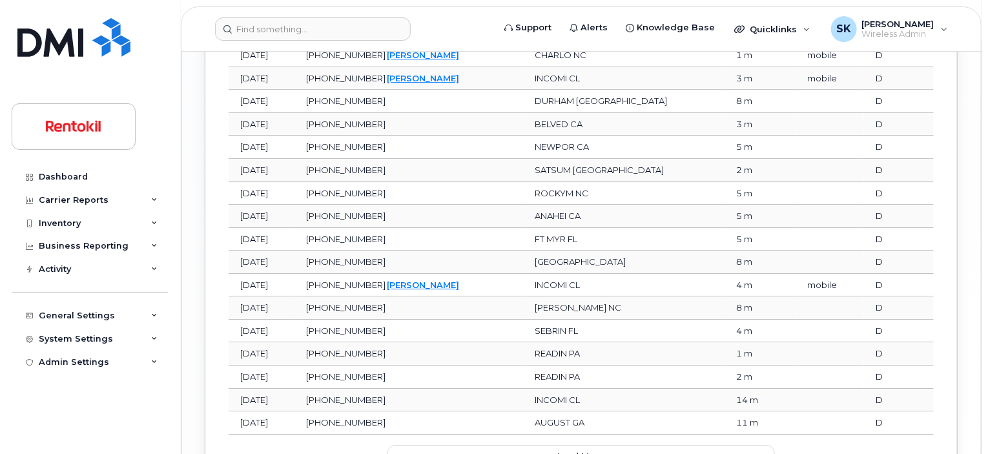
scroll to position [2158, 0]
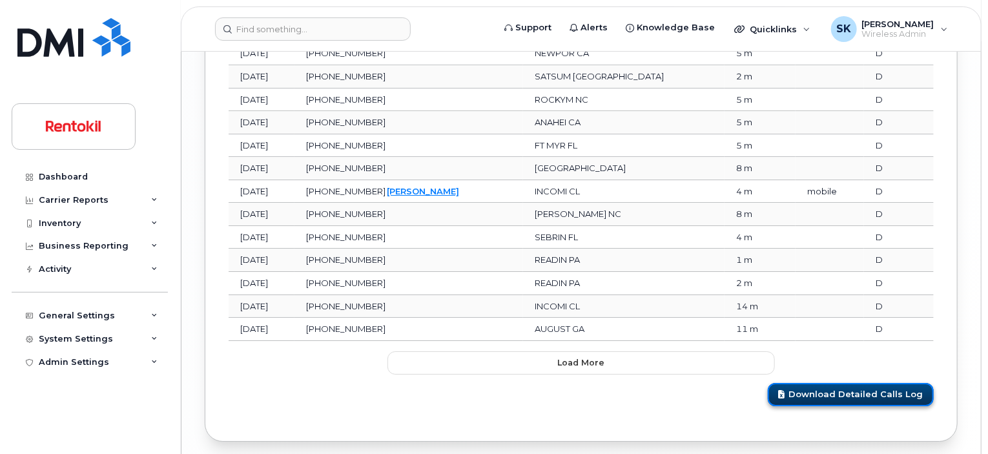
click at [876, 383] on link "Download Detailed Calls Log" at bounding box center [851, 395] width 166 height 24
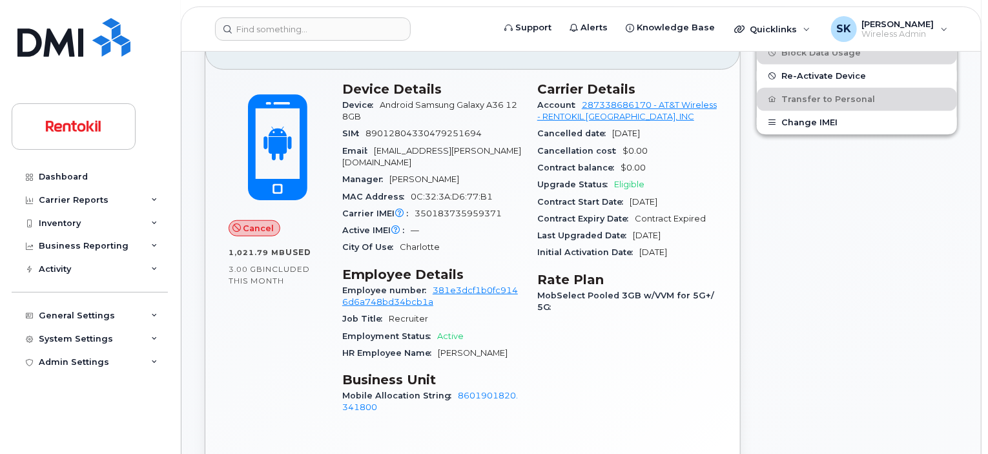
scroll to position [285, 0]
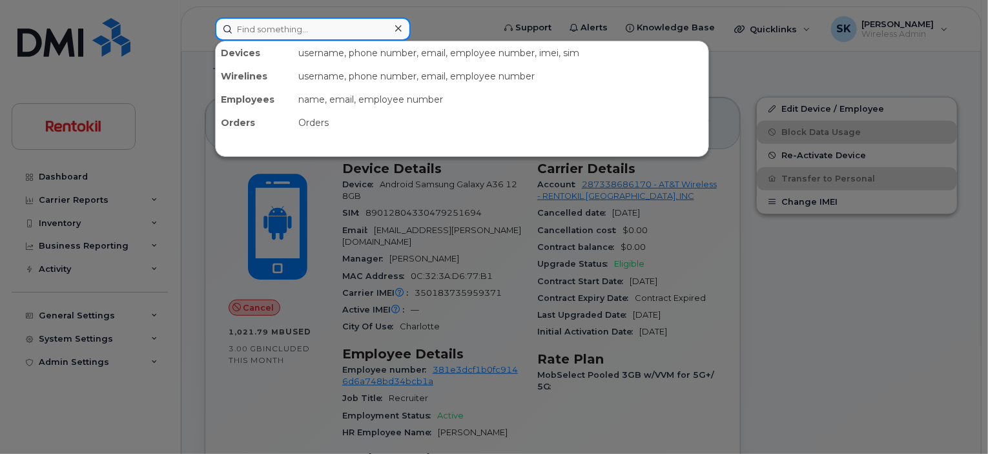
click at [294, 34] on input at bounding box center [313, 28] width 196 height 23
paste input "Bri [PERSON_NAME]"
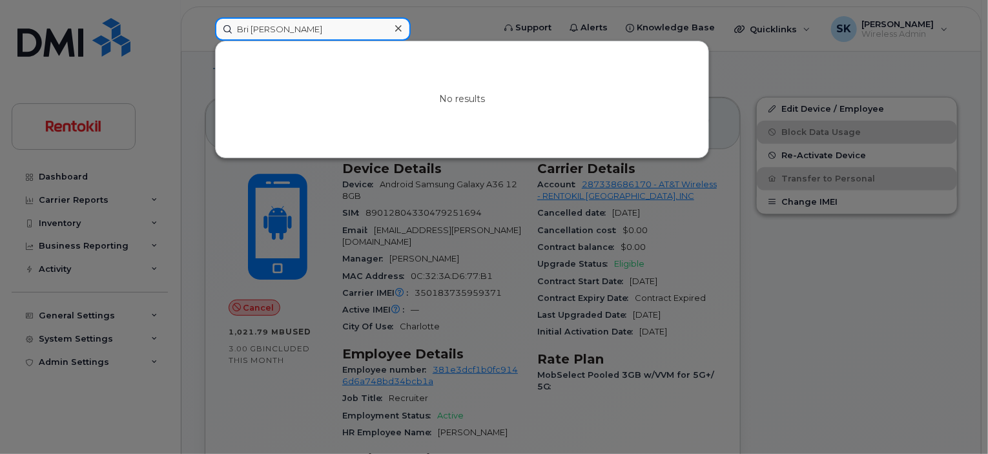
click at [254, 30] on input "Bri [PERSON_NAME]" at bounding box center [313, 28] width 196 height 23
drag, startPoint x: 251, startPoint y: 32, endPoint x: 214, endPoint y: 32, distance: 36.2
click at [214, 32] on div "Bri [PERSON_NAME] No results" at bounding box center [350, 28] width 291 height 23
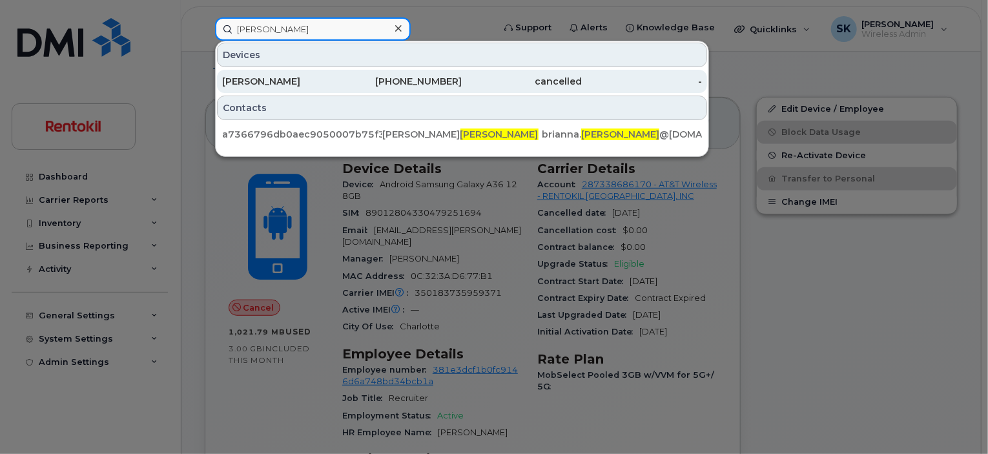
type input "[PERSON_NAME]"
click at [313, 80] on div "[PERSON_NAME]" at bounding box center [282, 81] width 120 height 13
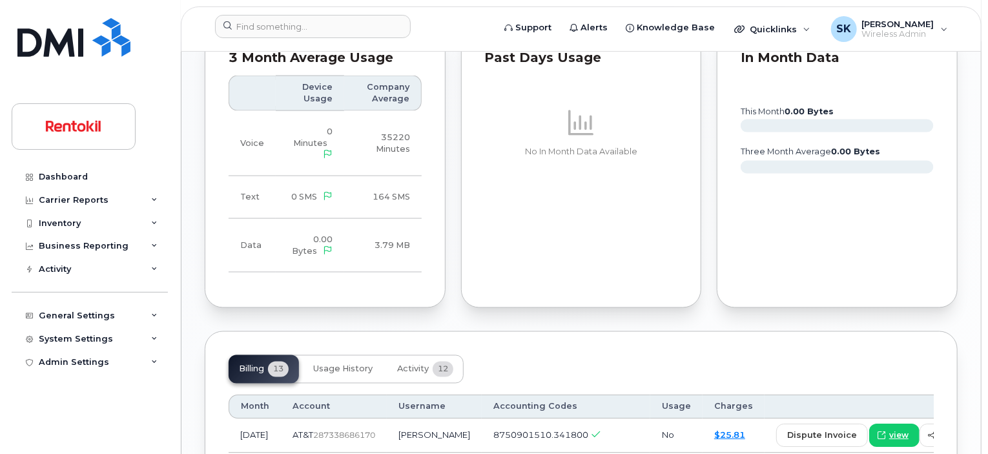
scroll to position [1163, 0]
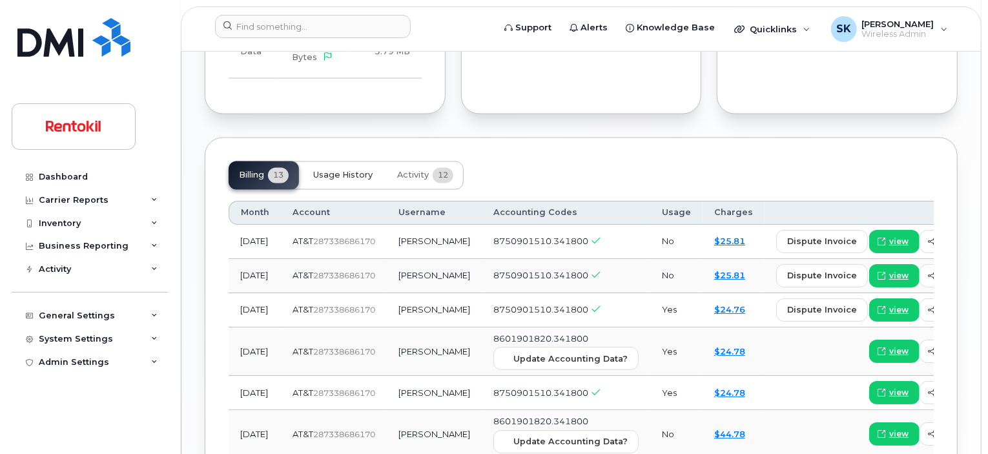
click at [354, 171] on span "Usage History" at bounding box center [342, 176] width 59 height 10
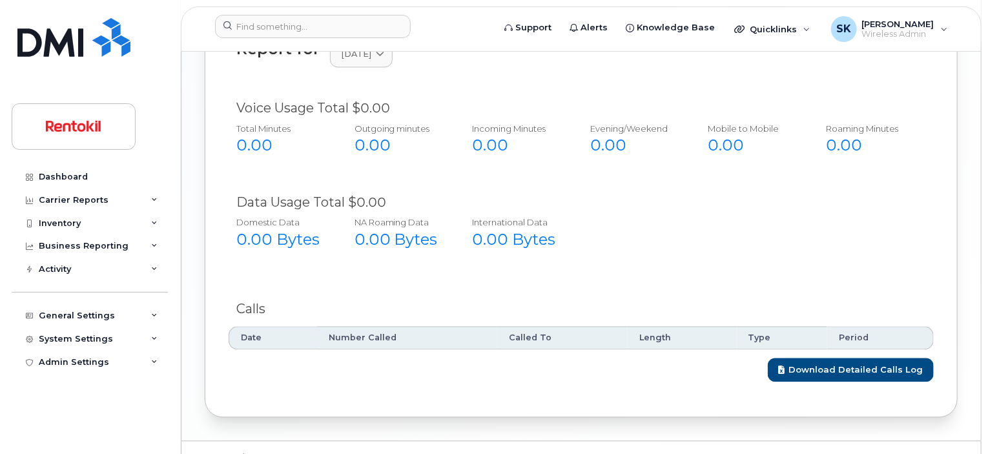
scroll to position [1334, 0]
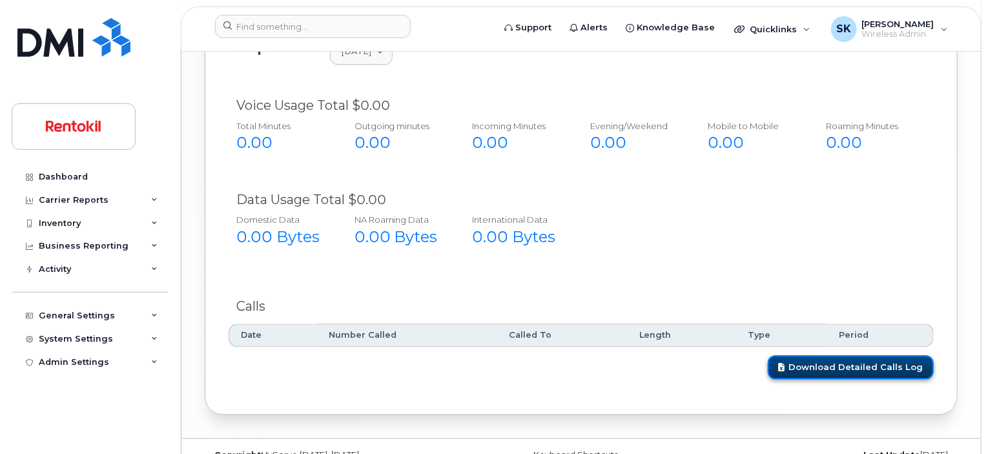
click at [847, 355] on link "Download Detailed Calls Log" at bounding box center [851, 367] width 166 height 24
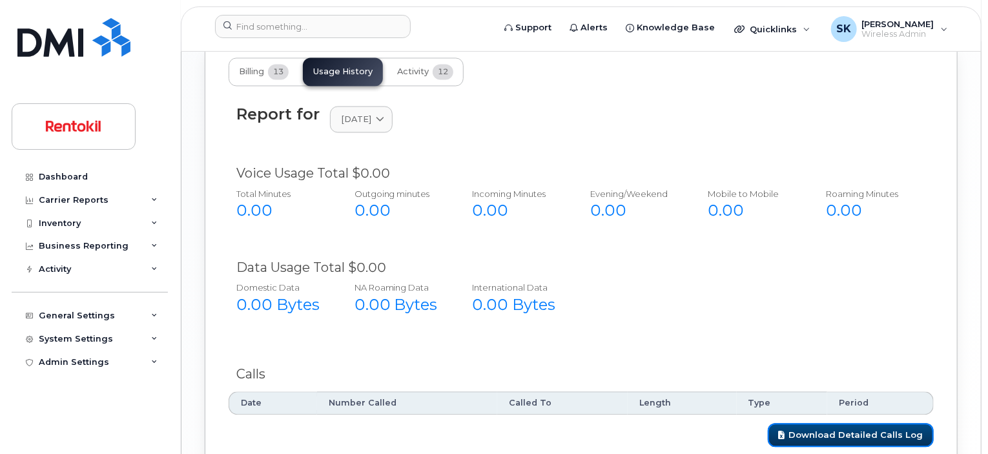
scroll to position [1012, 0]
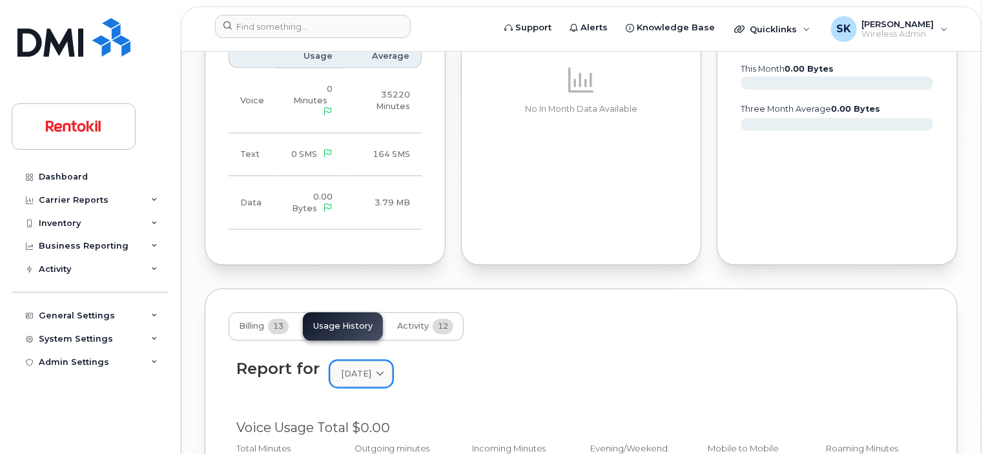
click at [384, 370] on icon at bounding box center [380, 374] width 8 height 8
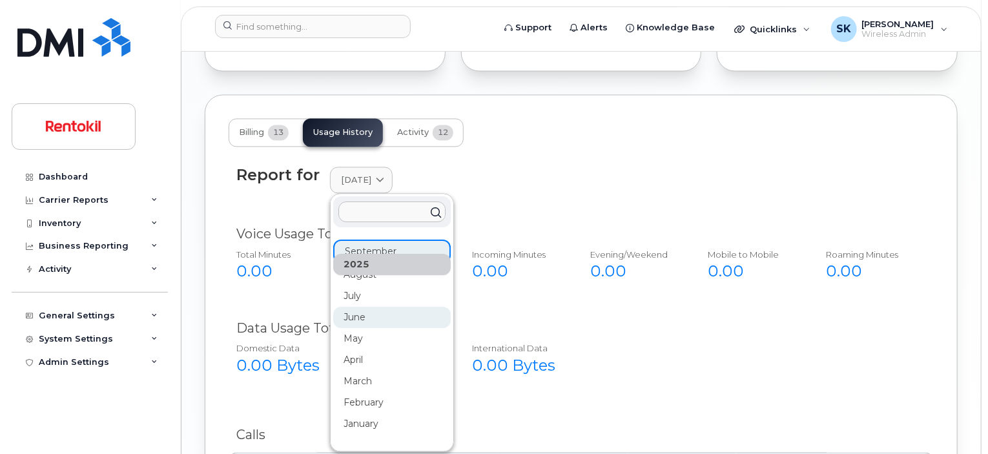
scroll to position [0, 0]
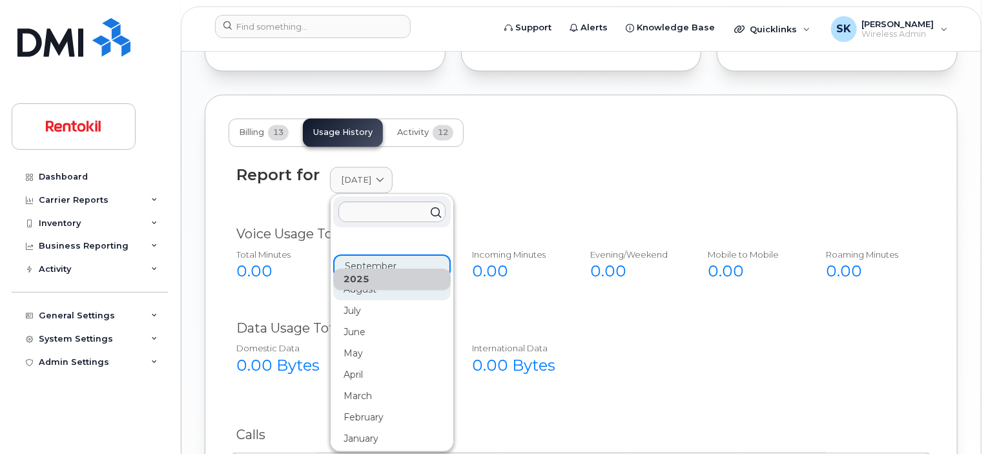
click at [357, 280] on div "August" at bounding box center [392, 290] width 118 height 21
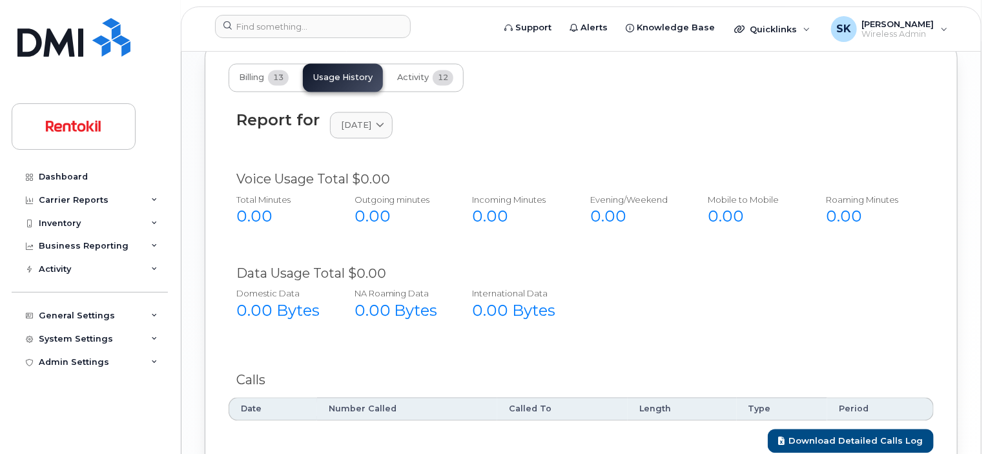
scroll to position [1334, 0]
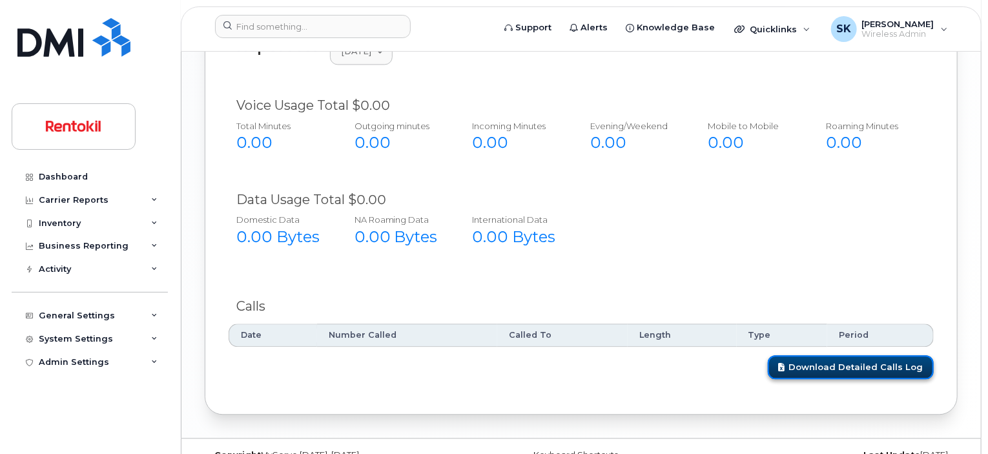
click at [823, 355] on link "Download Detailed Calls Log" at bounding box center [851, 367] width 166 height 24
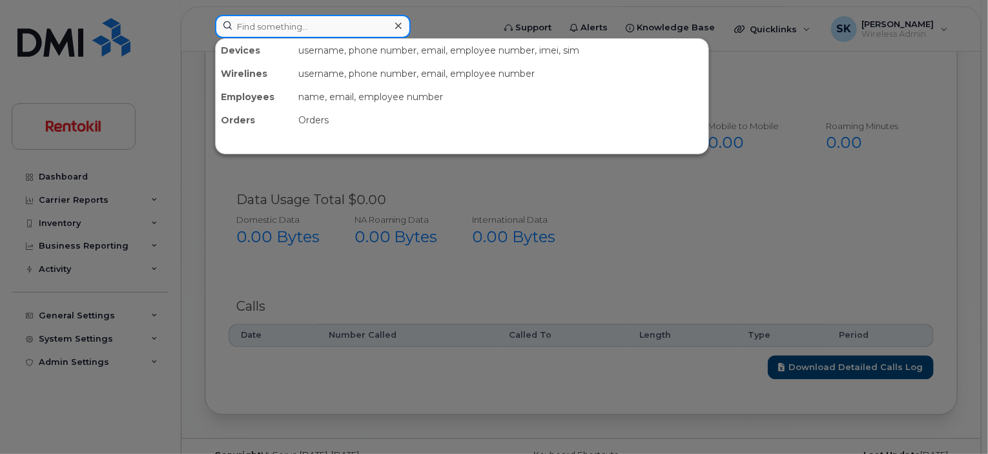
click at [320, 30] on input at bounding box center [313, 26] width 196 height 23
paste input "Sedrick Rector"
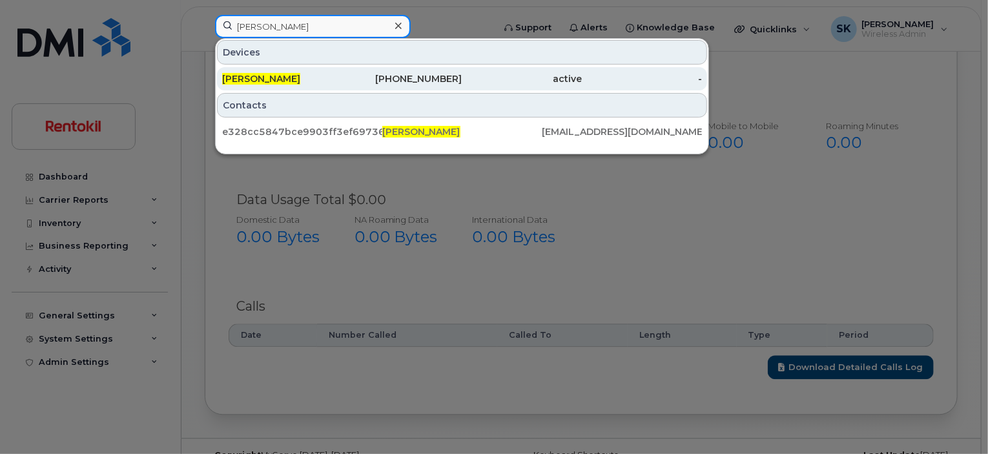
type input "Sedrick Rector"
click at [290, 79] on span "SEDRICK RECTOR" at bounding box center [261, 79] width 78 height 12
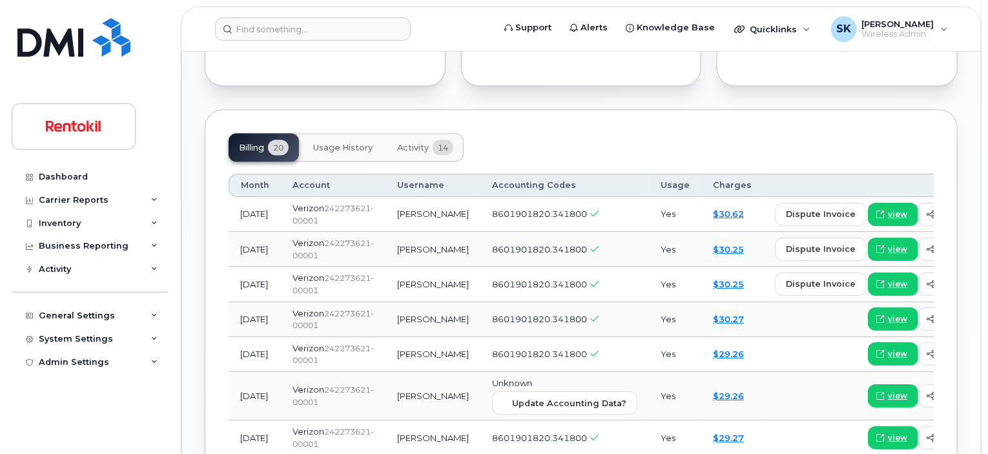
scroll to position [1086, 0]
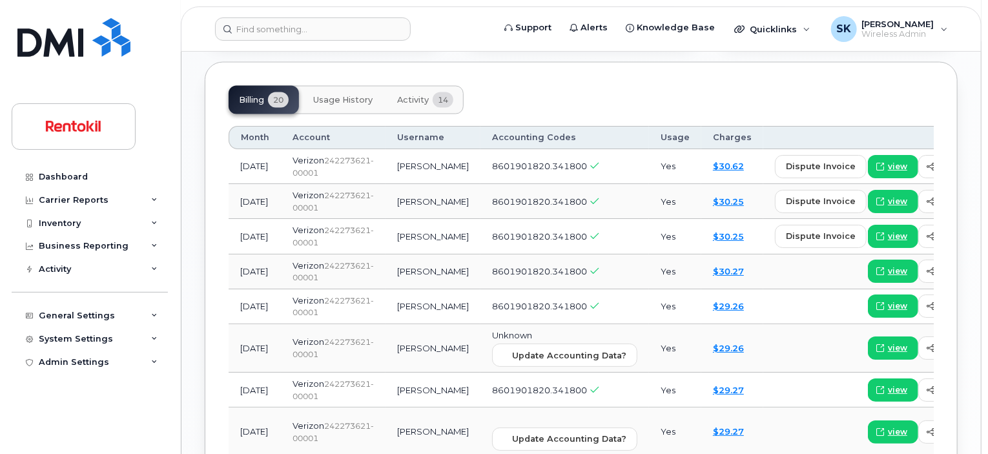
click at [350, 95] on span "Usage History" at bounding box center [342, 100] width 59 height 10
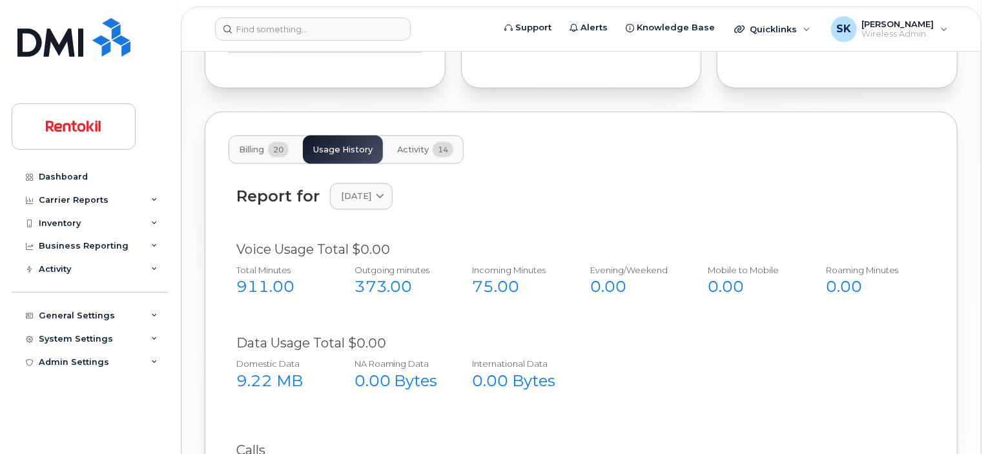
scroll to position [997, 0]
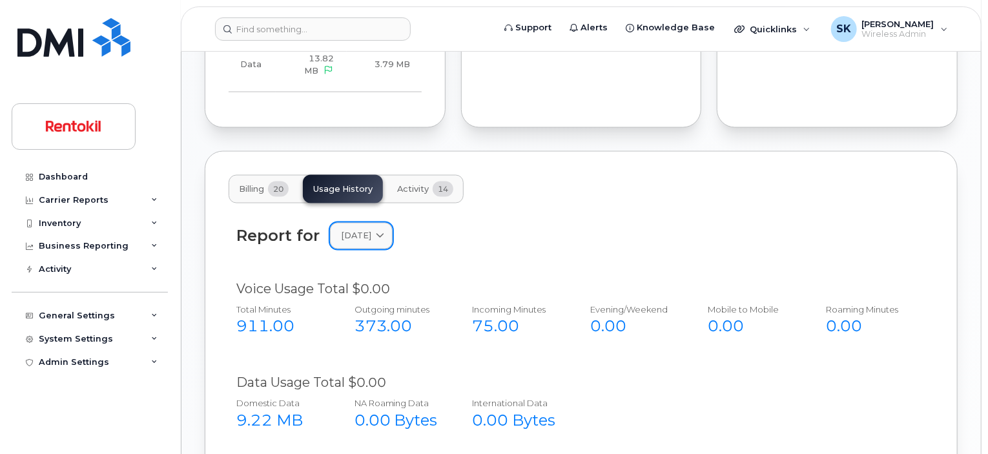
click at [384, 232] on icon at bounding box center [380, 236] width 8 height 8
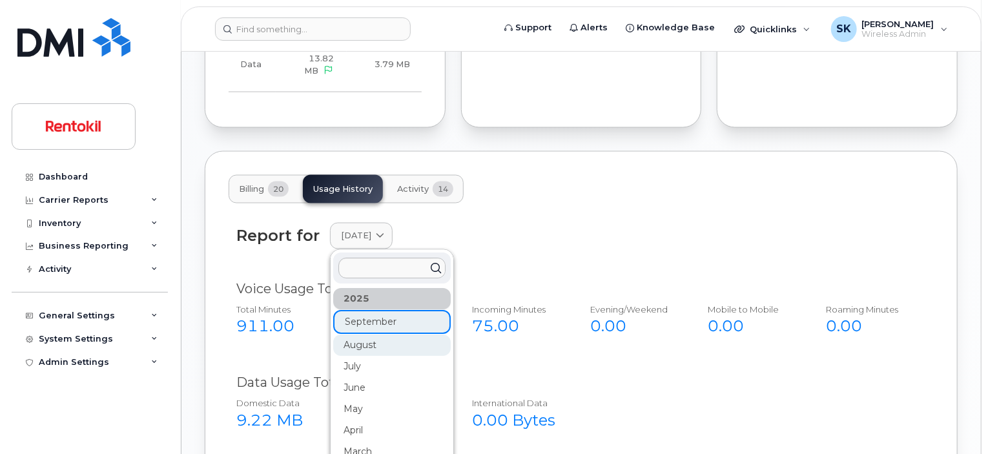
click at [366, 335] on div "August" at bounding box center [392, 345] width 118 height 21
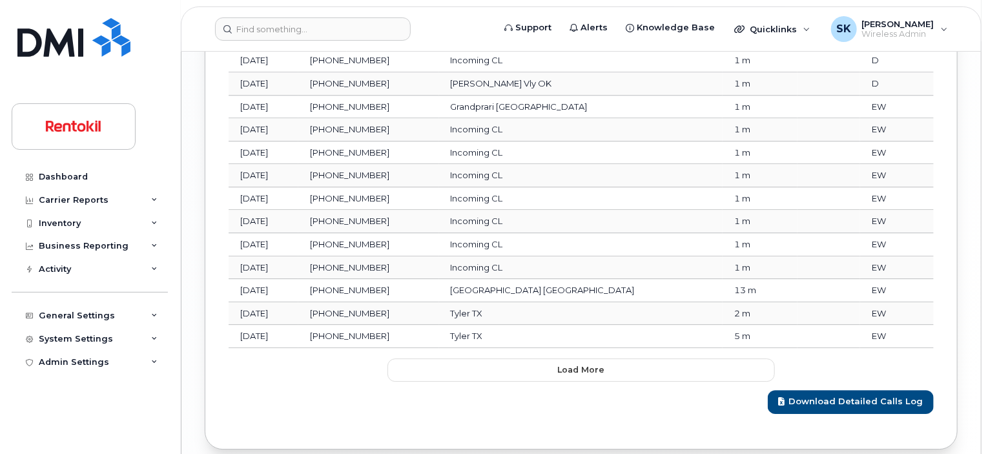
scroll to position [1785, 0]
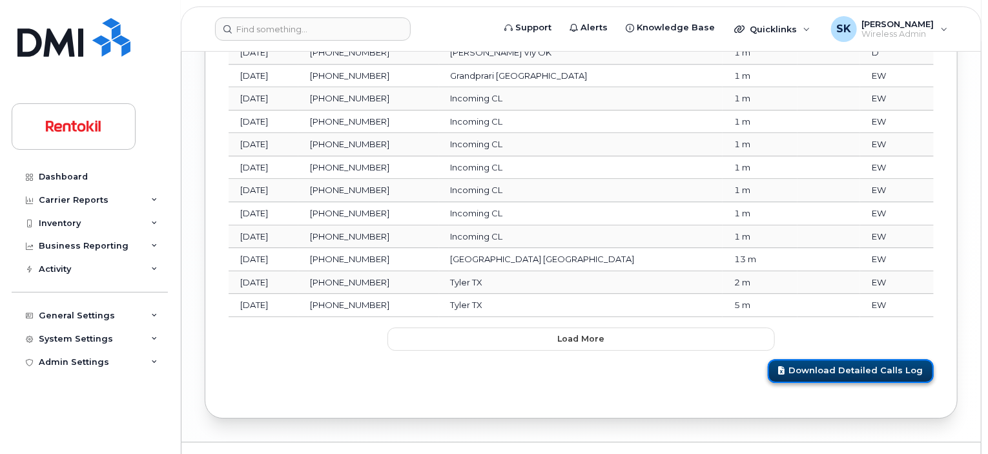
click at [855, 359] on link "Download Detailed Calls Log" at bounding box center [851, 371] width 166 height 24
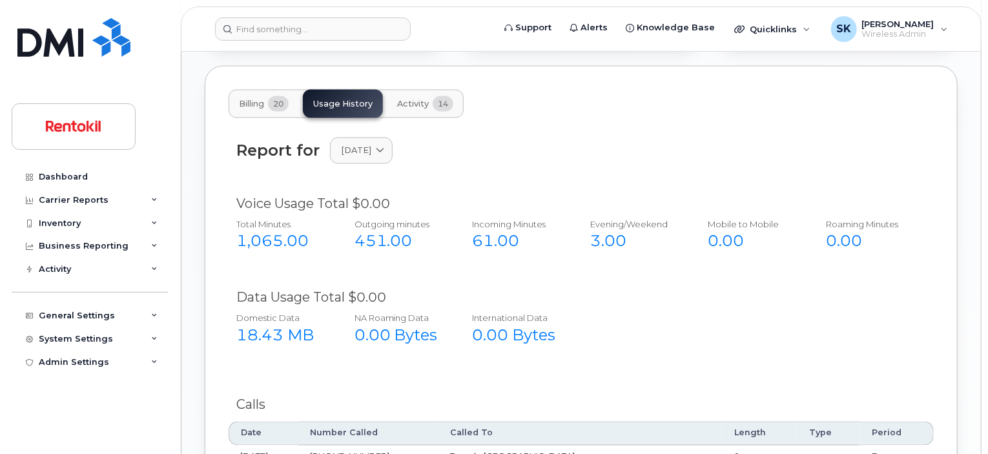
scroll to position [1075, 0]
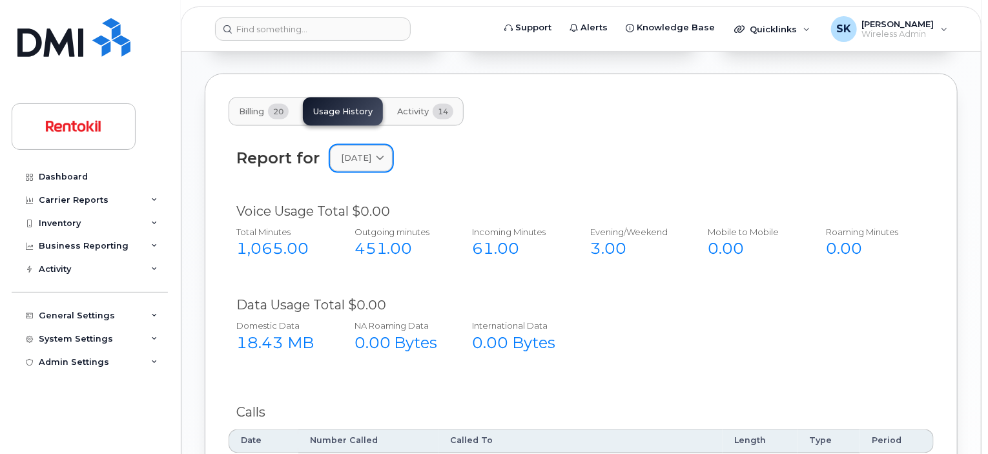
click at [384, 154] on icon at bounding box center [380, 158] width 8 height 8
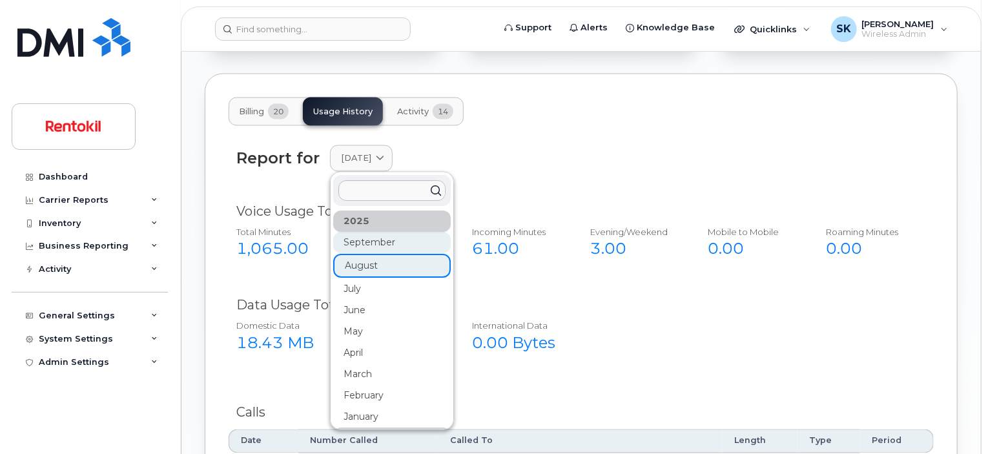
click at [379, 233] on div "September" at bounding box center [392, 243] width 118 height 21
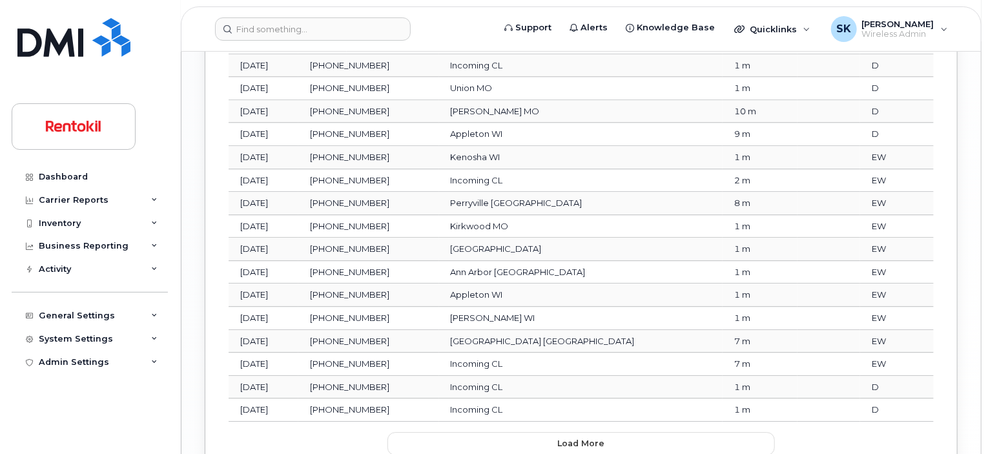
scroll to position [1785, 0]
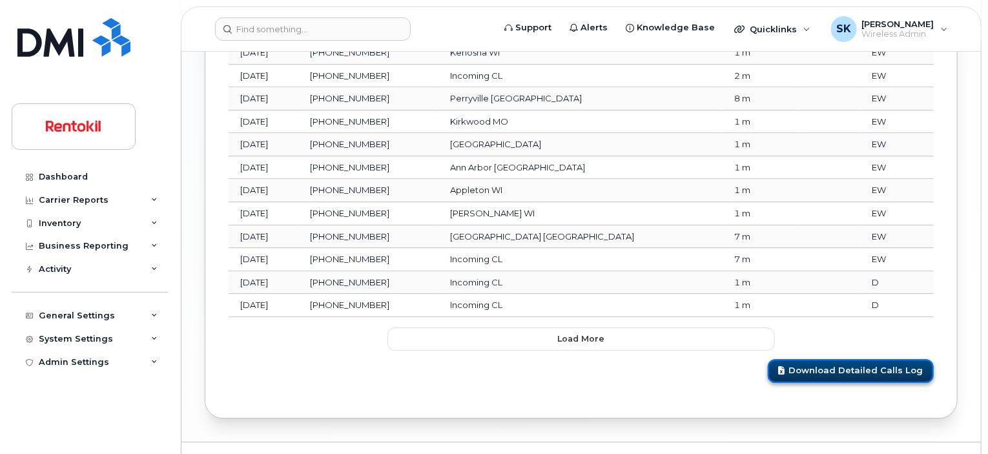
click at [860, 359] on link "Download Detailed Calls Log" at bounding box center [851, 371] width 166 height 24
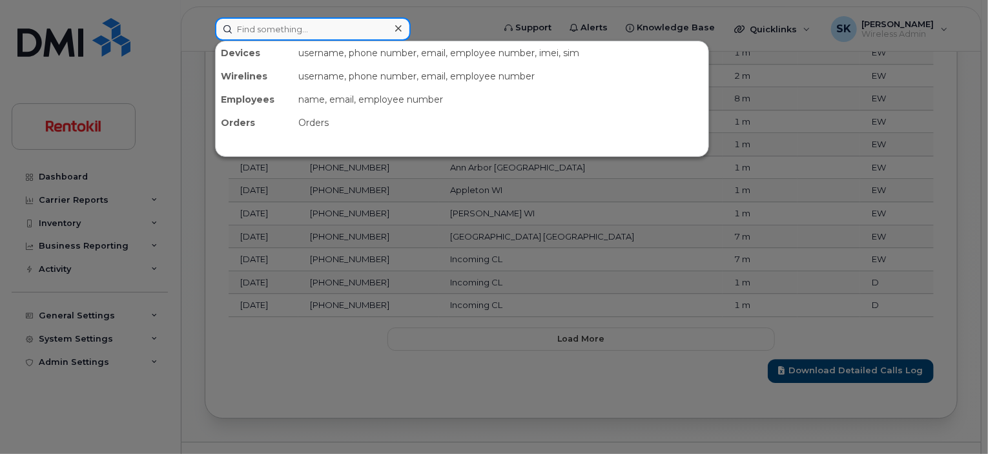
click at [304, 29] on input at bounding box center [313, 28] width 196 height 23
paste input "[PERSON_NAME]"
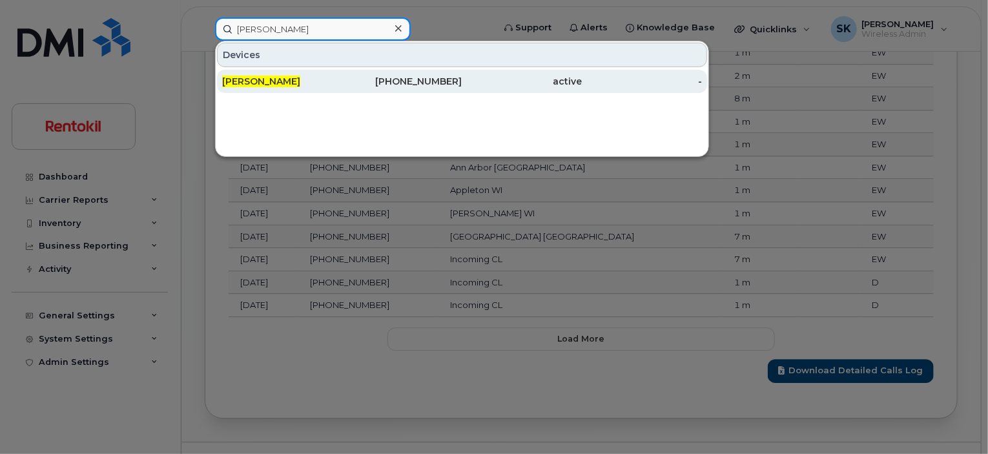
type input "[PERSON_NAME]"
click at [251, 84] on span "[PERSON_NAME]" at bounding box center [261, 82] width 78 height 12
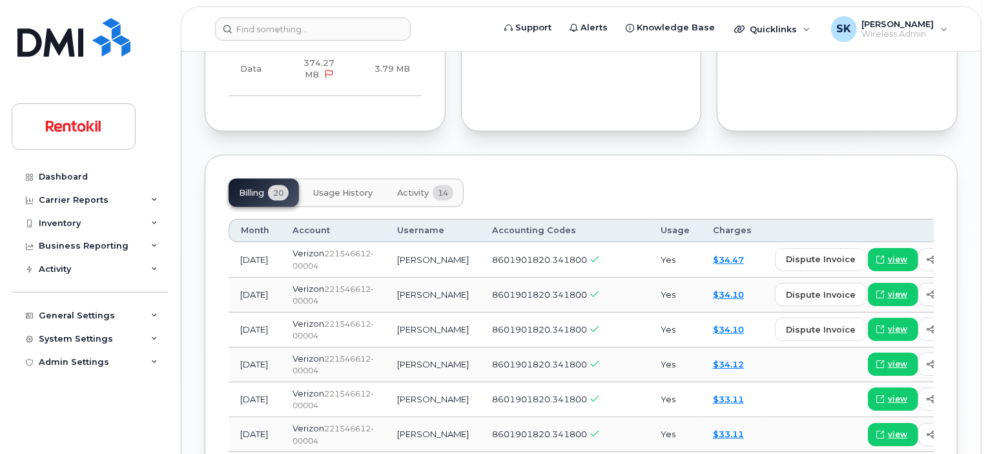
scroll to position [1033, 0]
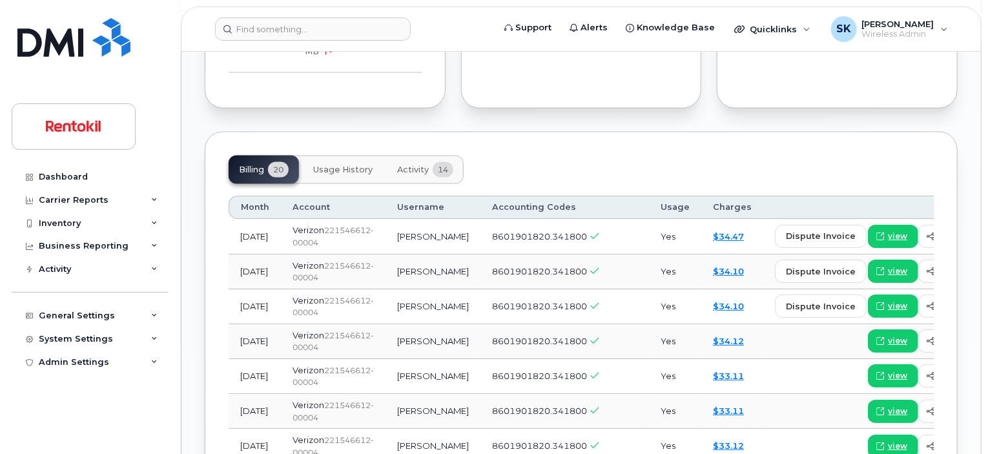
click at [346, 165] on span "Usage History" at bounding box center [342, 170] width 59 height 10
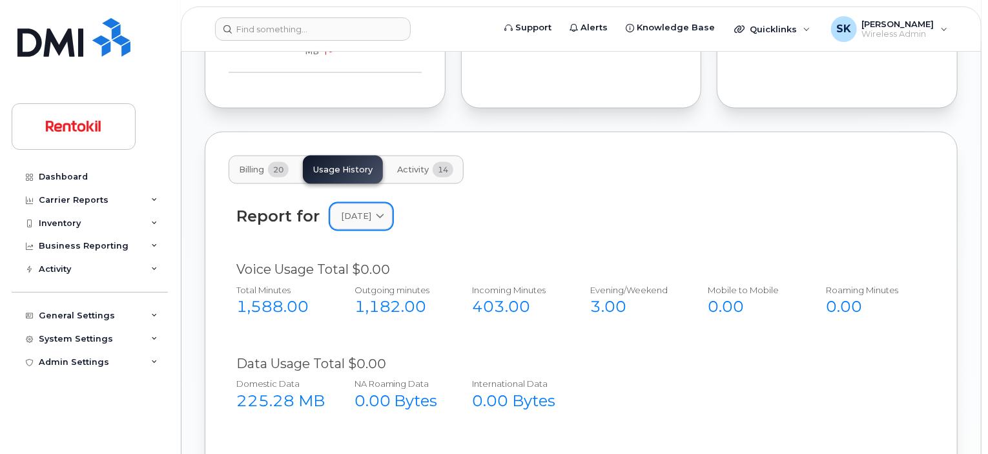
click at [384, 213] on icon at bounding box center [380, 217] width 8 height 8
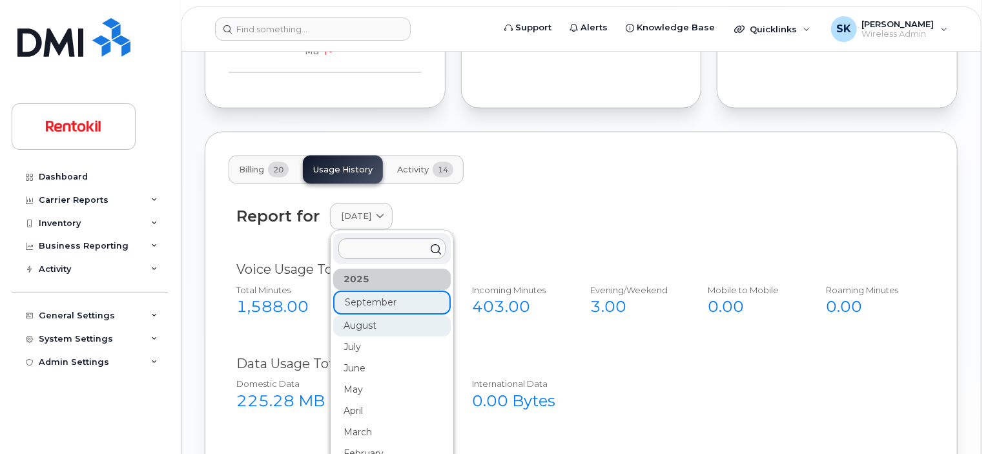
click at [380, 316] on div "August" at bounding box center [392, 326] width 118 height 21
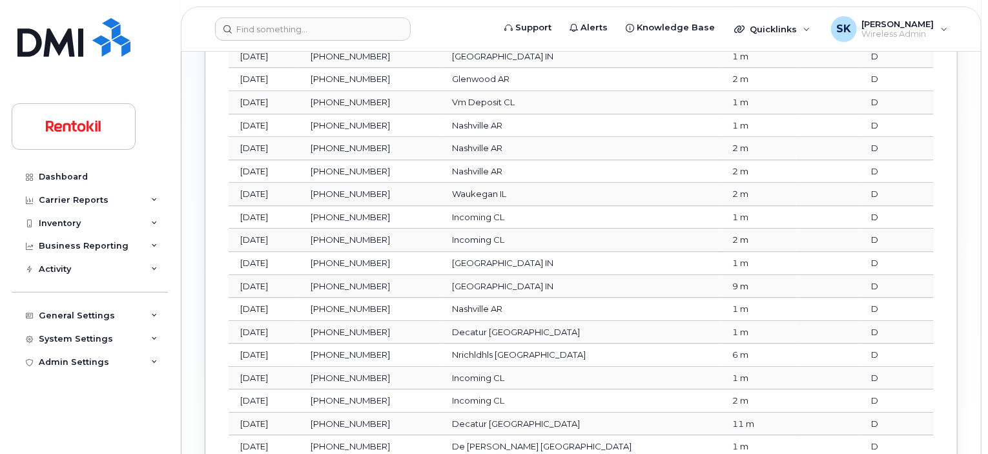
scroll to position [1809, 0]
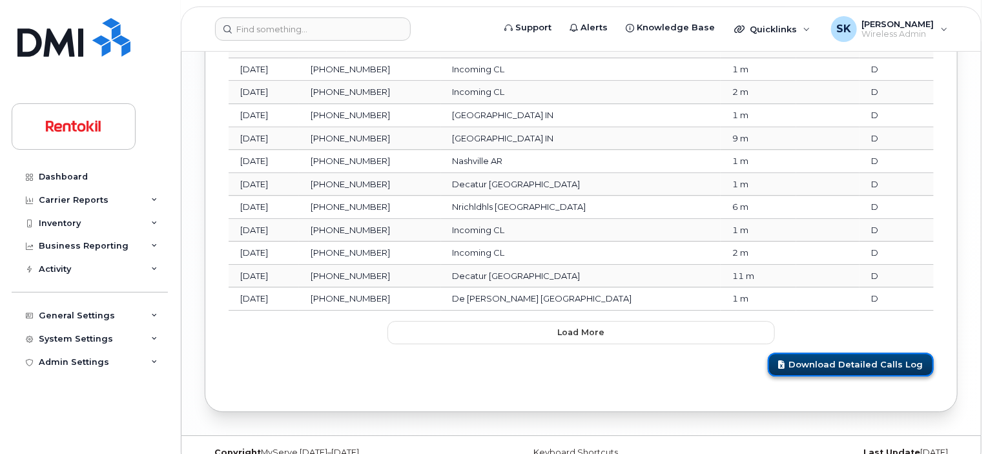
click at [859, 353] on link "Download Detailed Calls Log" at bounding box center [851, 365] width 166 height 24
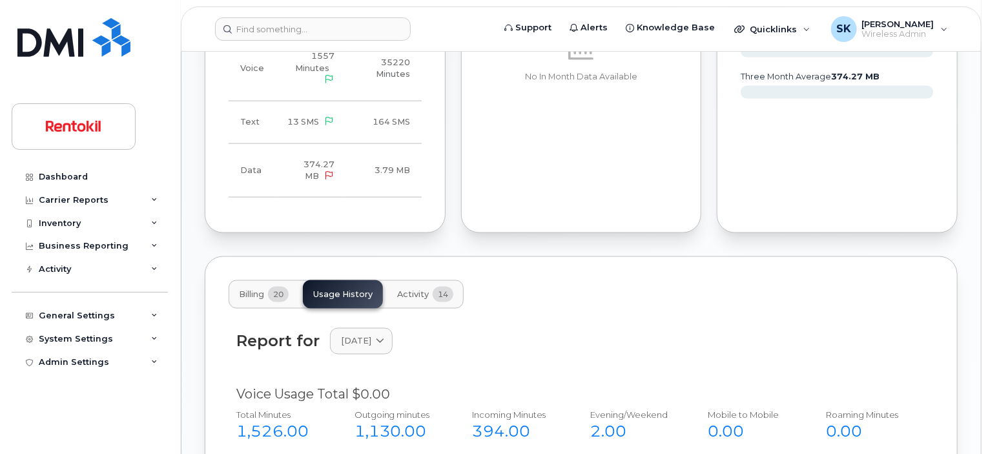
scroll to position [904, 0]
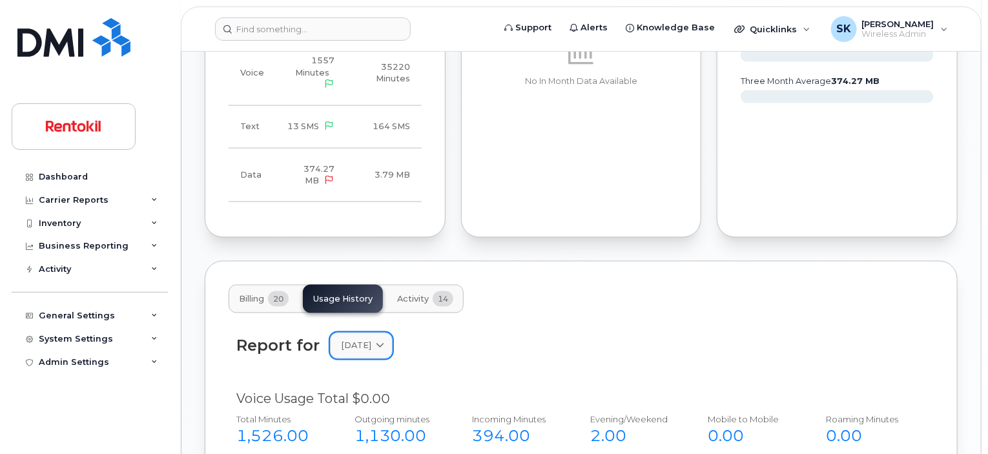
click at [384, 342] on icon at bounding box center [380, 346] width 8 height 8
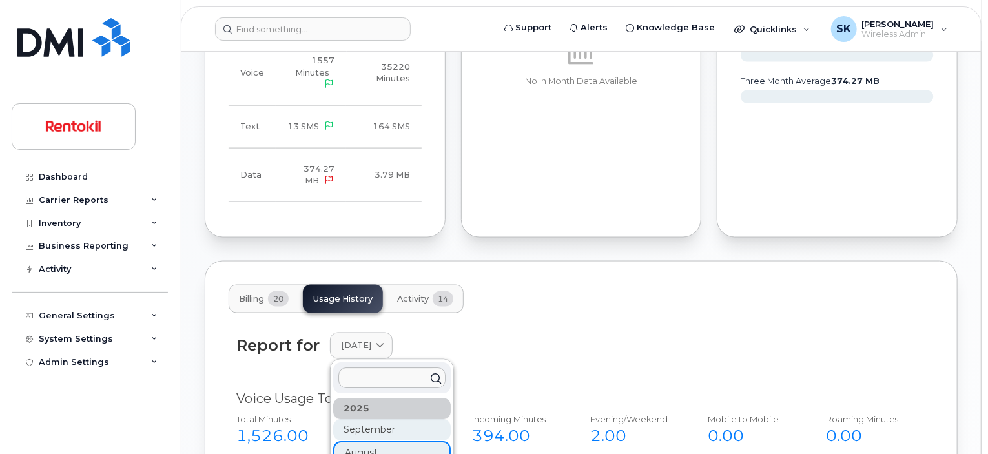
click at [365, 420] on div "September" at bounding box center [392, 430] width 118 height 21
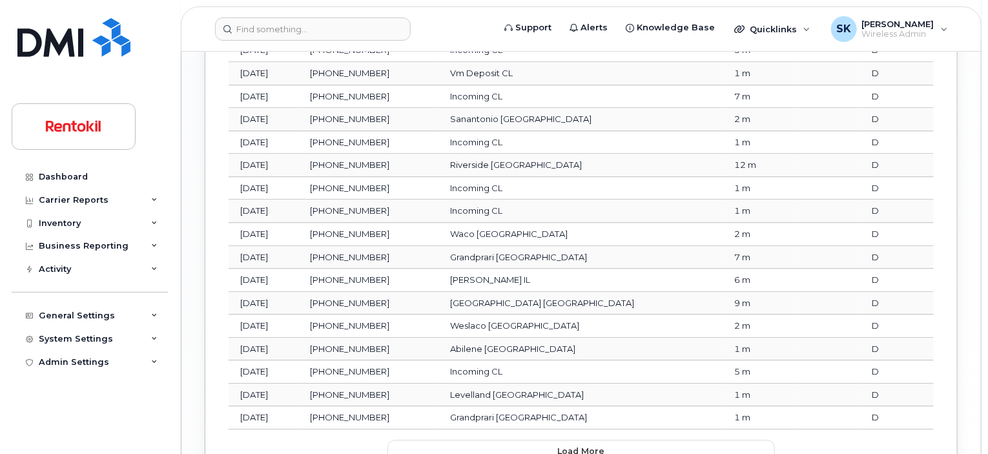
scroll to position [1814, 0]
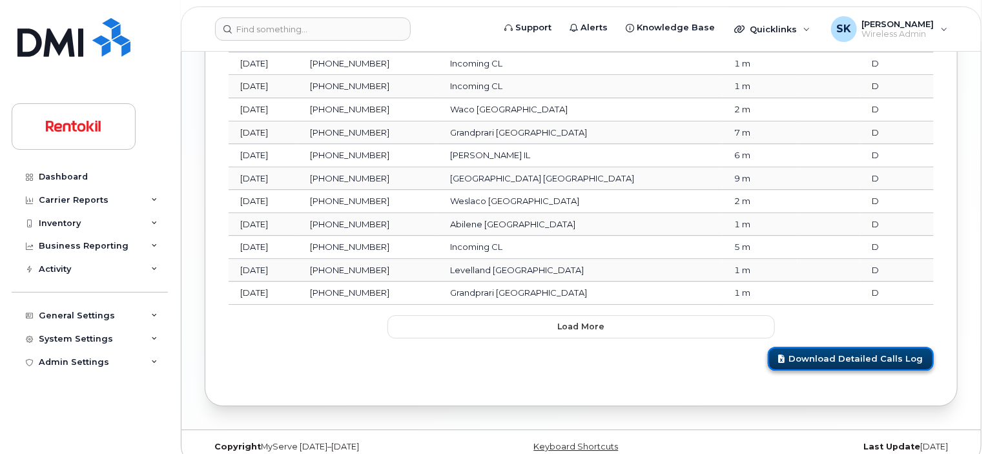
click at [816, 347] on link "Download Detailed Calls Log" at bounding box center [851, 359] width 166 height 24
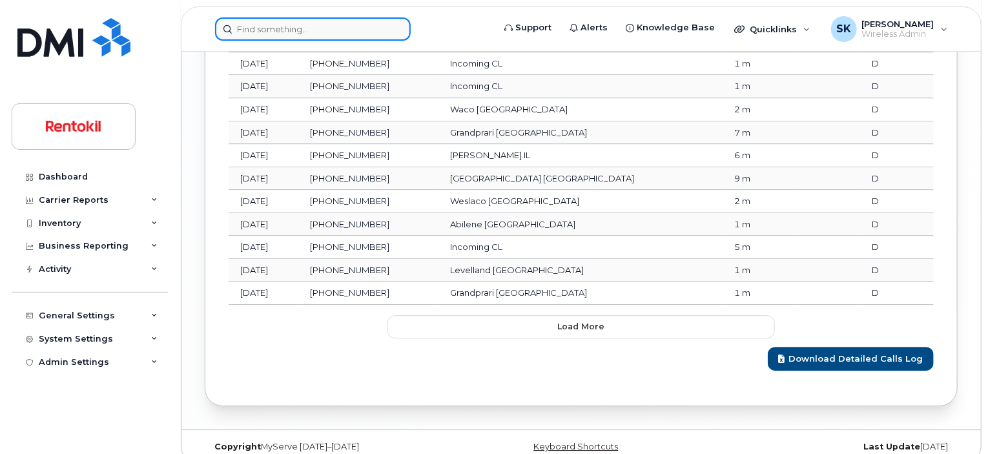
click at [269, 33] on input at bounding box center [313, 28] width 196 height 23
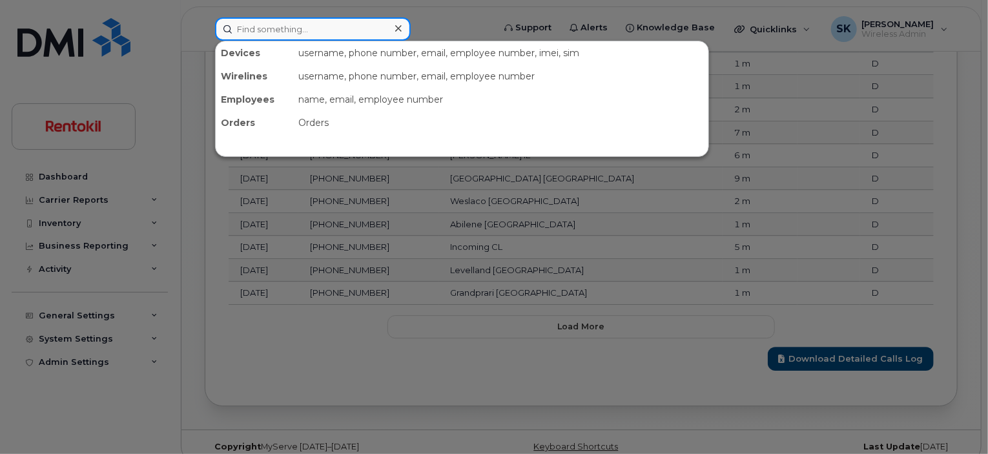
paste input "[PERSON_NAME]"
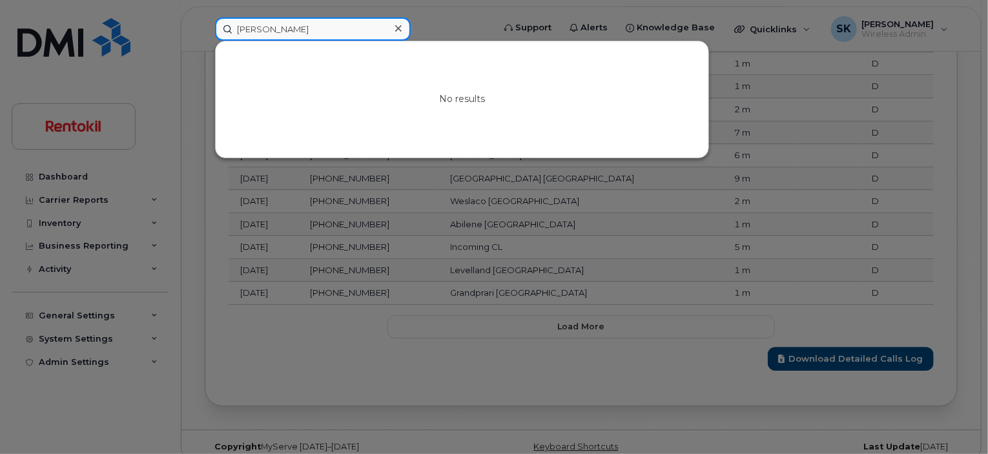
drag, startPoint x: 265, startPoint y: 31, endPoint x: 183, endPoint y: 30, distance: 81.4
click at [205, 30] on div "[PERSON_NAME] No results" at bounding box center [350, 28] width 291 height 23
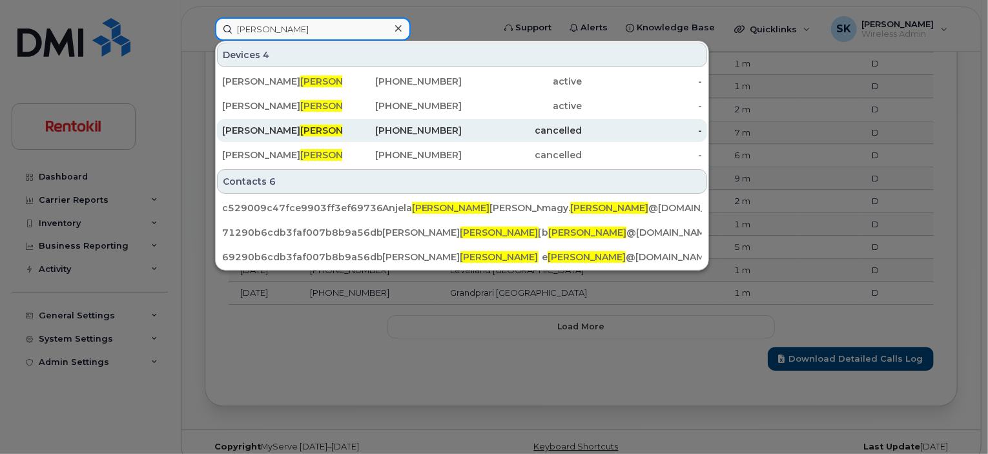
type input "[PERSON_NAME]"
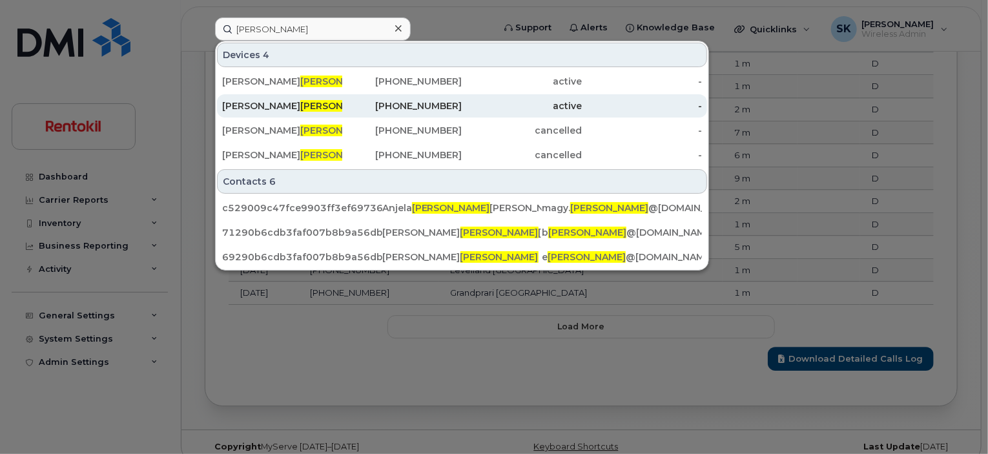
click at [300, 105] on span "[PERSON_NAME]" at bounding box center [339, 106] width 78 height 12
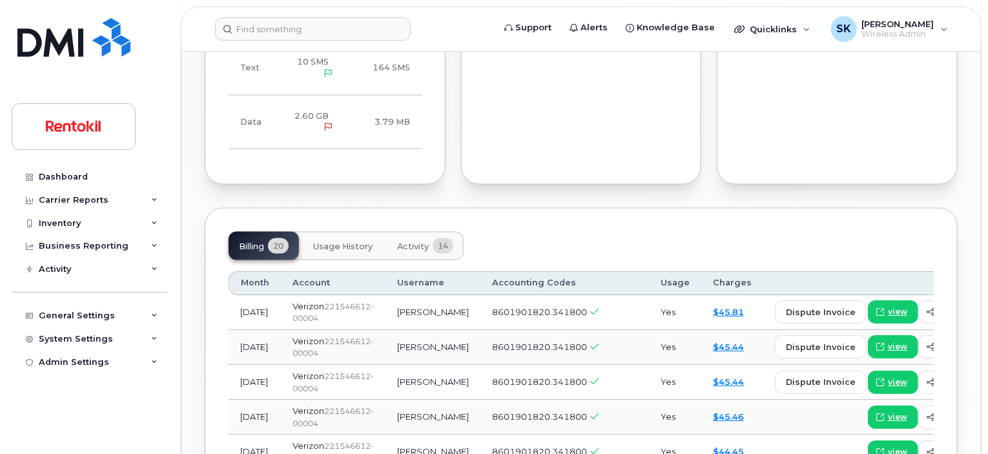
scroll to position [1098, 0]
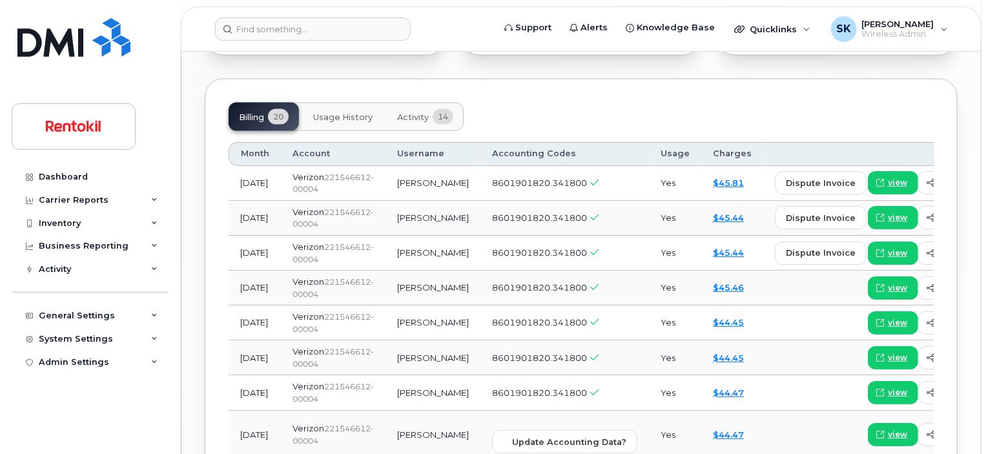
click at [358, 112] on span "Usage History" at bounding box center [342, 117] width 59 height 10
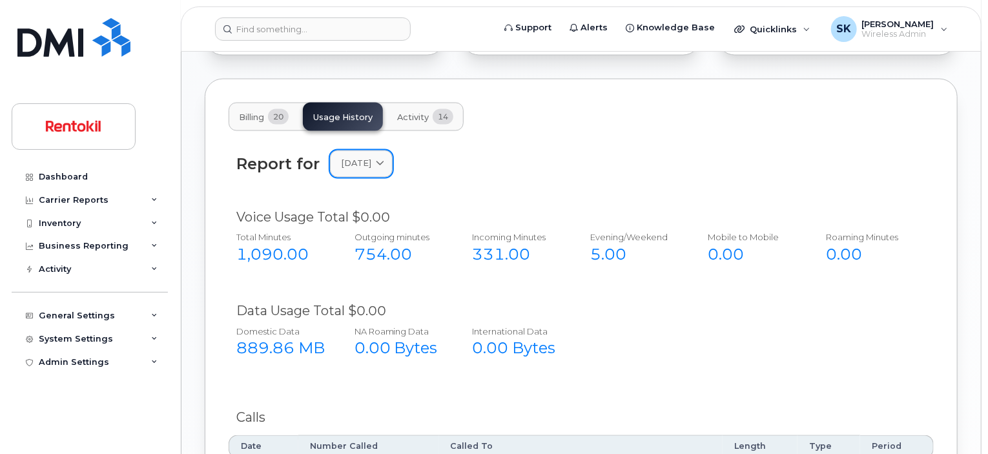
click at [384, 160] on icon at bounding box center [380, 164] width 8 height 8
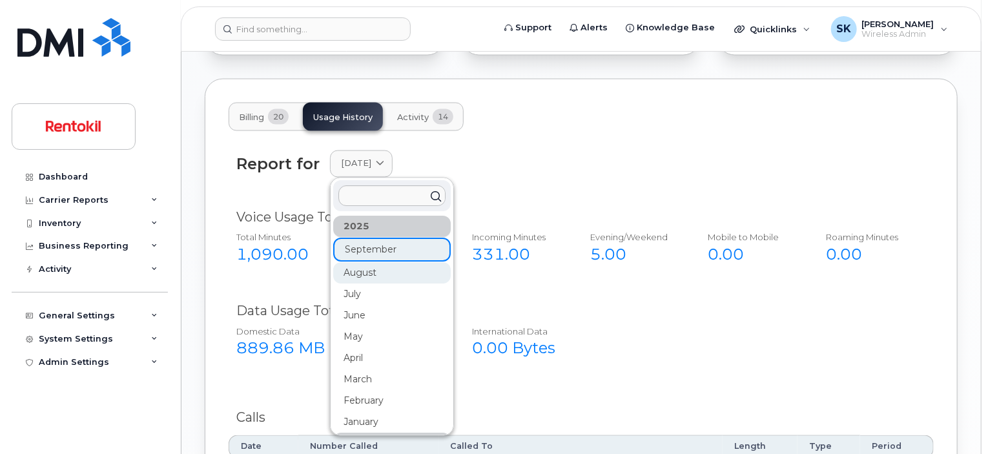
click at [380, 263] on div "August" at bounding box center [392, 273] width 118 height 21
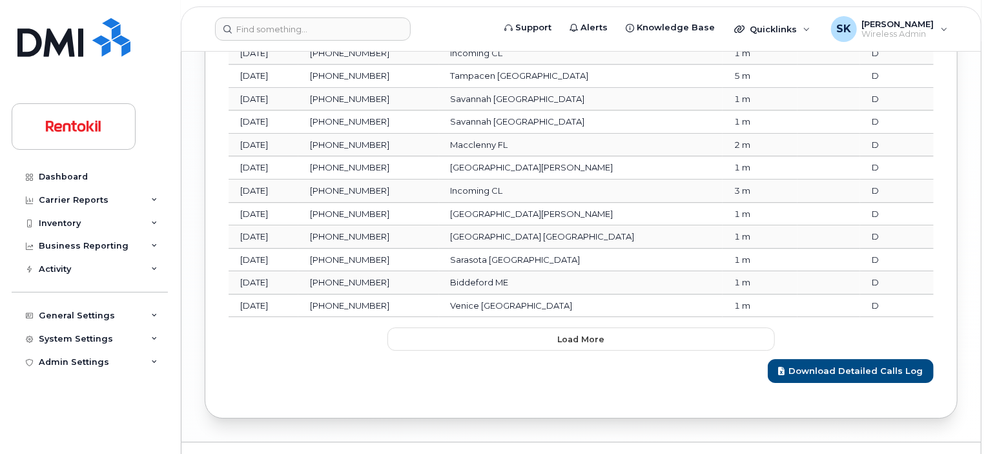
scroll to position [1814, 0]
click at [862, 358] on link "Download Detailed Calls Log" at bounding box center [851, 370] width 166 height 24
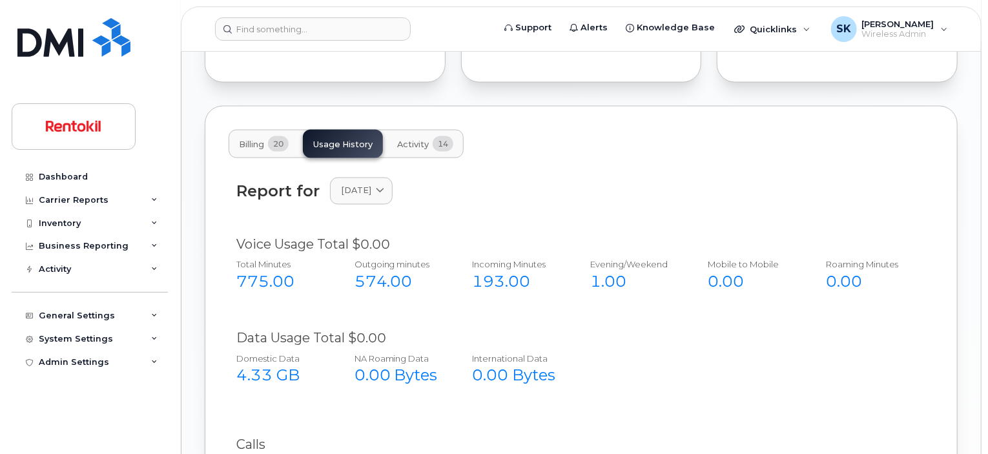
scroll to position [1039, 0]
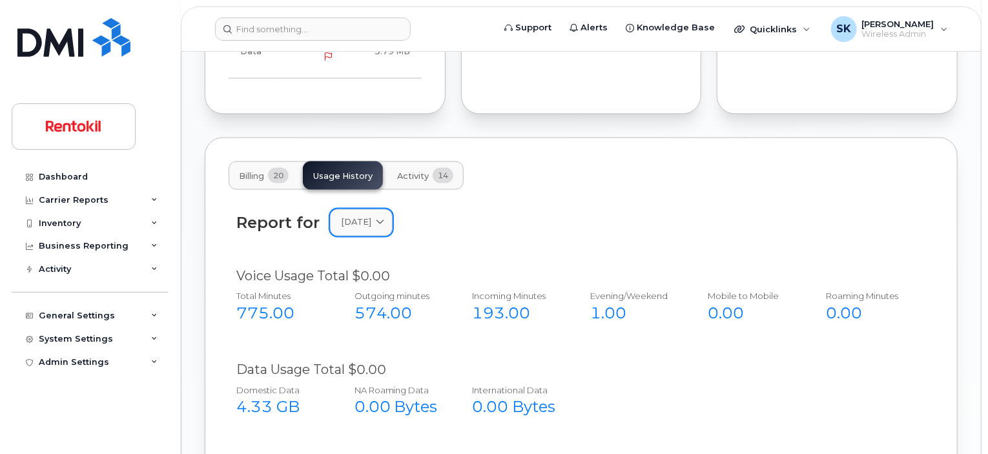
click at [386, 216] on span at bounding box center [380, 222] width 12 height 12
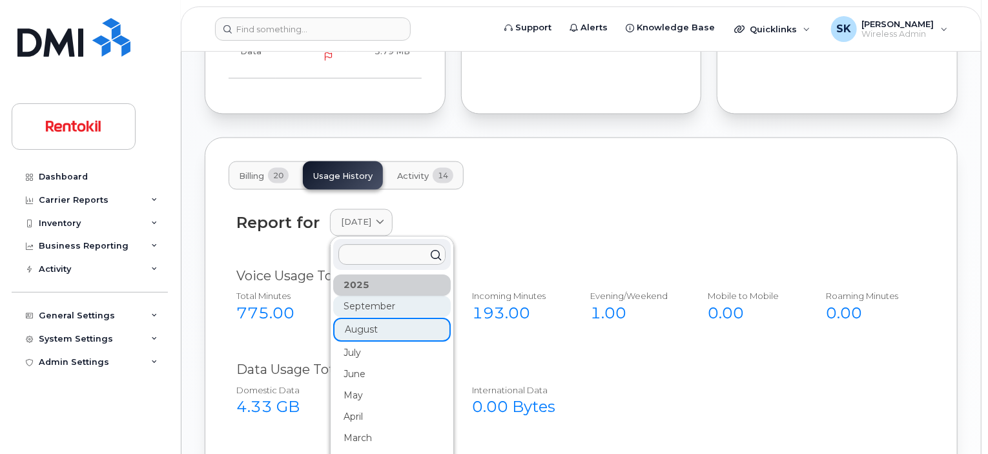
click at [377, 296] on div "September" at bounding box center [392, 306] width 118 height 21
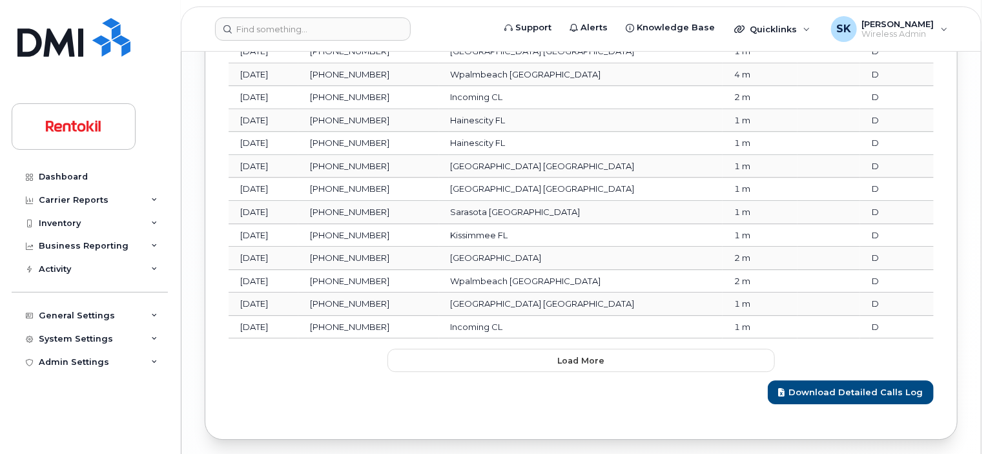
scroll to position [1814, 0]
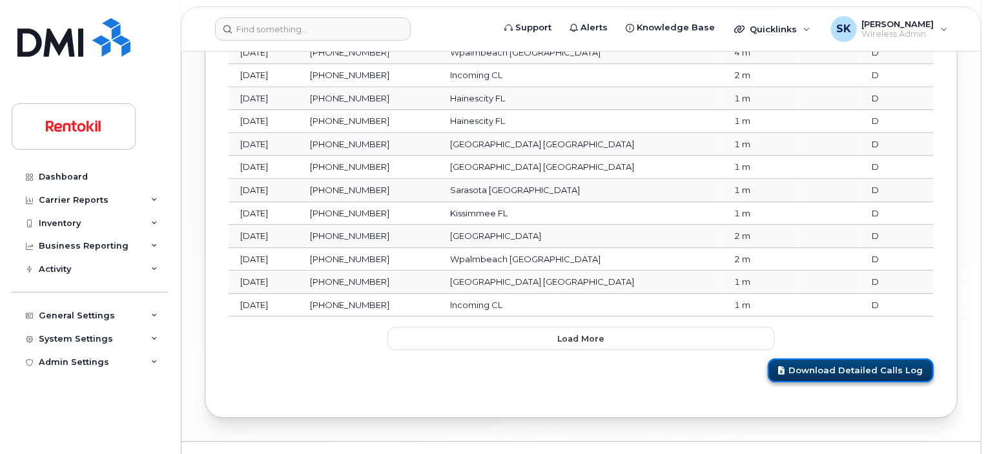
click at [853, 358] on link "Download Detailed Calls Log" at bounding box center [851, 370] width 166 height 24
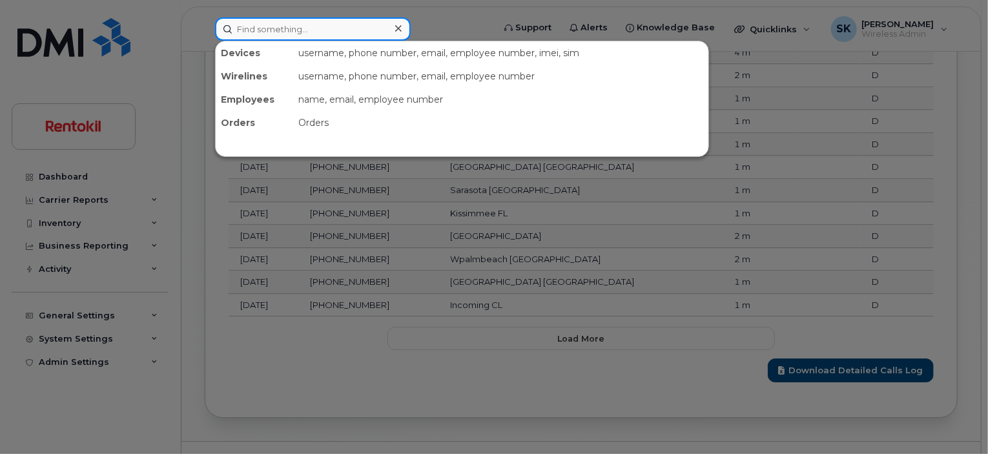
click at [253, 25] on input at bounding box center [313, 28] width 196 height 23
paste input "Winter Wright"
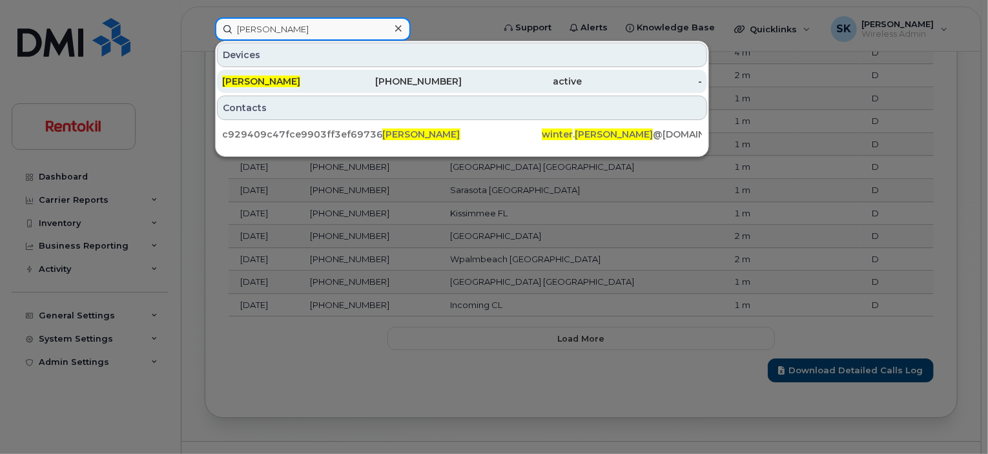
type input "Winter Wright"
click at [294, 81] on span "WINTER WRIGHT" at bounding box center [261, 82] width 78 height 12
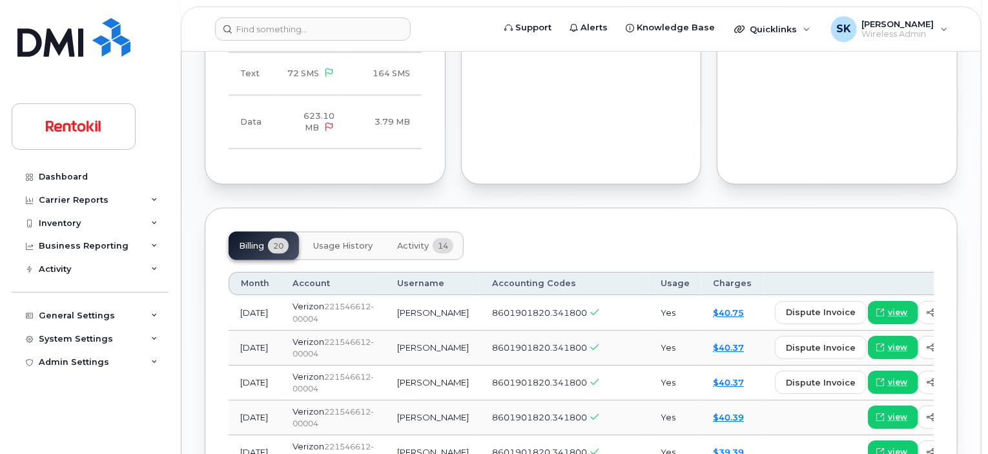
click at [341, 241] on span "Usage History" at bounding box center [342, 246] width 59 height 10
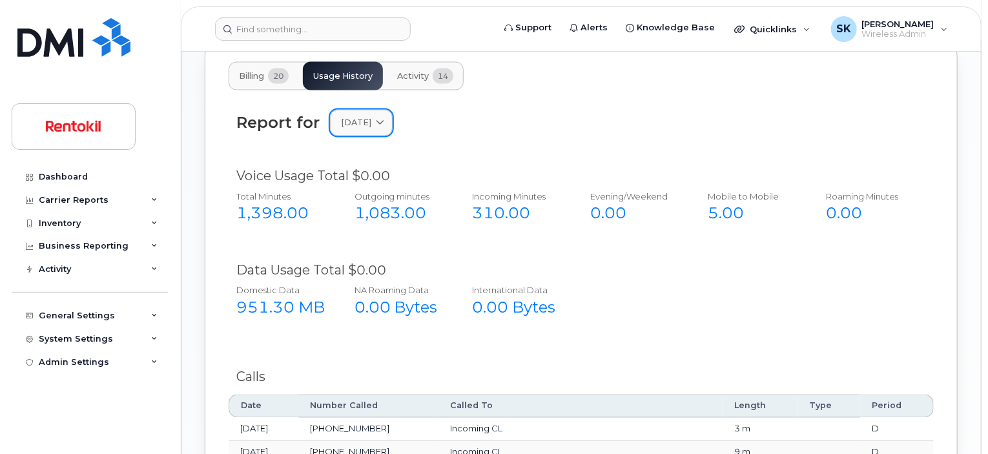
scroll to position [1086, 0]
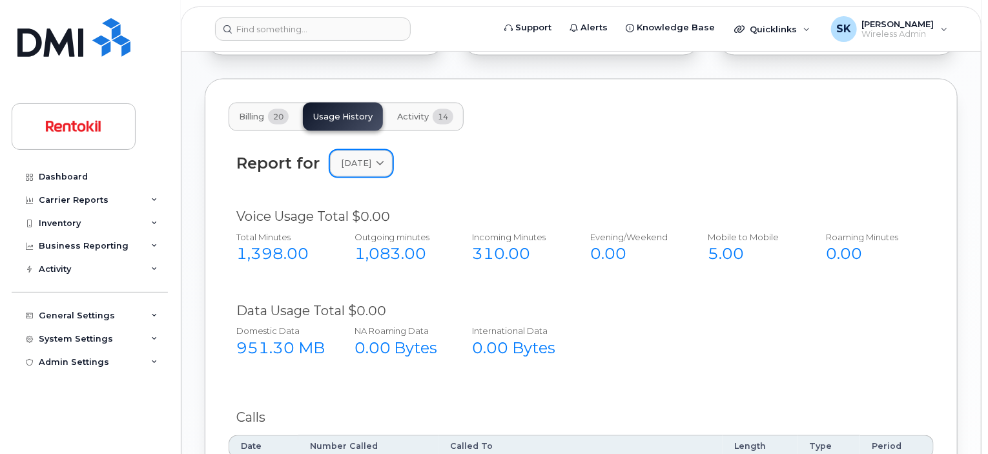
click at [386, 158] on span at bounding box center [380, 164] width 12 height 12
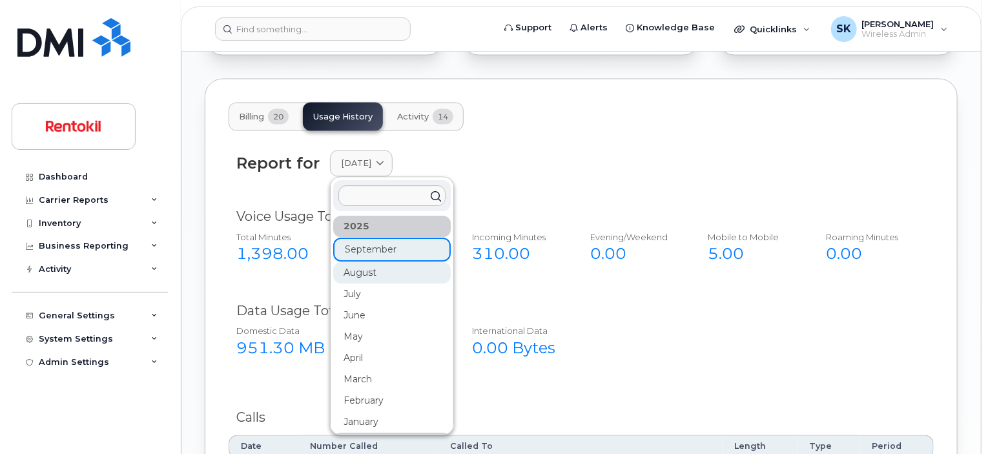
click at [366, 263] on div "August" at bounding box center [392, 273] width 118 height 21
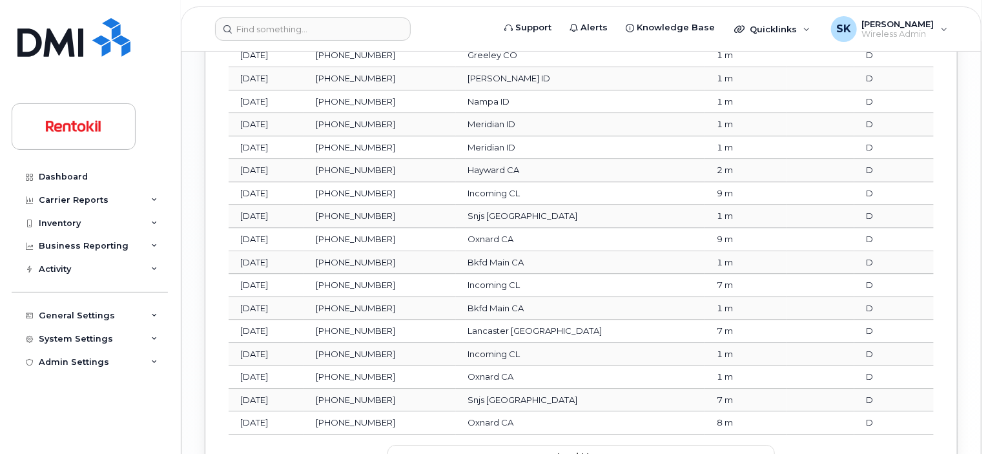
scroll to position [1732, 0]
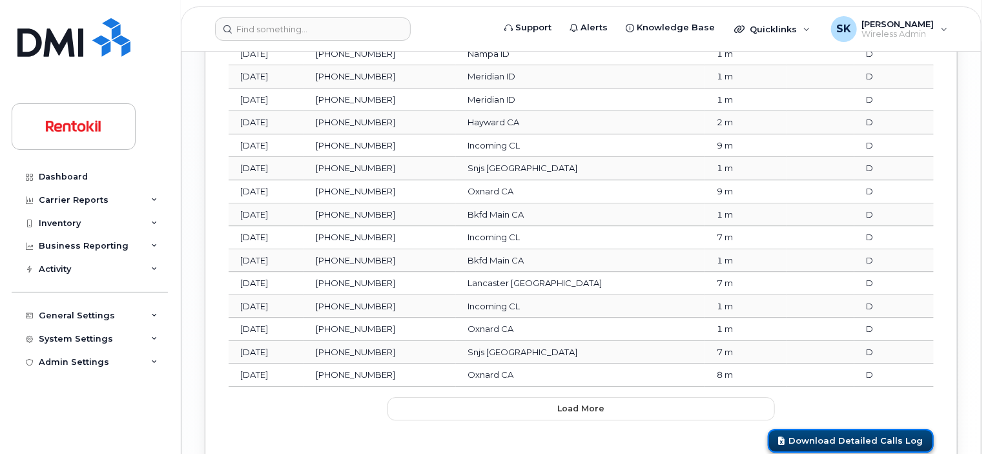
click at [861, 429] on link "Download Detailed Calls Log" at bounding box center [851, 441] width 166 height 24
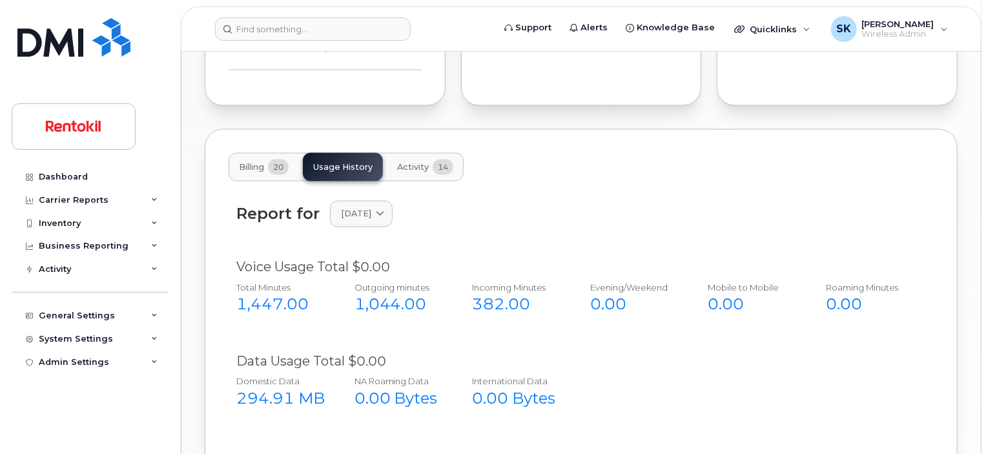
scroll to position [1022, 0]
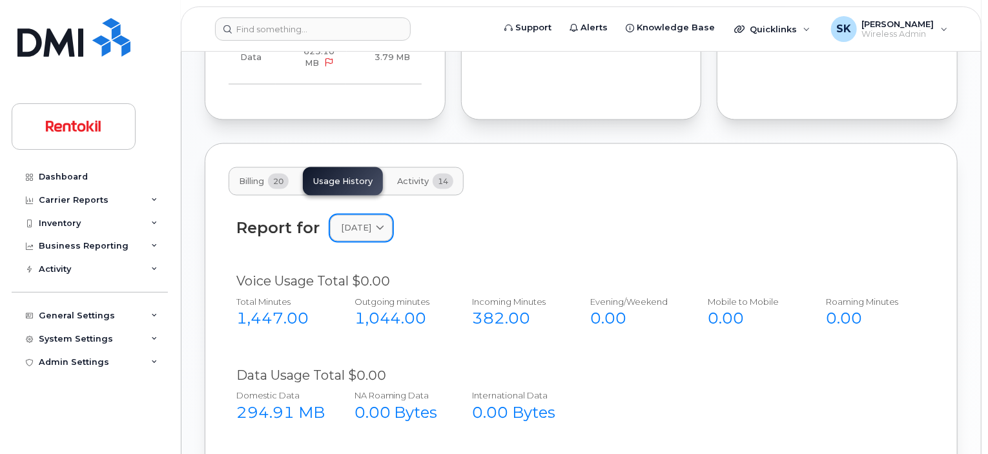
click at [384, 224] on icon at bounding box center [380, 228] width 8 height 8
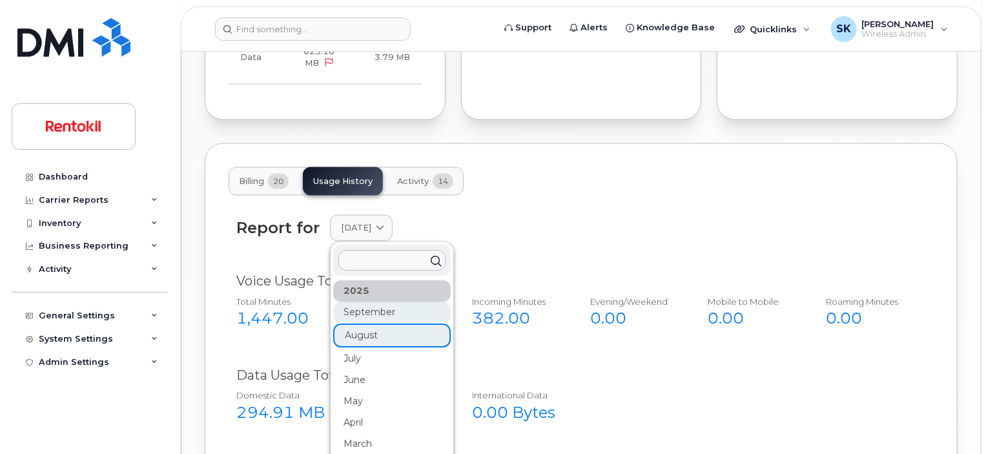
click at [379, 302] on div "September" at bounding box center [392, 312] width 118 height 21
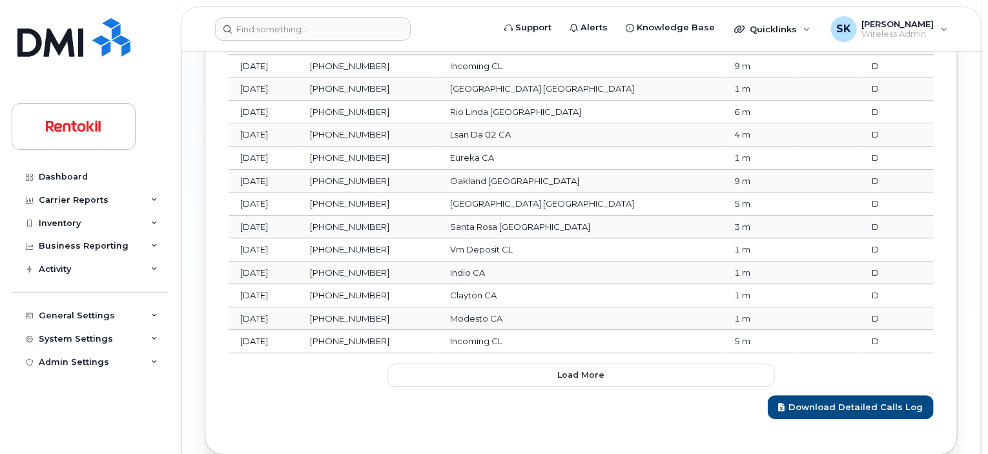
scroll to position [1814, 0]
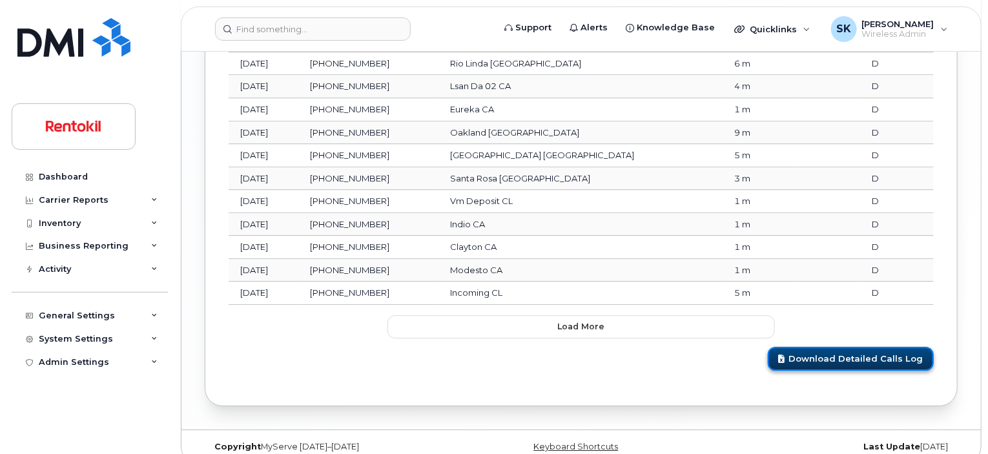
click at [811, 347] on link "Download Detailed Calls Log" at bounding box center [851, 359] width 166 height 24
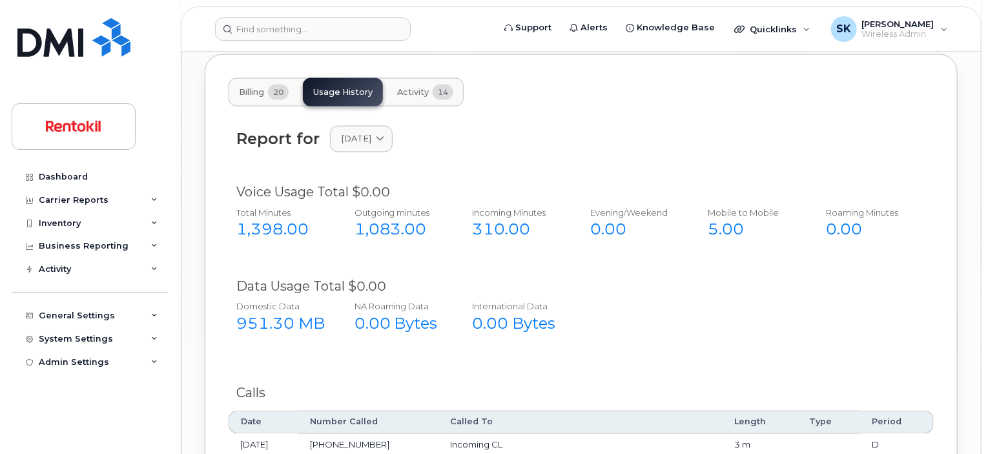
scroll to position [1104, 0]
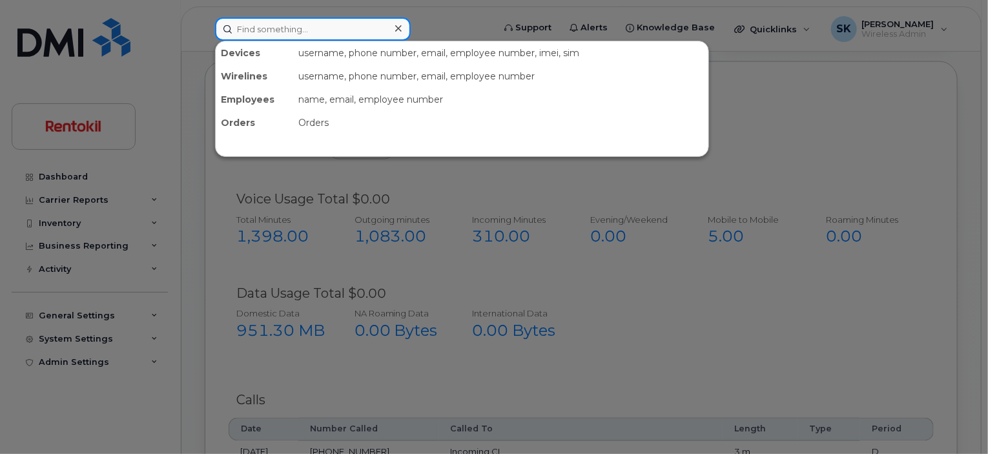
click at [271, 27] on input at bounding box center [313, 28] width 196 height 23
paste input "Winslette"
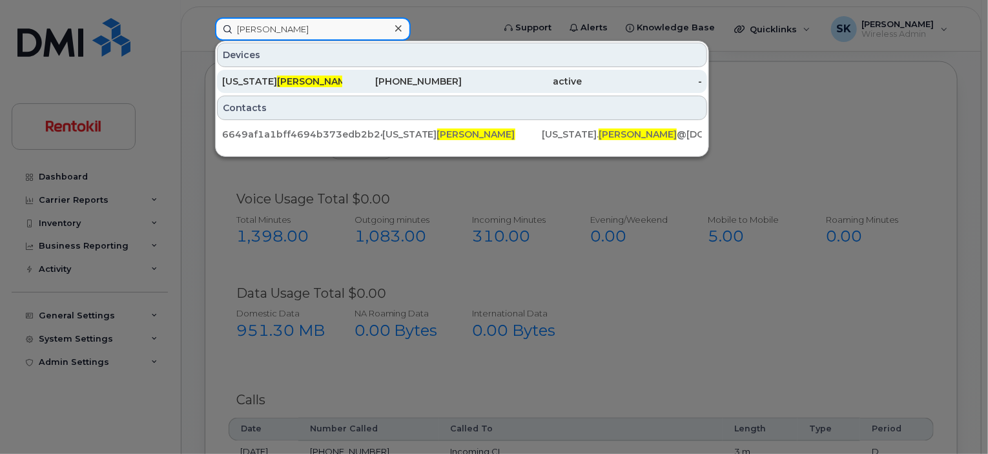
type input "Winslette"
click at [254, 81] on div "GEORGIA WINSLETTE" at bounding box center [282, 81] width 120 height 13
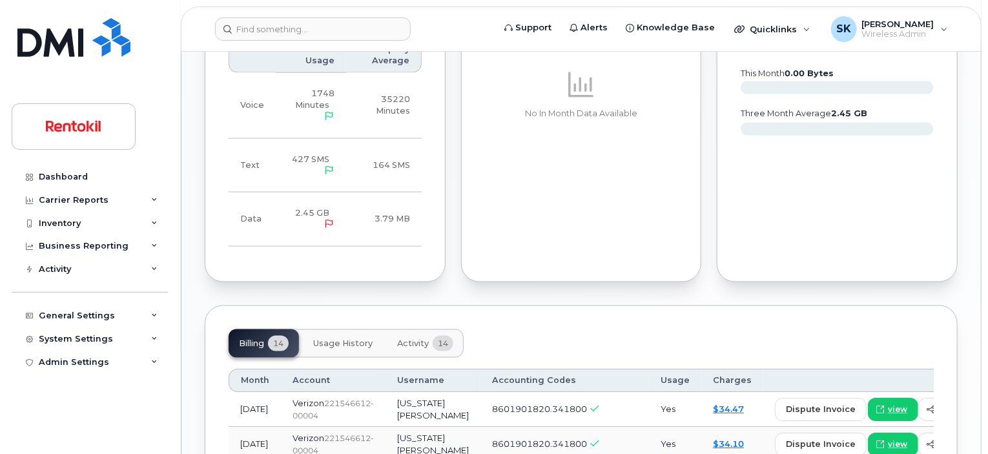
scroll to position [904, 0]
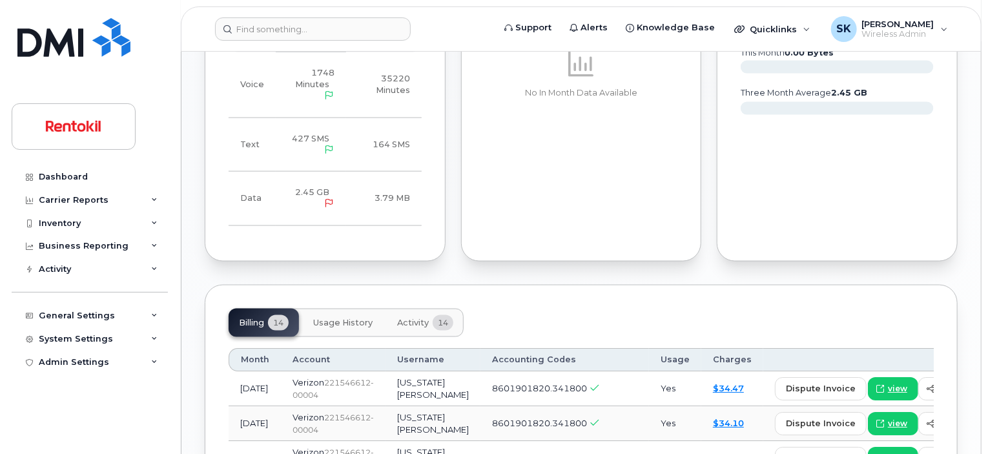
click at [351, 318] on span "Usage History" at bounding box center [342, 323] width 59 height 10
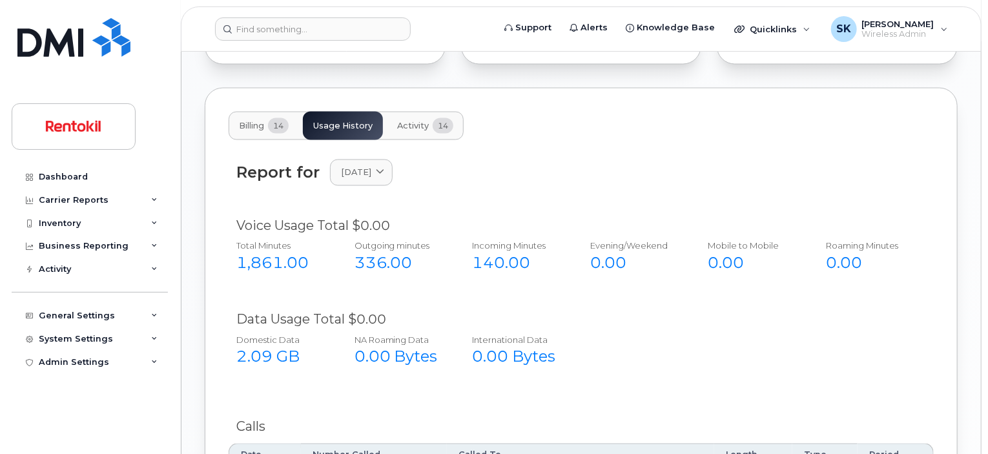
scroll to position [1163, 0]
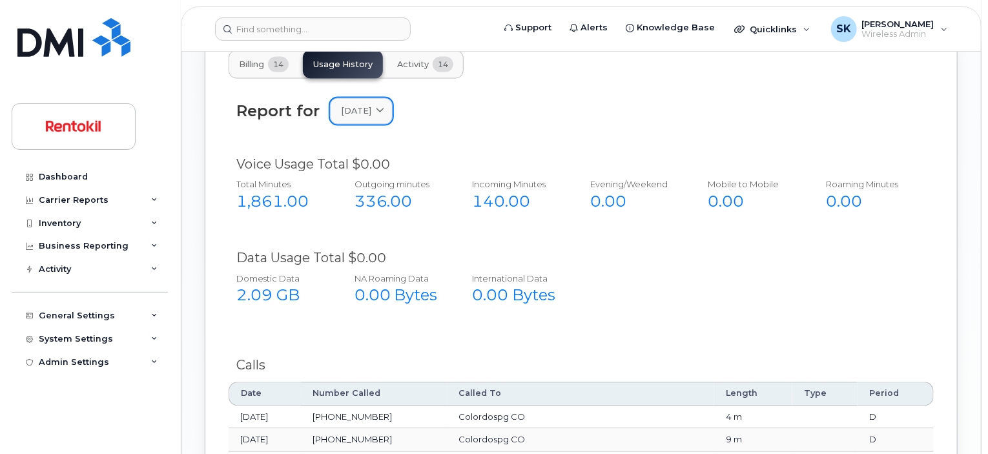
click at [384, 107] on icon at bounding box center [380, 111] width 8 height 8
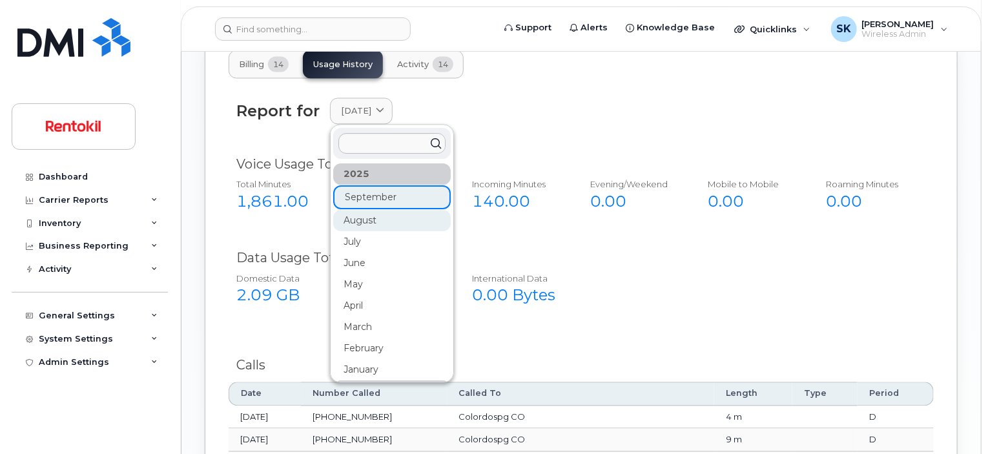
click at [363, 211] on div "August" at bounding box center [392, 221] width 118 height 21
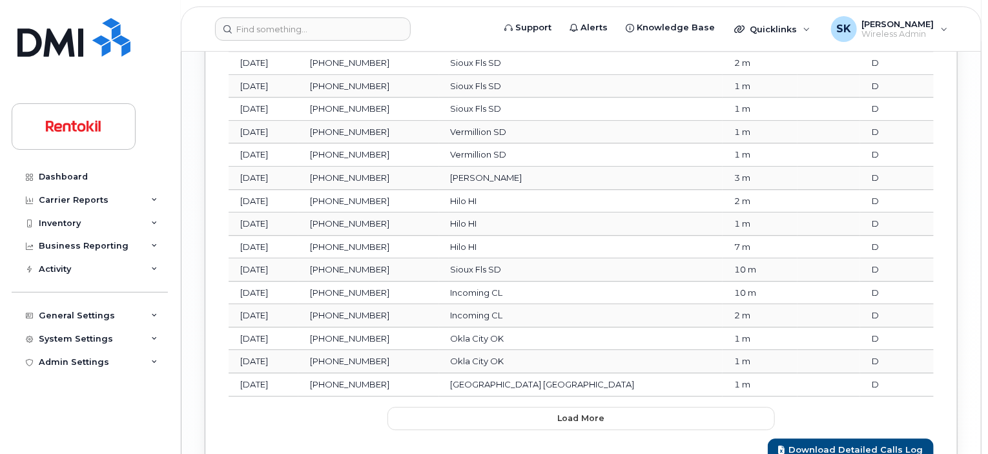
scroll to position [1809, 0]
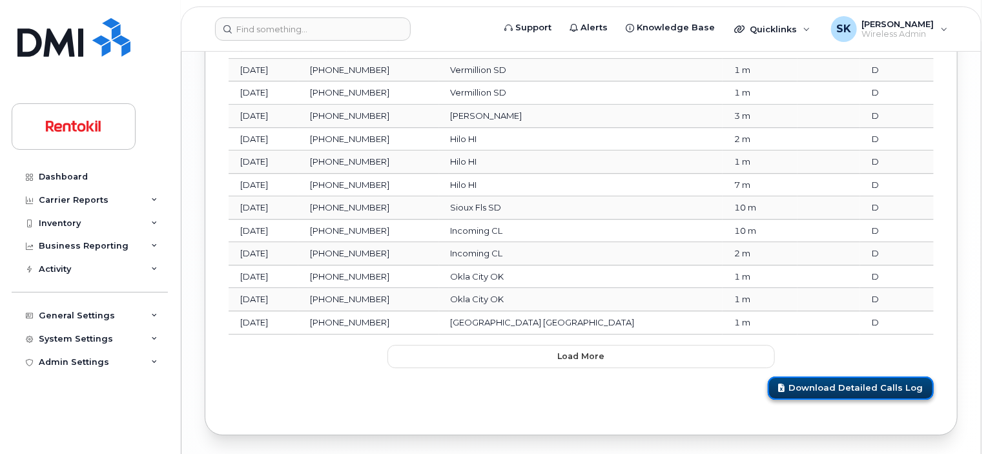
click at [833, 377] on link "Download Detailed Calls Log" at bounding box center [851, 389] width 166 height 24
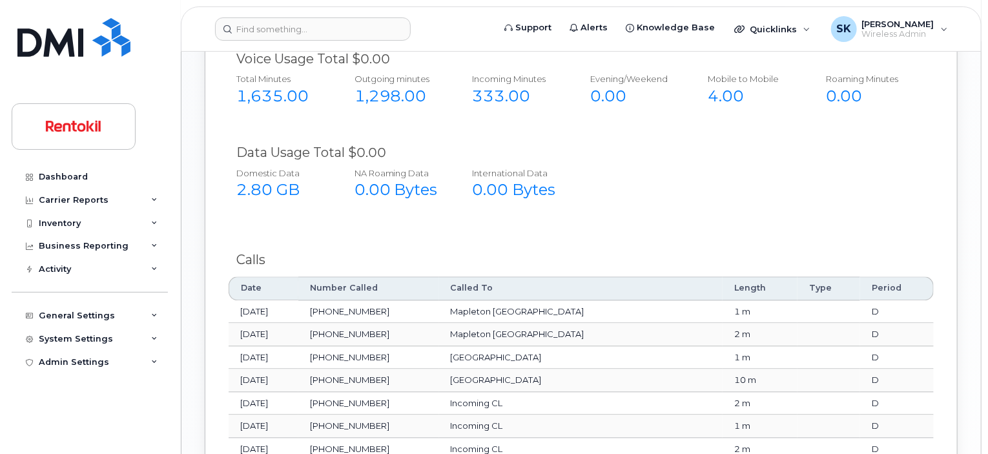
scroll to position [1163, 0]
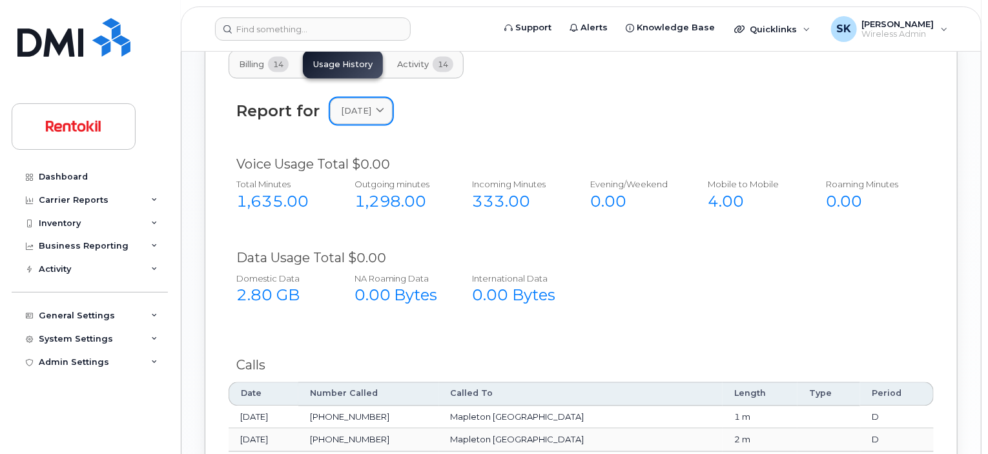
click at [384, 107] on icon at bounding box center [380, 111] width 8 height 8
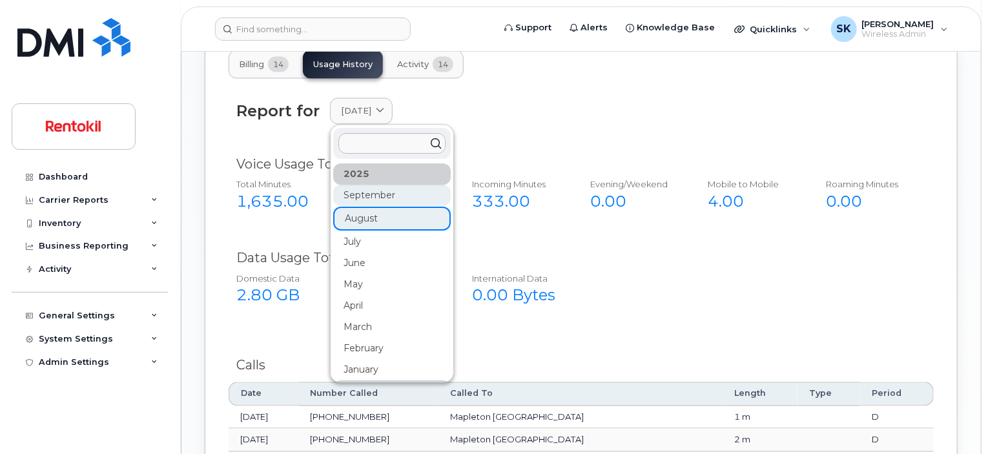
click at [361, 185] on div "September" at bounding box center [392, 195] width 118 height 21
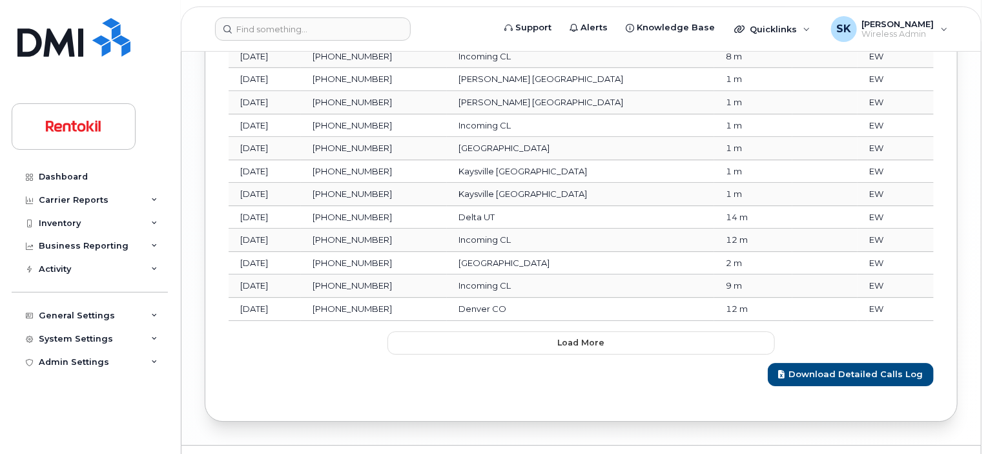
scroll to position [1827, 0]
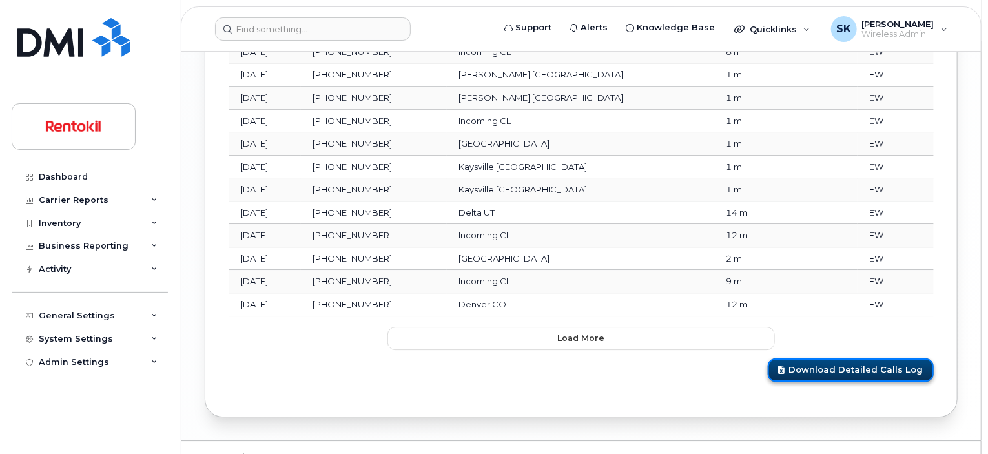
click at [809, 358] on link "Download Detailed Calls Log" at bounding box center [851, 370] width 166 height 24
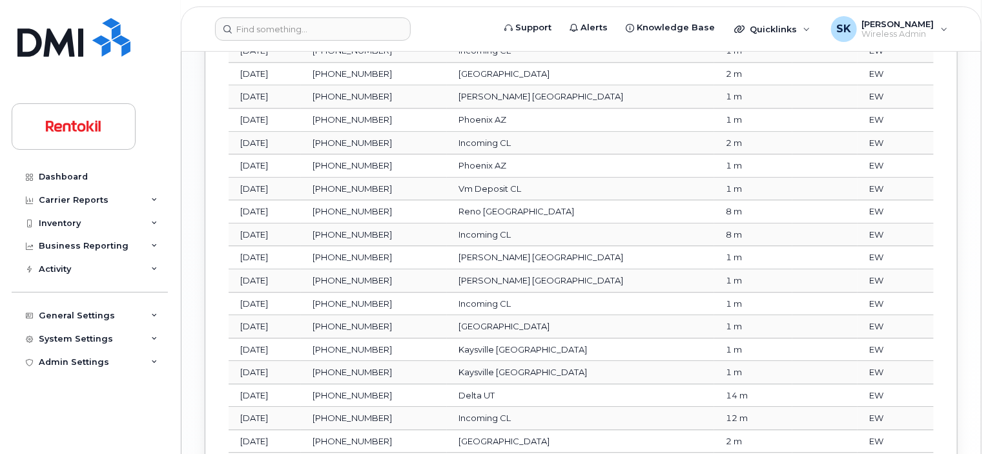
scroll to position [1633, 0]
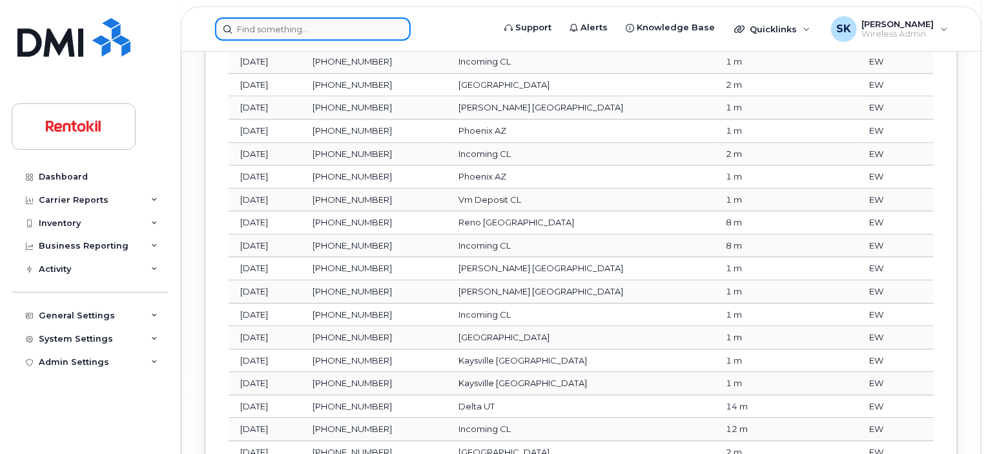
click at [323, 20] on input at bounding box center [313, 28] width 196 height 23
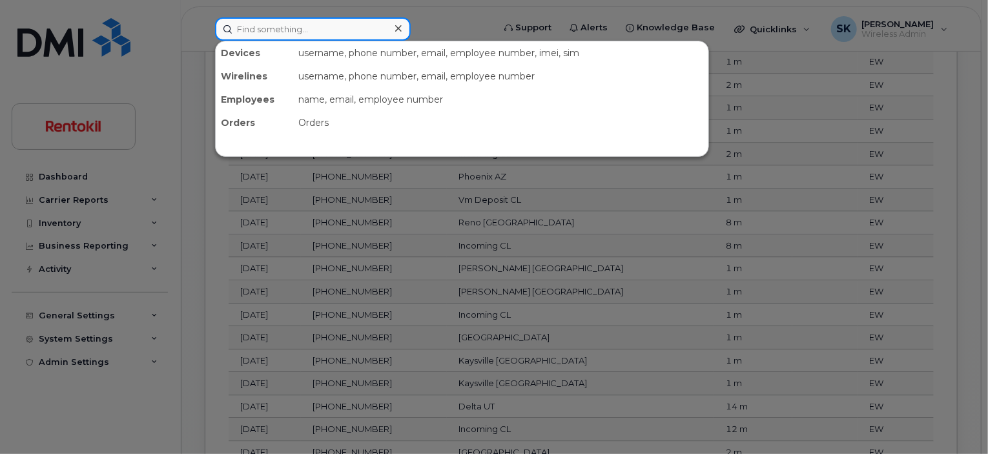
paste input "Stephanie Diaz"
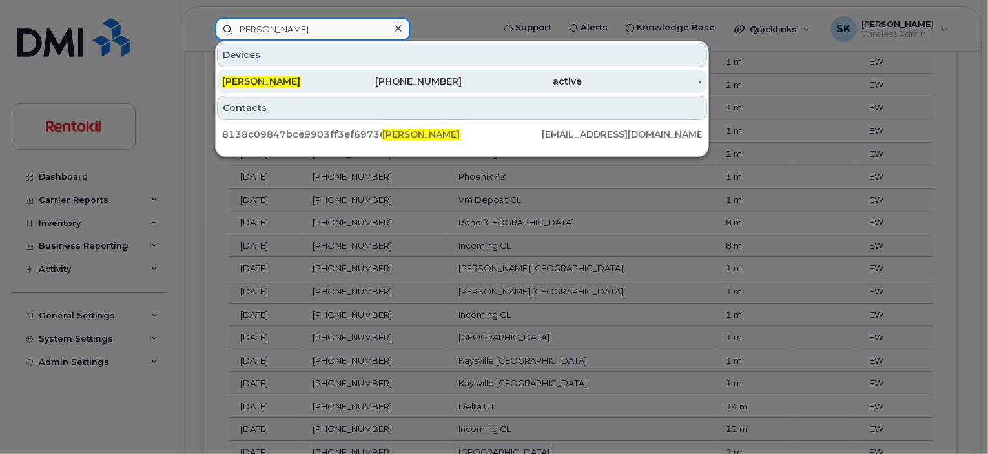
type input "Stephanie Diaz"
click at [257, 85] on span "STEPHANIE DIAZ" at bounding box center [261, 82] width 78 height 12
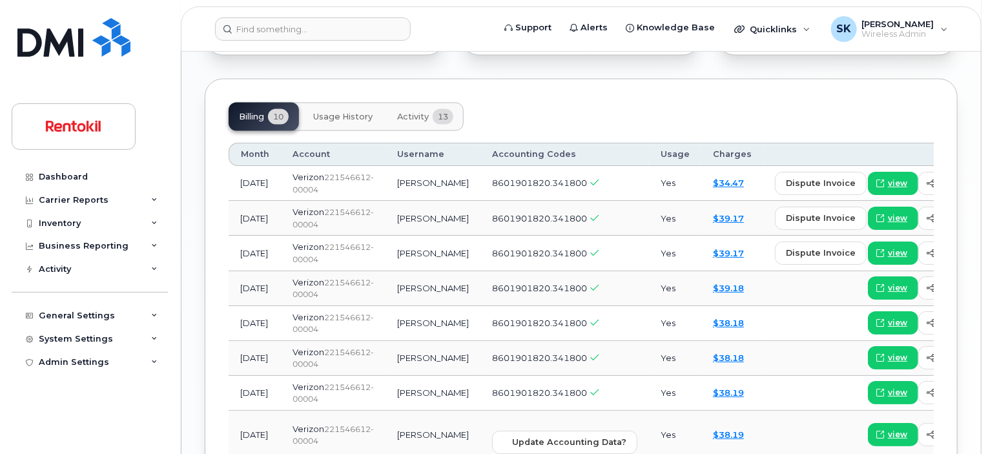
click at [346, 112] on span "Usage History" at bounding box center [342, 117] width 59 height 10
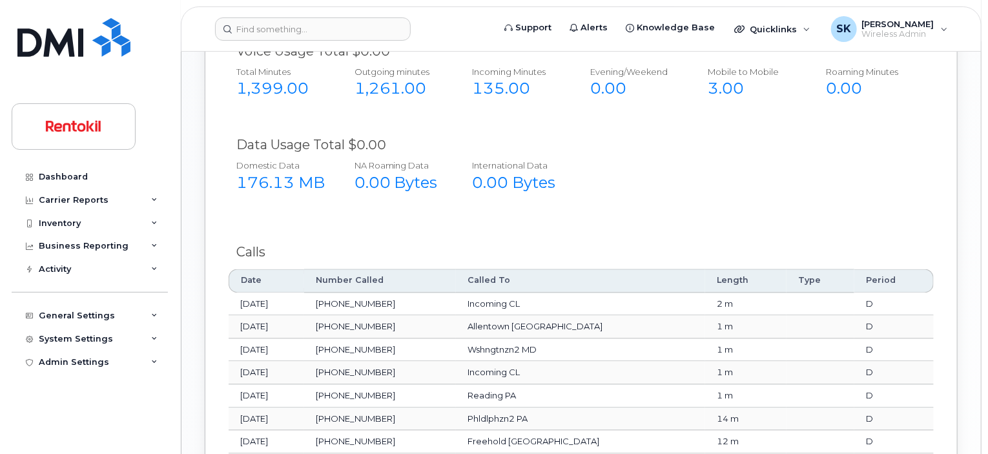
scroll to position [1139, 0]
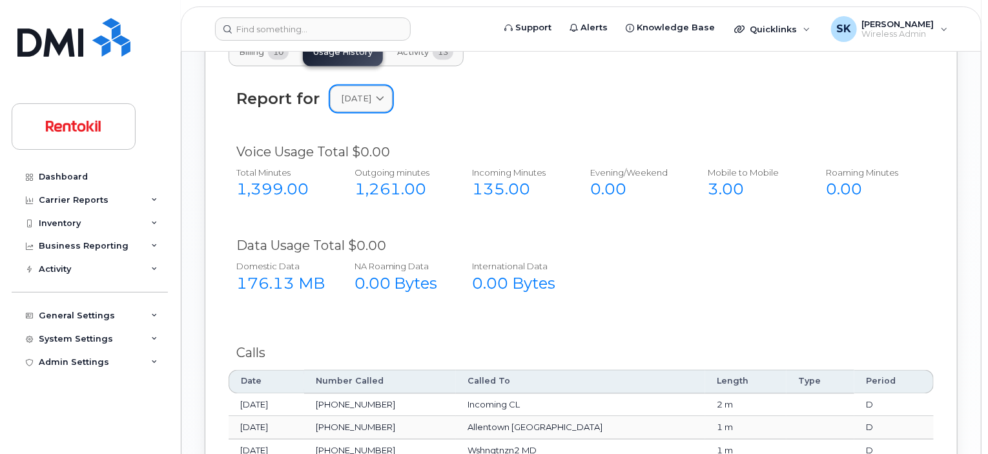
click at [386, 93] on span at bounding box center [380, 99] width 12 height 12
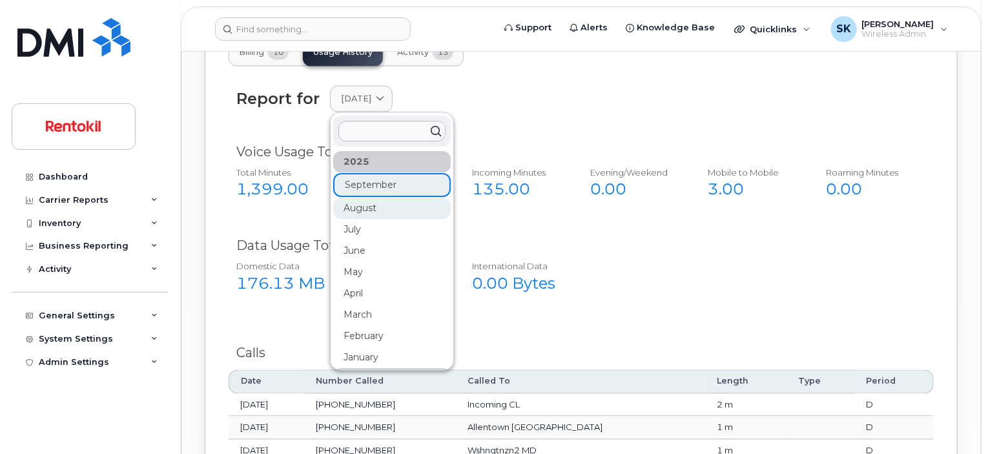
click at [357, 198] on div "August" at bounding box center [392, 208] width 118 height 21
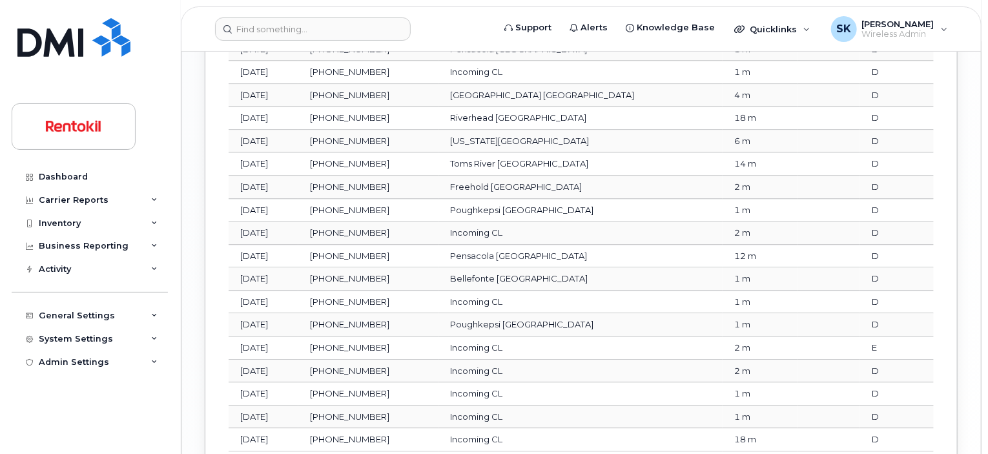
scroll to position [1803, 0]
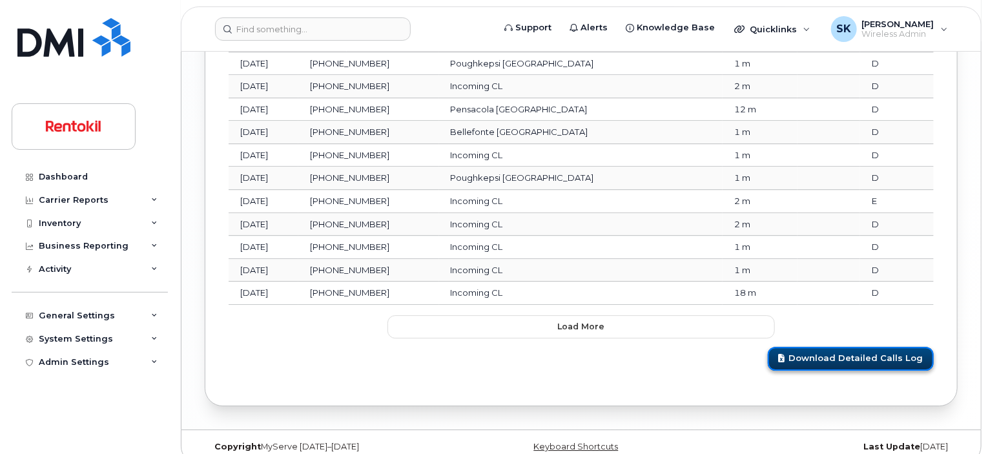
click at [828, 347] on link "Download Detailed Calls Log" at bounding box center [851, 359] width 166 height 24
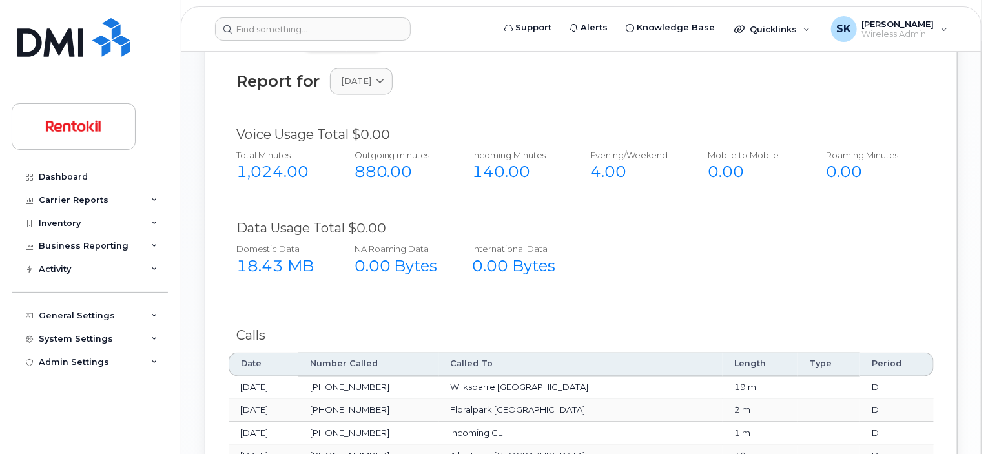
scroll to position [1092, 0]
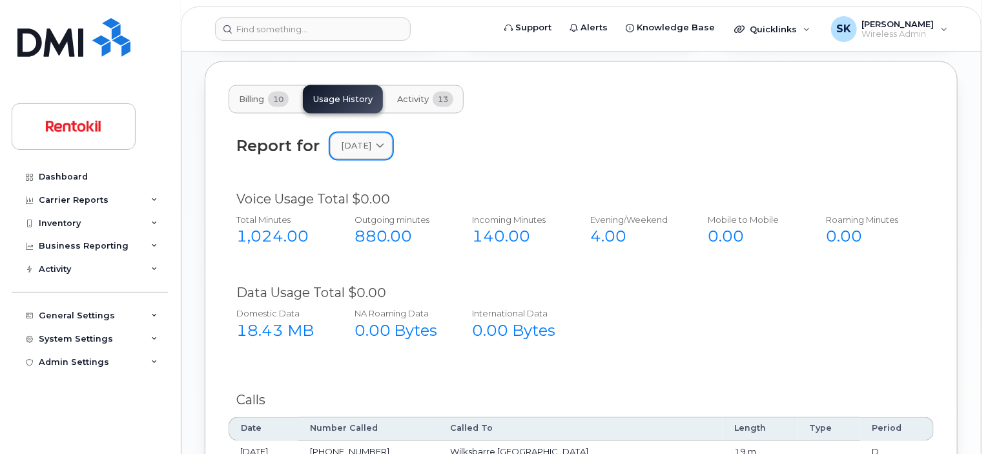
click at [384, 142] on icon at bounding box center [380, 146] width 8 height 8
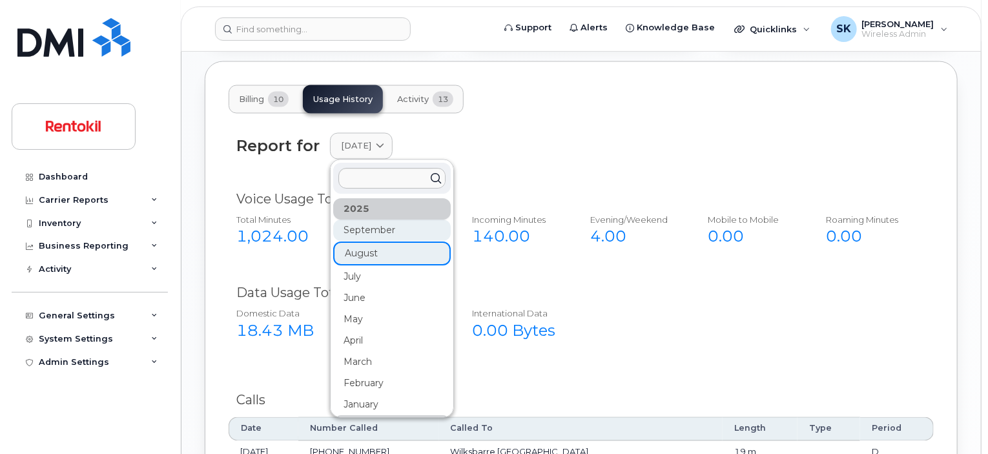
click at [355, 220] on div "September" at bounding box center [392, 230] width 118 height 21
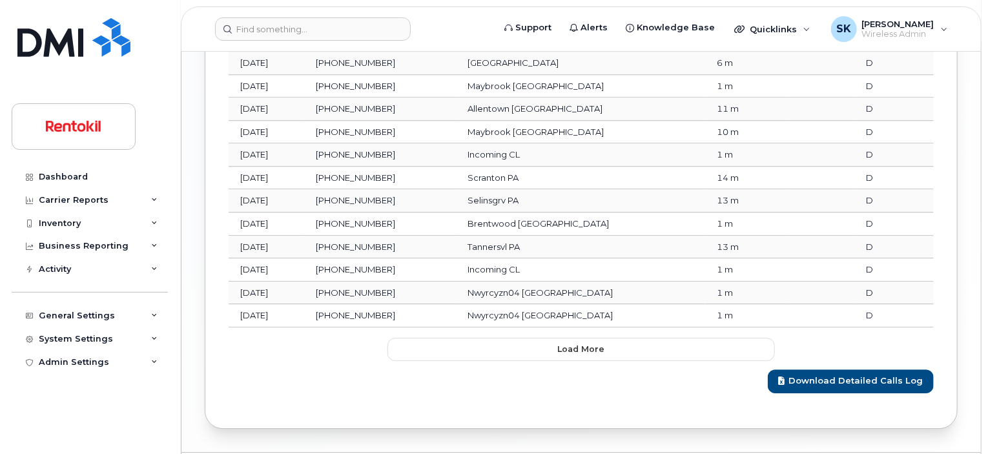
scroll to position [1803, 0]
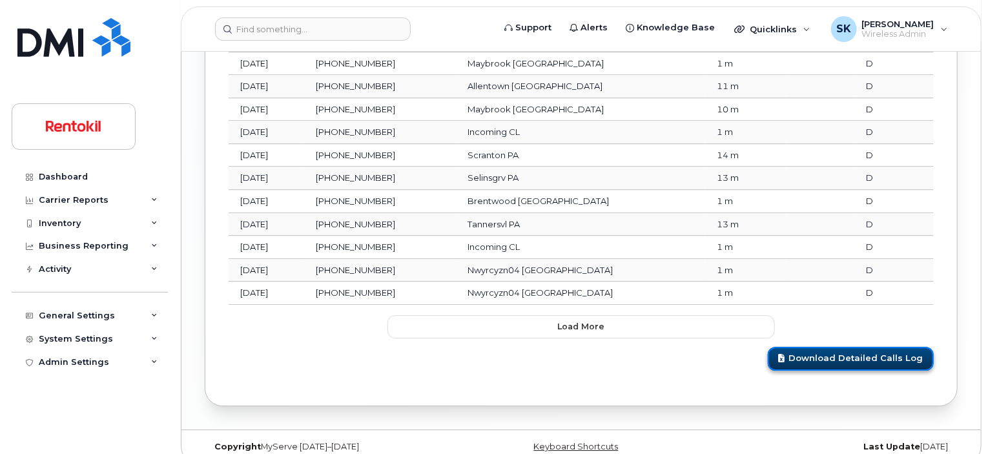
click at [808, 347] on link "Download Detailed Calls Log" at bounding box center [851, 359] width 166 height 24
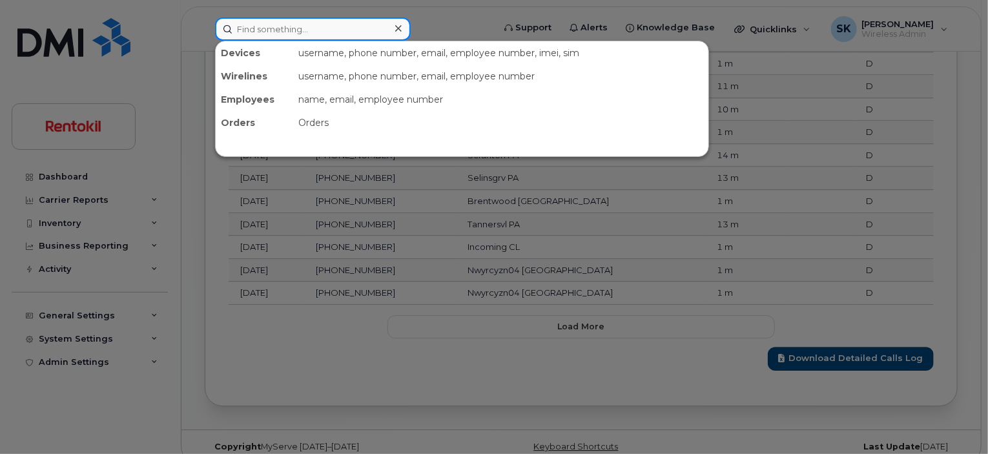
click at [317, 28] on input at bounding box center [313, 28] width 196 height 23
paste input "Kaitlynn Maupin"
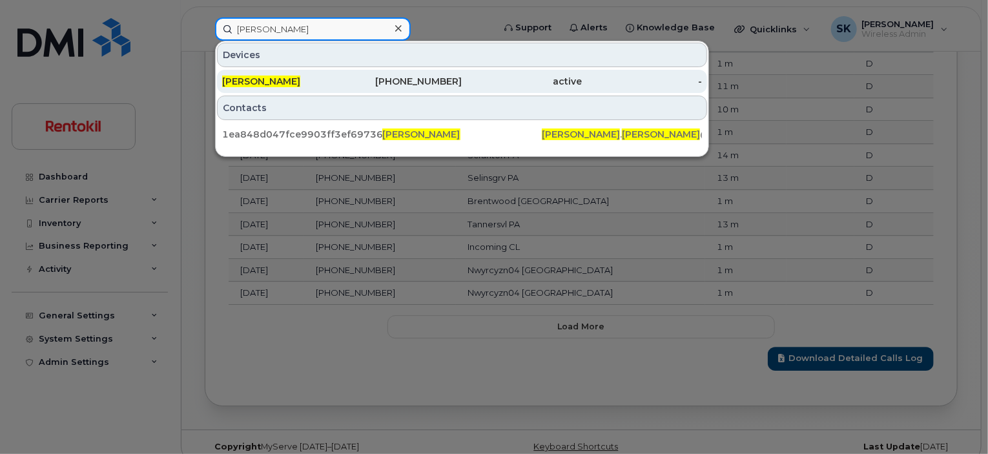
type input "Kaitlynn Maupin"
click at [274, 79] on span "KAITLYNN MAUPIN" at bounding box center [261, 82] width 78 height 12
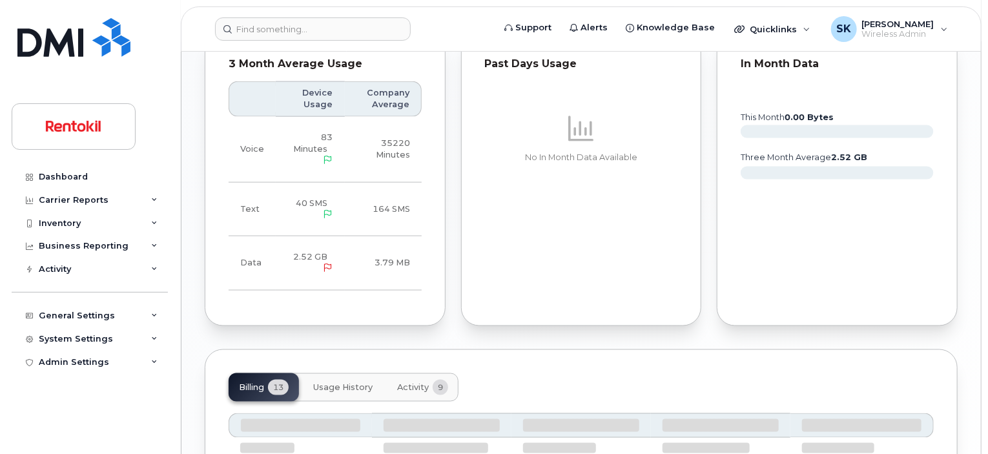
scroll to position [1047, 0]
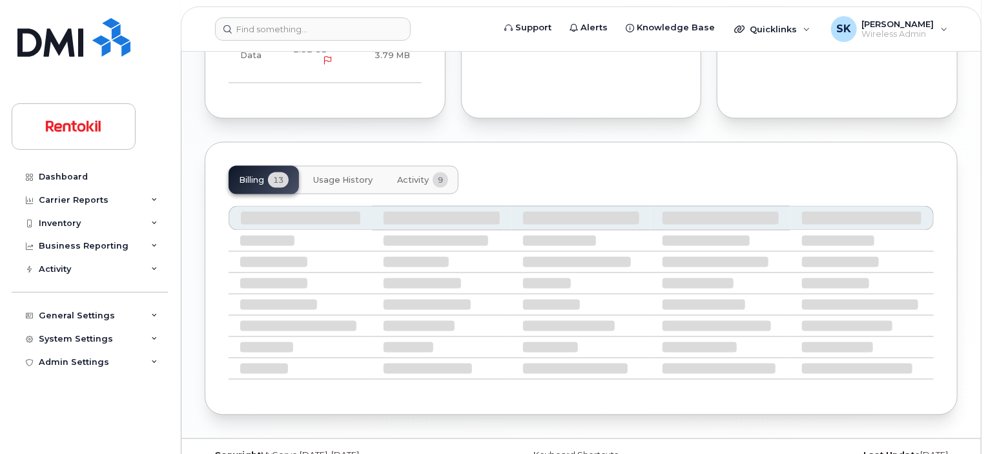
click at [324, 166] on button "Usage History" at bounding box center [343, 180] width 80 height 28
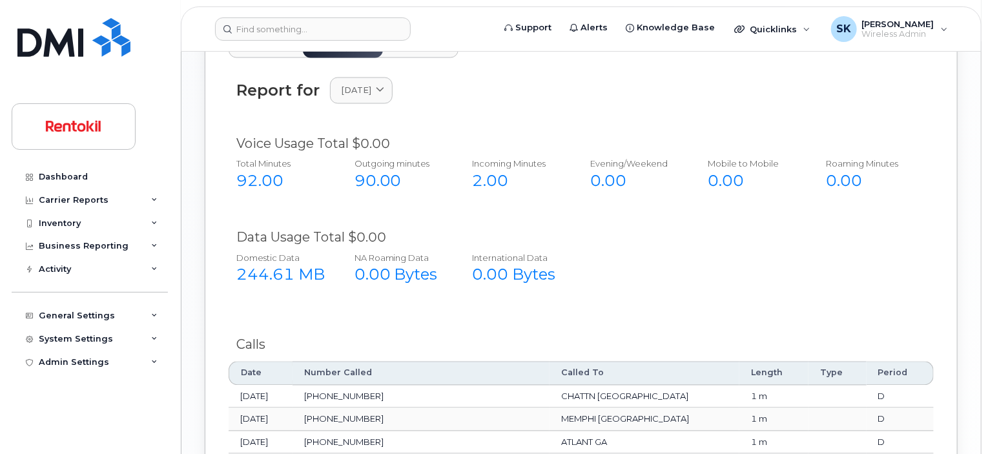
scroll to position [1176, 0]
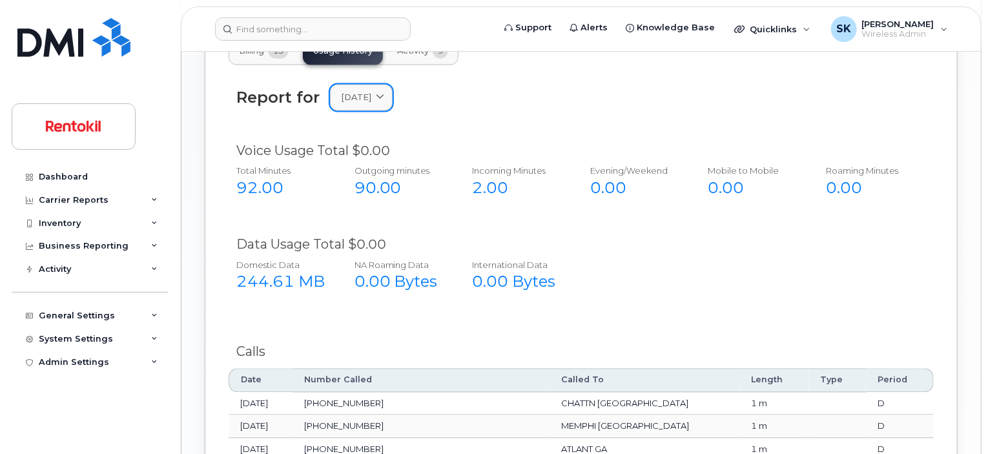
click at [384, 94] on icon at bounding box center [380, 98] width 8 height 8
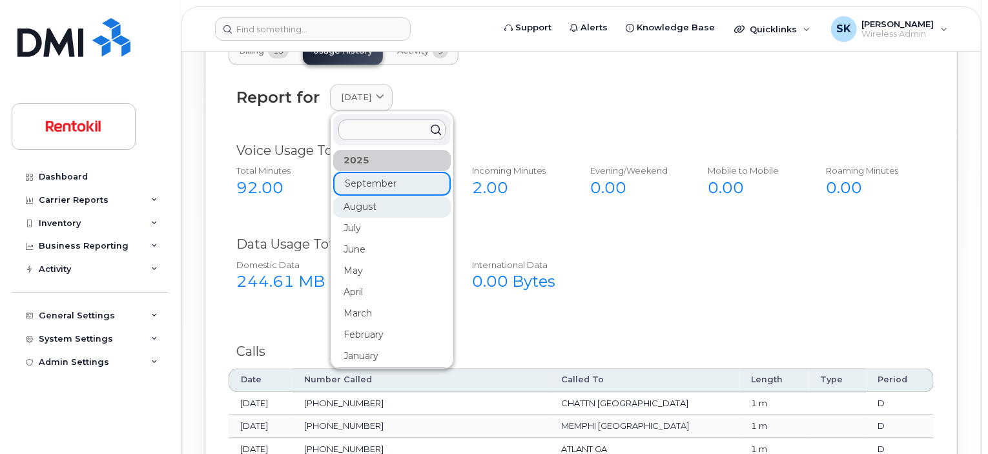
click at [375, 197] on div "August" at bounding box center [392, 207] width 118 height 21
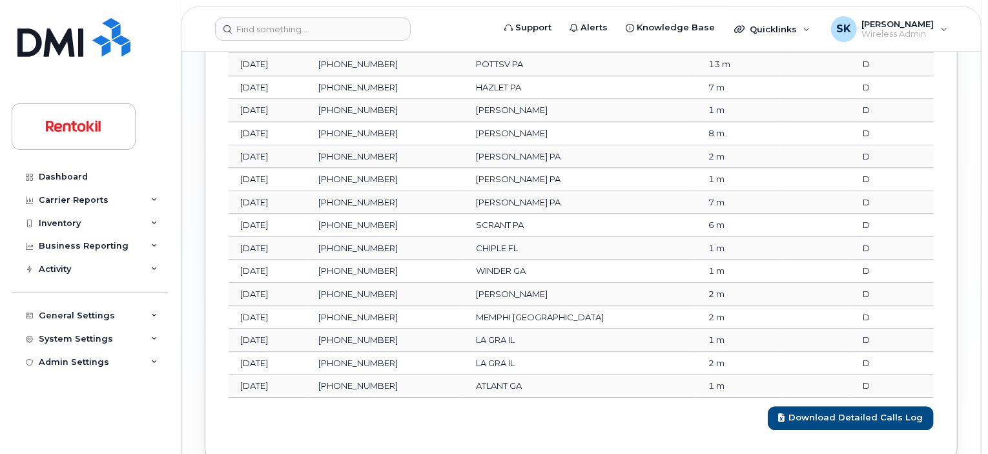
scroll to position [1679, 0]
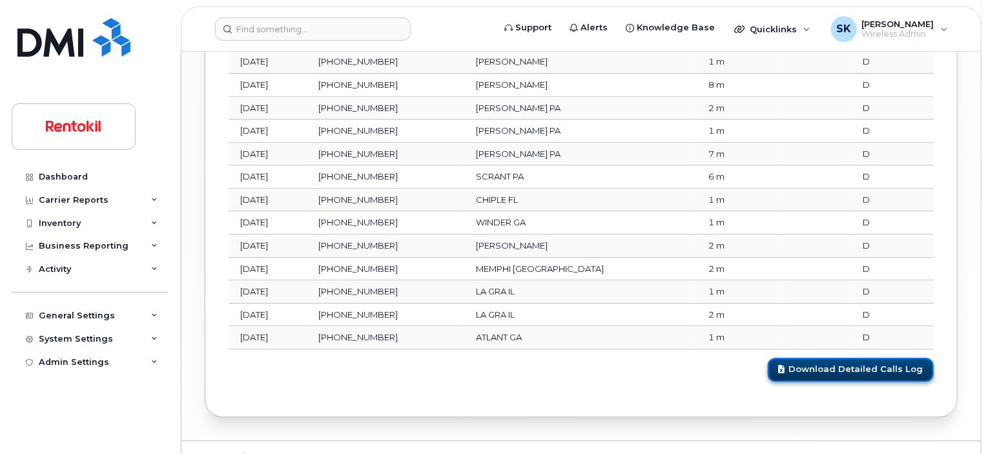
click at [864, 358] on link "Download Detailed Calls Log" at bounding box center [851, 370] width 166 height 24
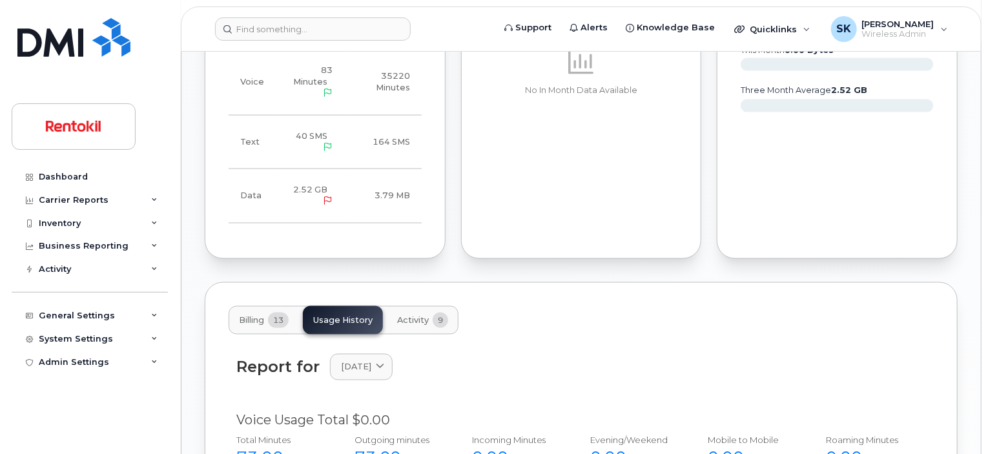
scroll to position [904, 0]
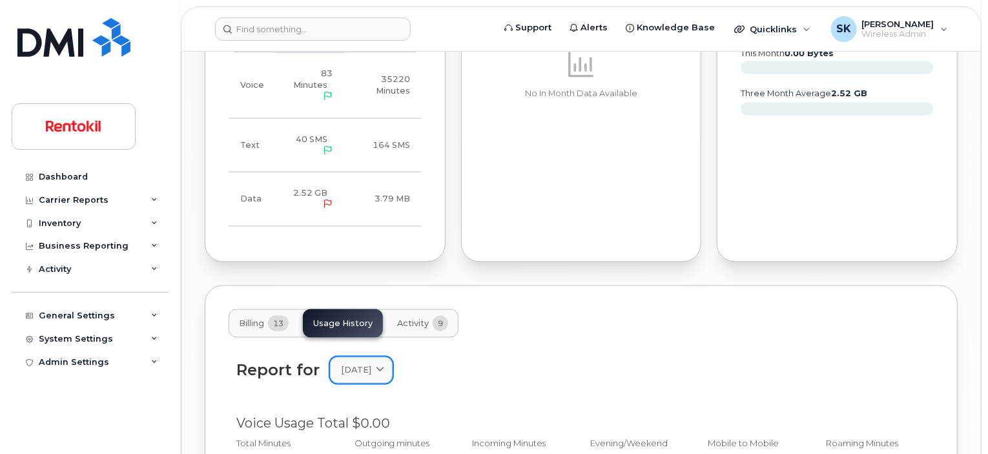
click at [384, 366] on icon at bounding box center [380, 370] width 8 height 8
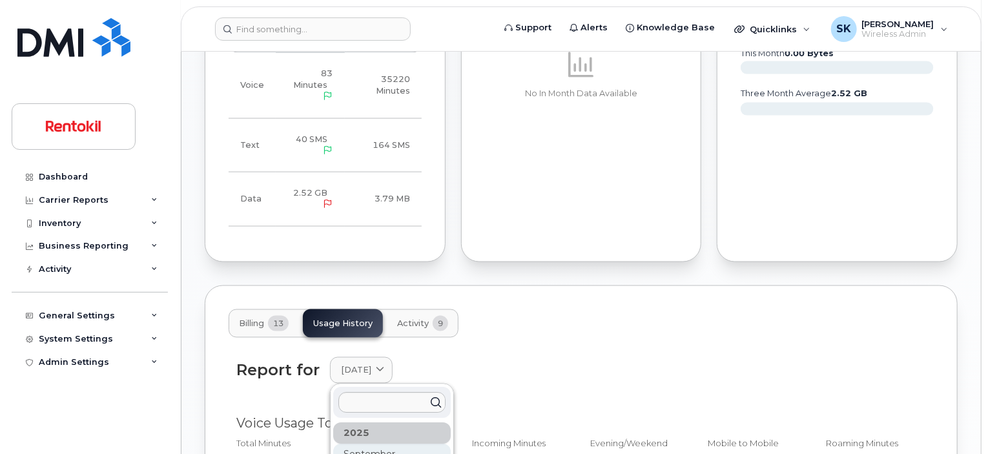
click at [368, 444] on div "September" at bounding box center [392, 454] width 118 height 21
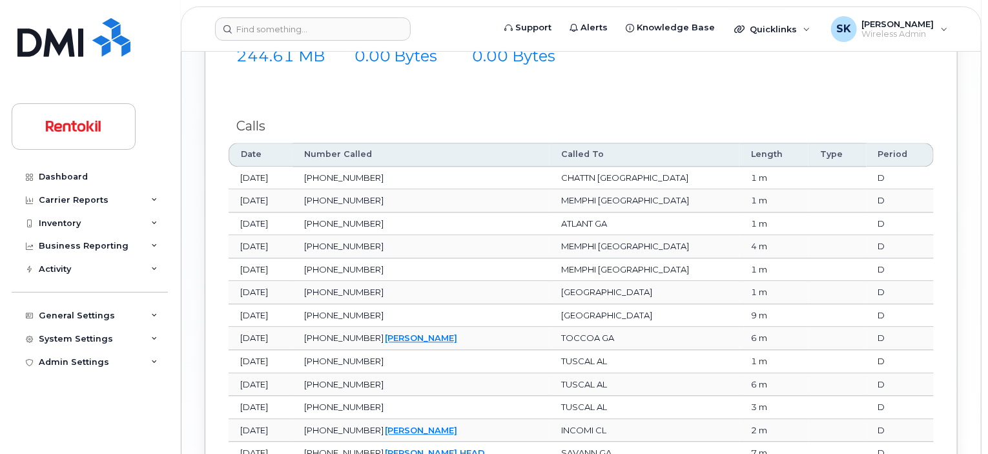
scroll to position [1542, 0]
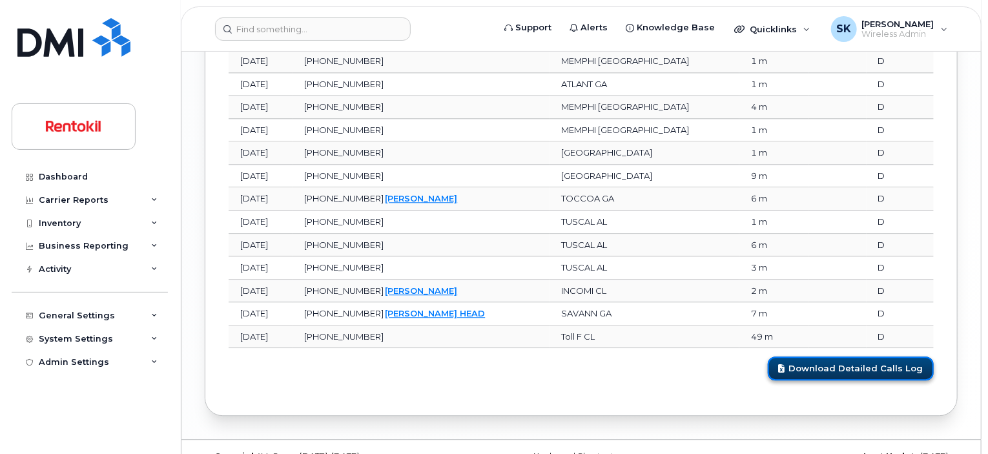
click at [853, 357] on link "Download Detailed Calls Log" at bounding box center [851, 369] width 166 height 24
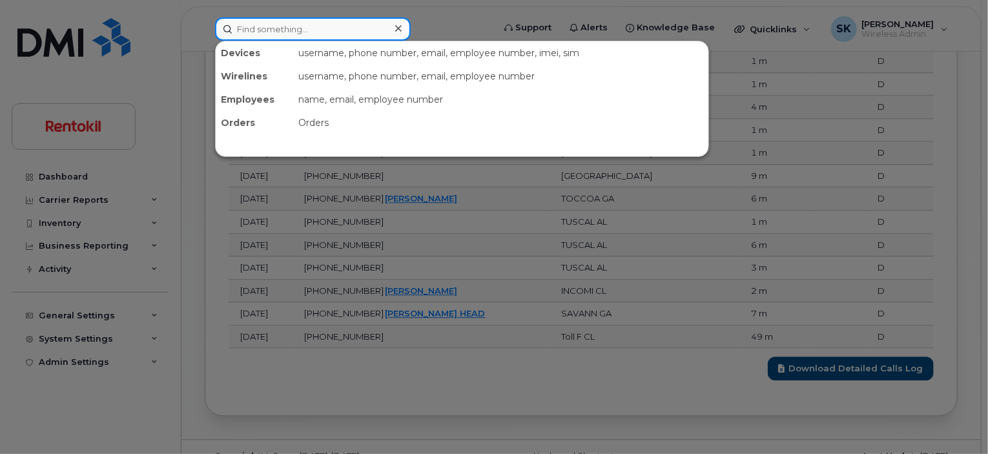
click at [257, 32] on input at bounding box center [313, 28] width 196 height 23
paste input "656)235-9953"
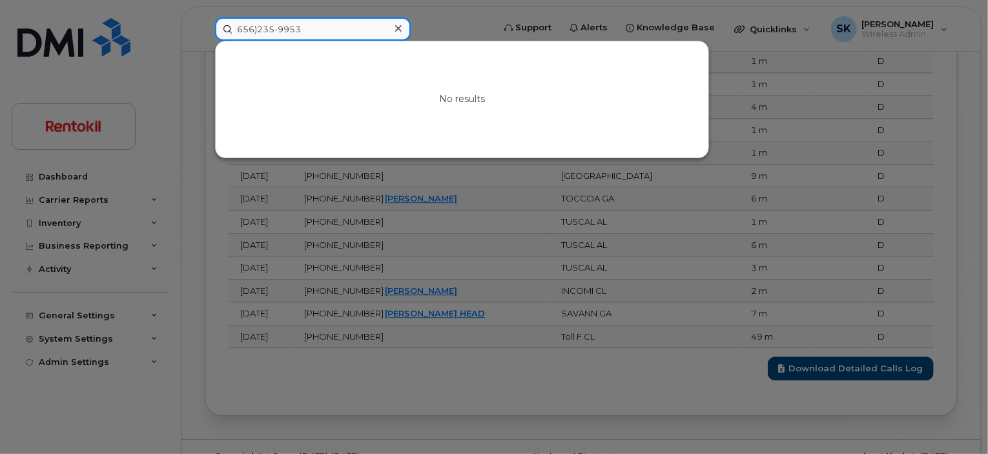
click at [256, 31] on input "656)235-9953" at bounding box center [313, 28] width 196 height 23
click at [275, 23] on input "656235-9953" at bounding box center [313, 28] width 196 height 23
drag, startPoint x: 300, startPoint y: 25, endPoint x: 230, endPoint y: 19, distance: 70.0
click at [205, 25] on div "6562359953 No results" at bounding box center [350, 28] width 291 height 23
paste input "[PERSON_NAME]"
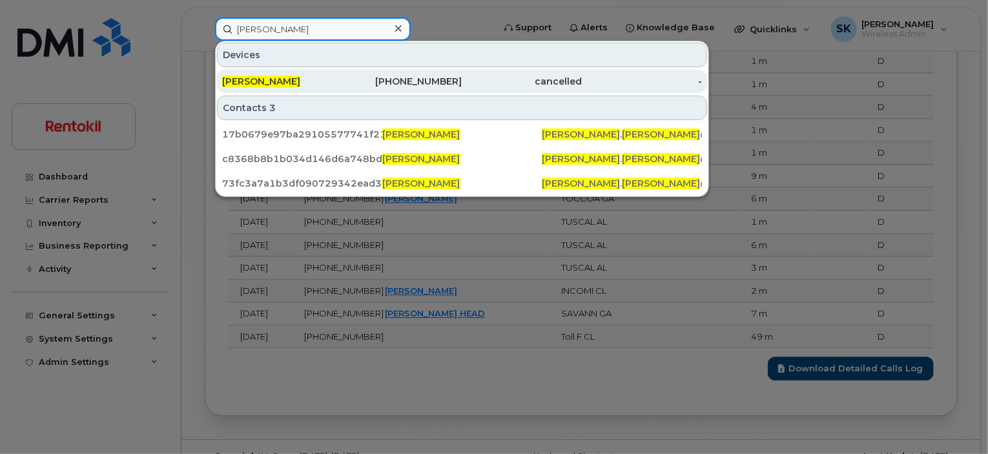
type input "[PERSON_NAME]"
click at [258, 80] on span "[PERSON_NAME]" at bounding box center [261, 82] width 78 height 12
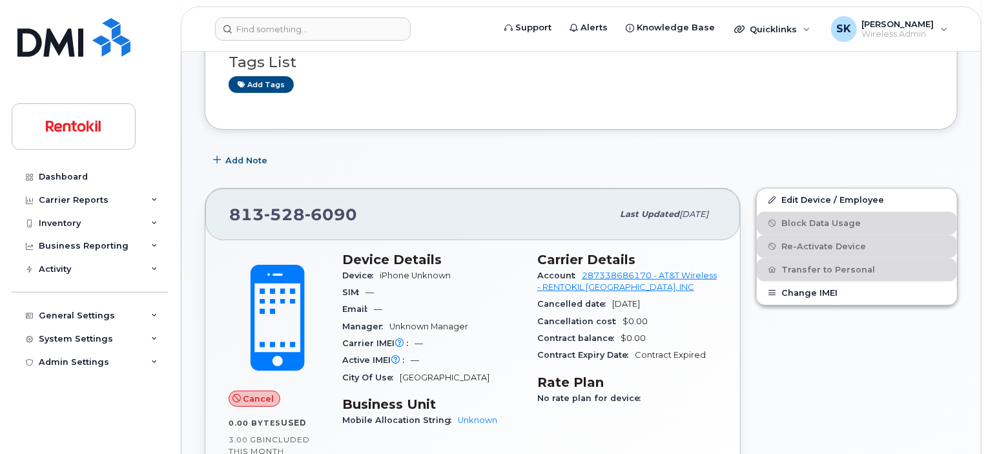
scroll to position [258, 0]
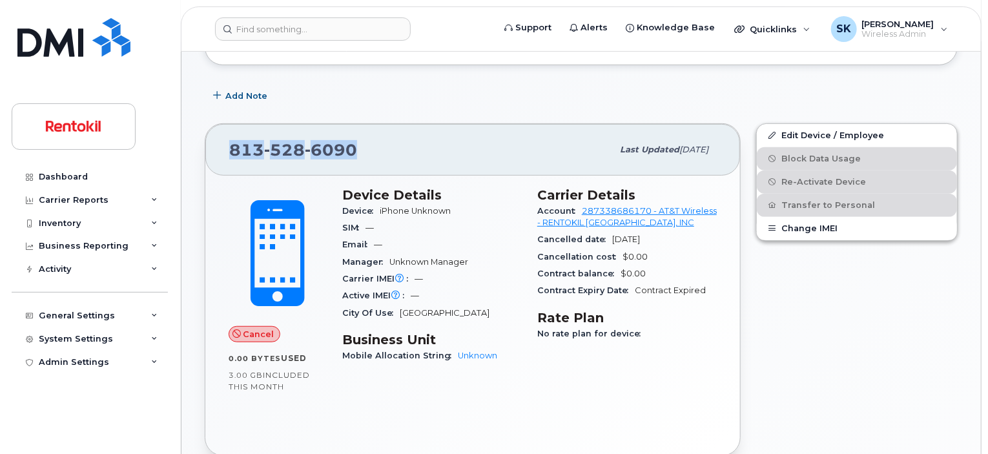
drag, startPoint x: 367, startPoint y: 140, endPoint x: 219, endPoint y: 139, distance: 147.9
click at [219, 138] on div "[PHONE_NUMBER] Last updated [DATE]" at bounding box center [472, 150] width 535 height 52
copy span "[PHONE_NUMBER]"
drag, startPoint x: 683, startPoint y: 229, endPoint x: 525, endPoint y: 227, distance: 157.6
click at [531, 225] on div "Carrier Details Account 287338686170 - AT&T Wireless - RENTOKIL NORTH AMERICA, …" at bounding box center [627, 281] width 195 height 203
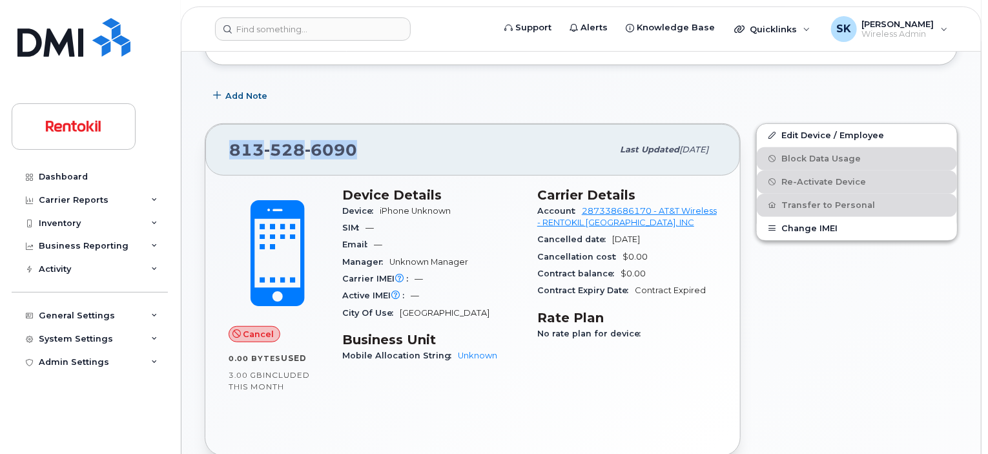
copy div "Cancelled date Dec 04, 2024"
